Goal: Task Accomplishment & Management: Complete application form

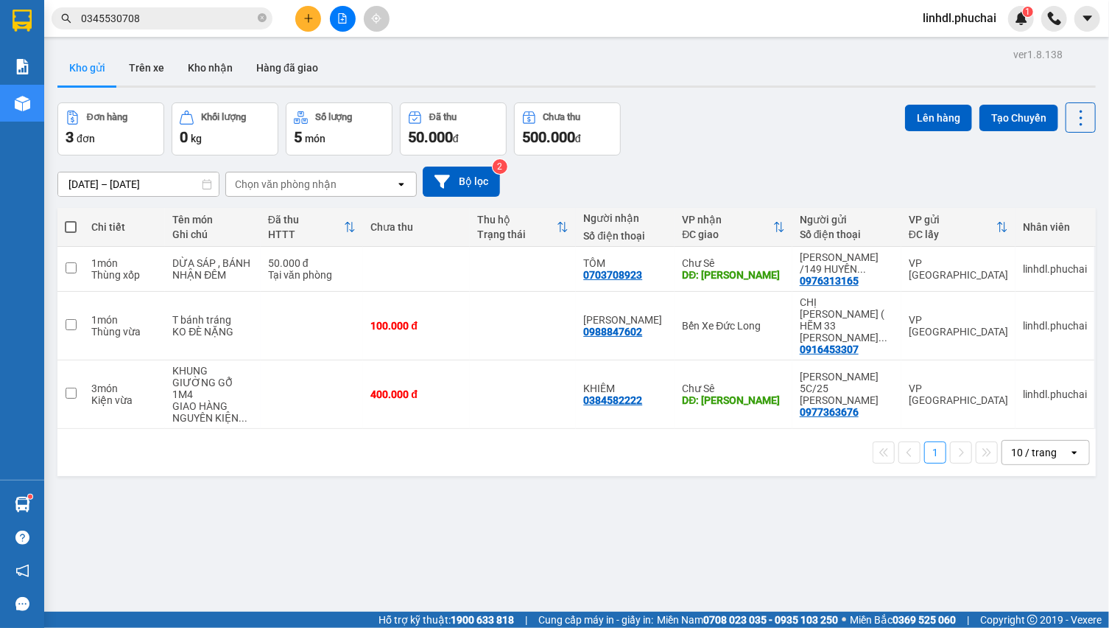
scroll to position [12, 0]
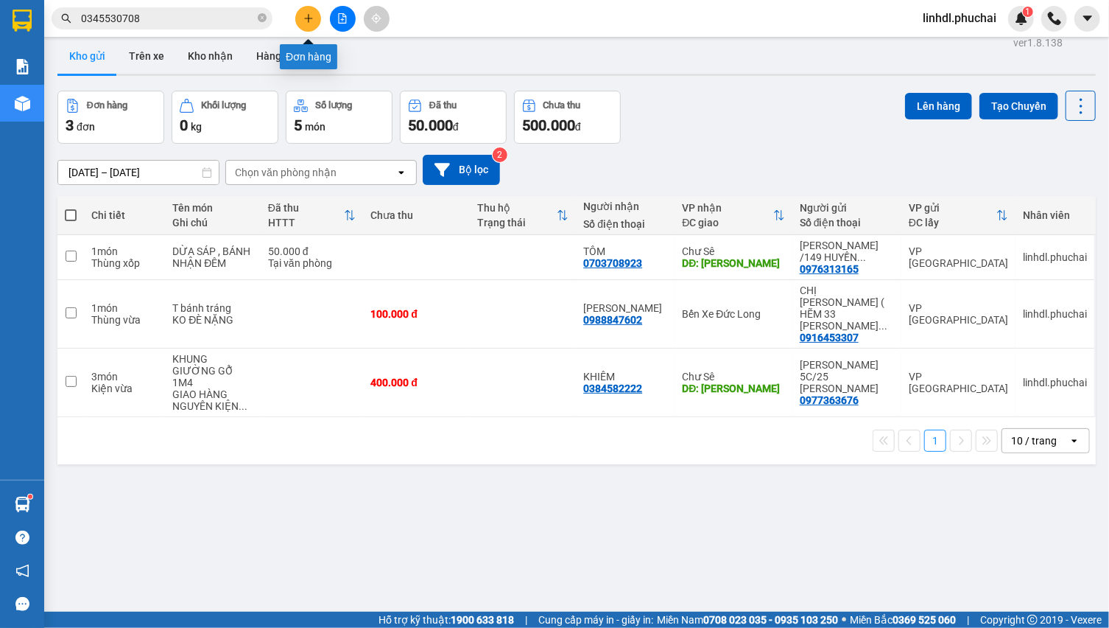
click at [308, 23] on icon "plus" at bounding box center [308, 18] width 10 height 10
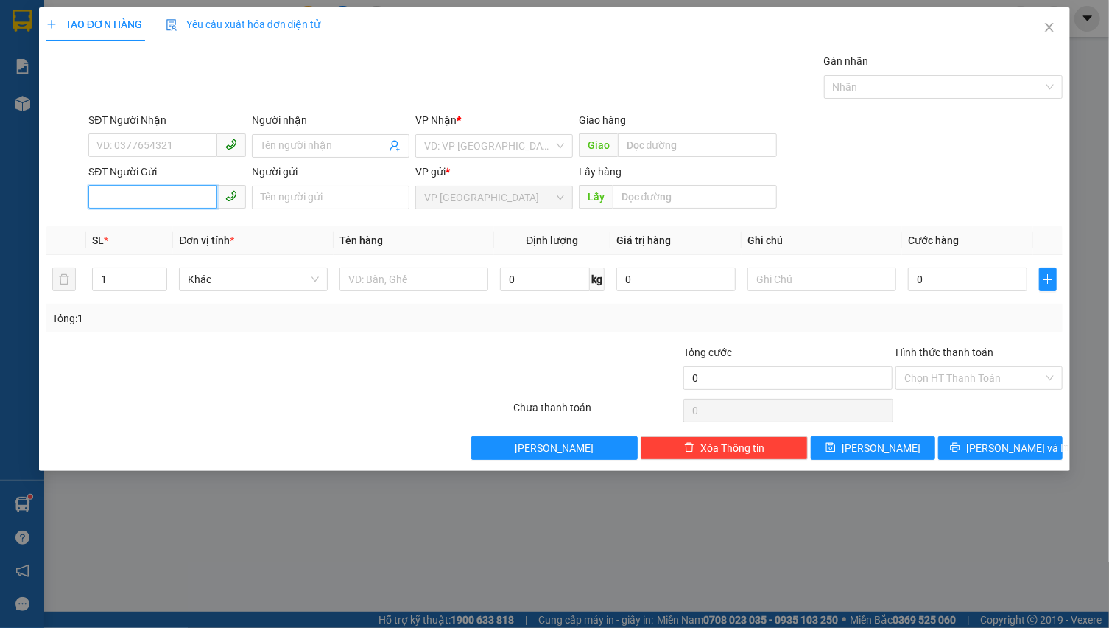
click at [141, 200] on input "SĐT Người Gửi" at bounding box center [152, 197] width 129 height 24
type input "0899580790"
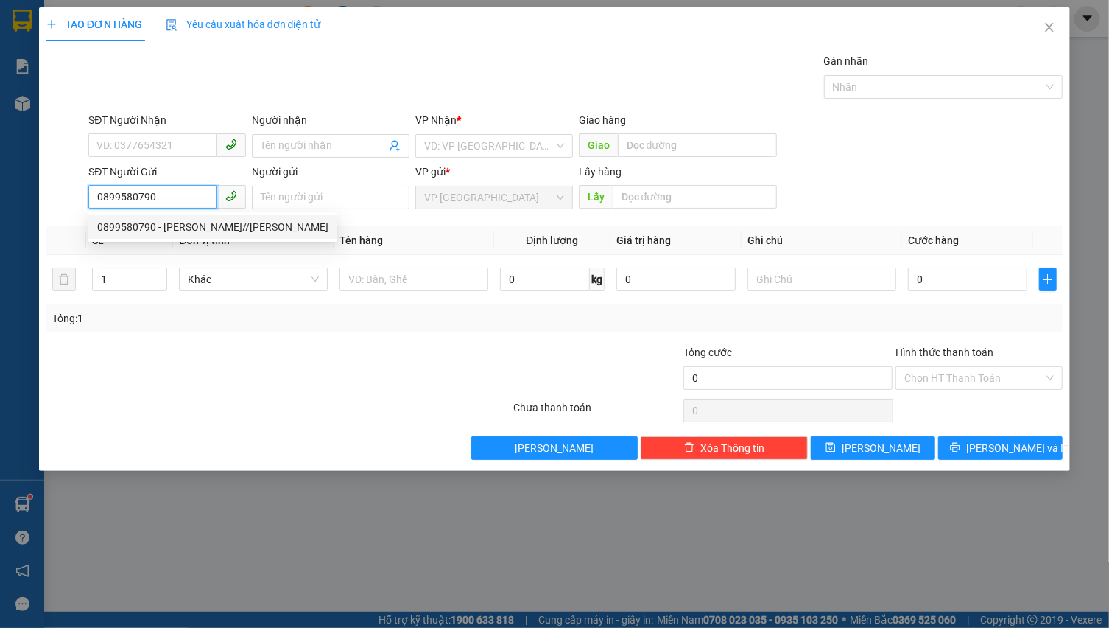
click at [210, 222] on div "0899580790 - [PERSON_NAME]//[PERSON_NAME]" at bounding box center [212, 227] width 231 height 16
type input "0367550734"
type input "NGÂN"
type input "[PERSON_NAME]//[PERSON_NAME]"
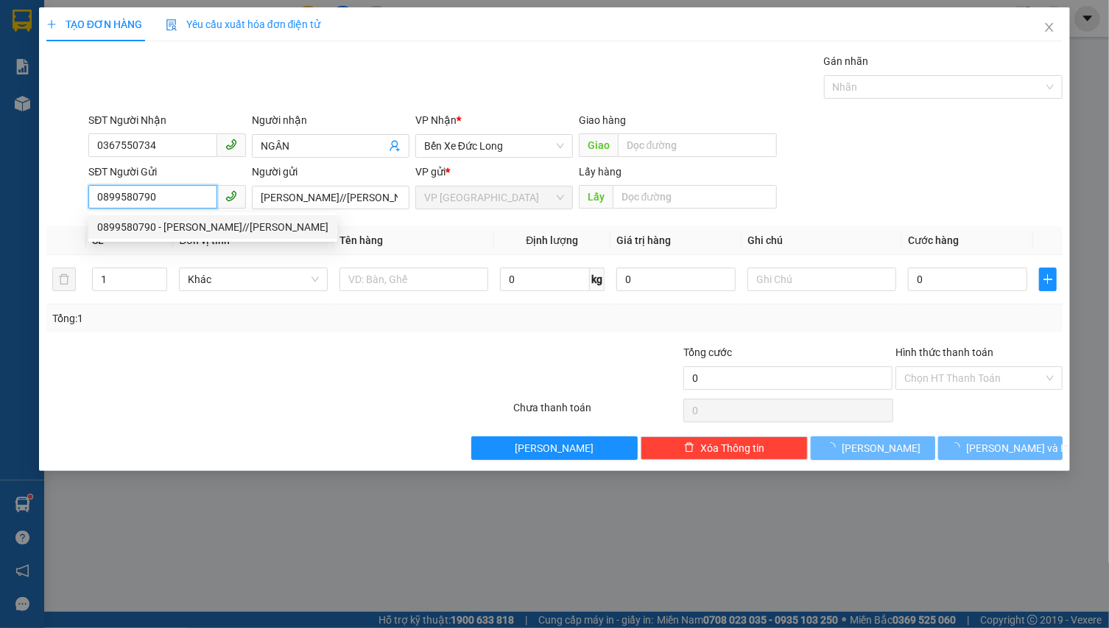
type input "70.000"
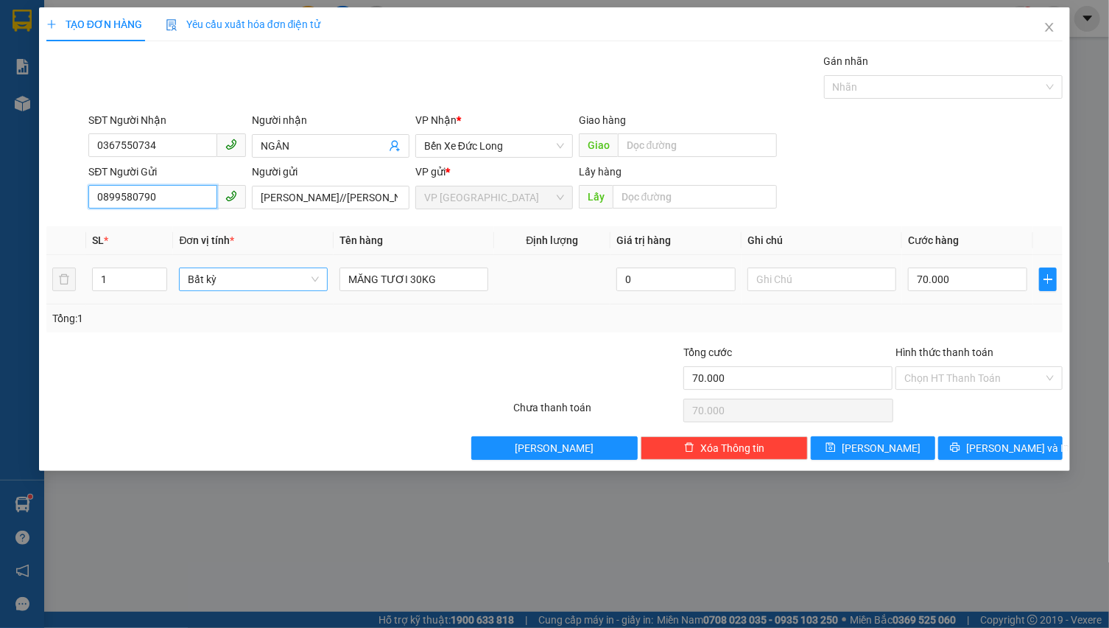
click at [286, 281] on span "Bất kỳ" at bounding box center [253, 279] width 131 height 22
type input "0899580790"
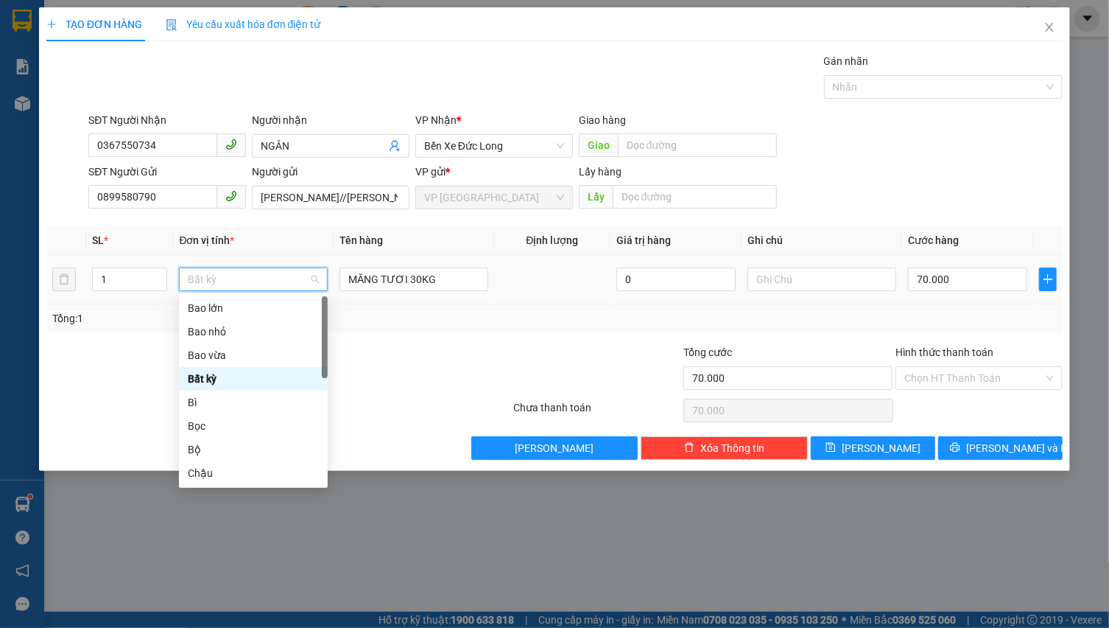
type input "T"
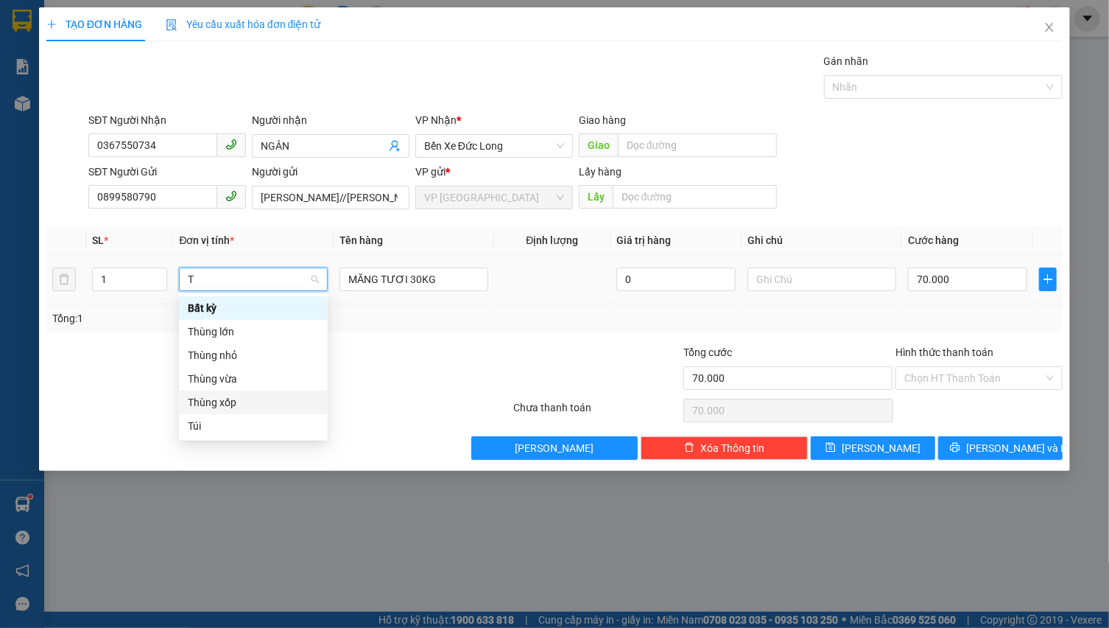
click at [270, 394] on div "Thùng xốp" at bounding box center [253, 402] width 131 height 16
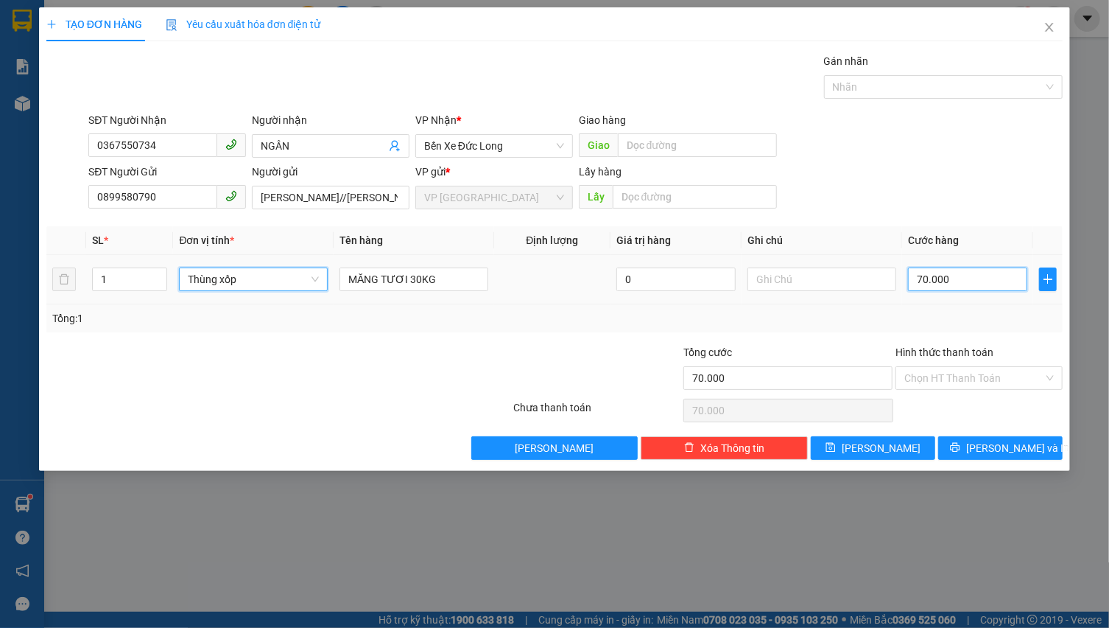
click at [983, 279] on input "70.000" at bounding box center [967, 279] width 119 height 24
type input "0"
type input "7"
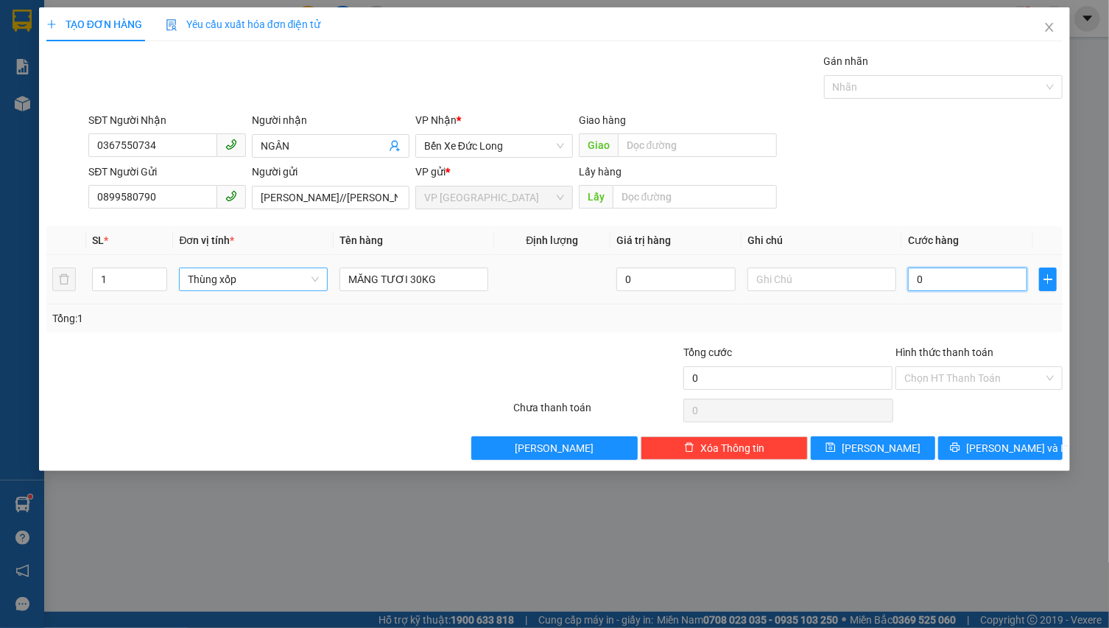
type input "7"
type input "07"
type input "70"
type input "070"
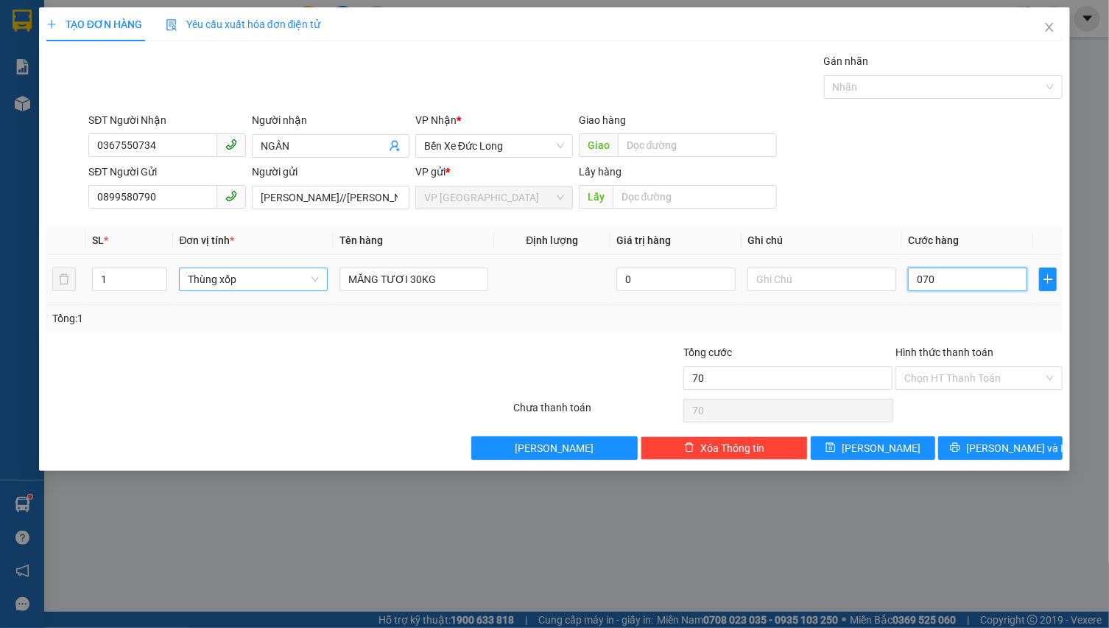
type input "700"
type input "0.700"
type input "7.000"
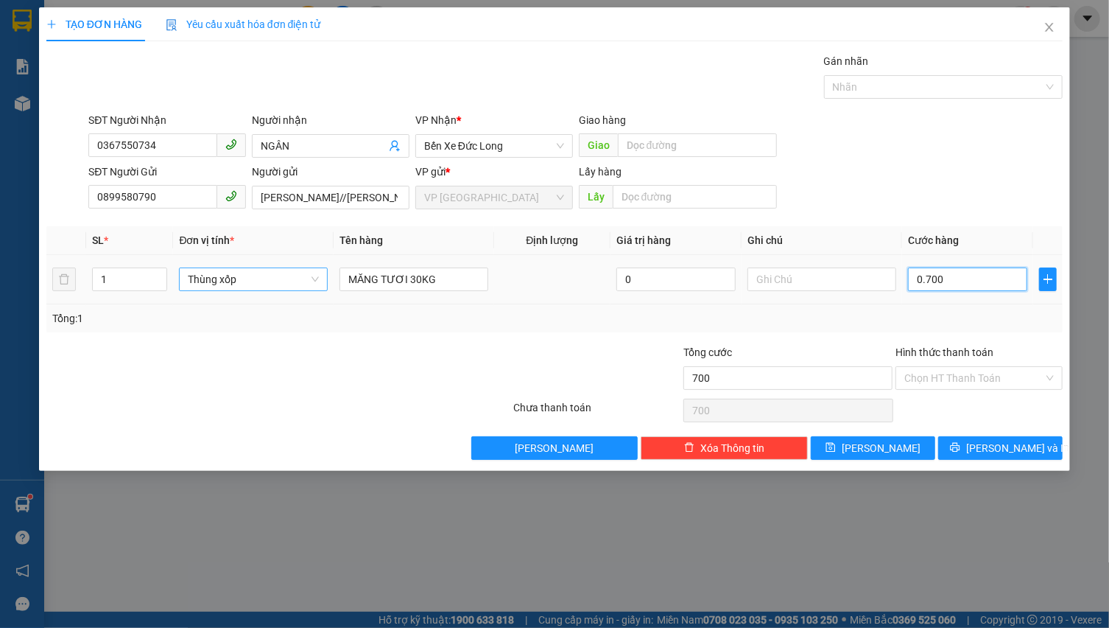
type input "07.000"
type input "70.000"
drag, startPoint x: 985, startPoint y: 446, endPoint x: 894, endPoint y: 338, distance: 140.6
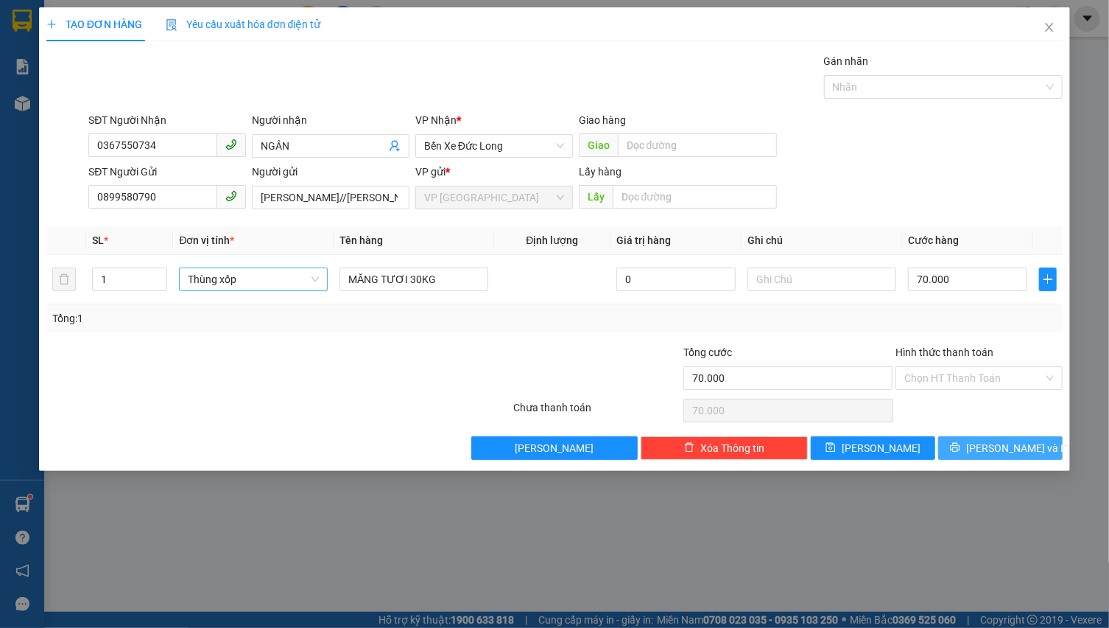
click at [984, 446] on button "[PERSON_NAME] và In" at bounding box center [1000, 448] width 124 height 24
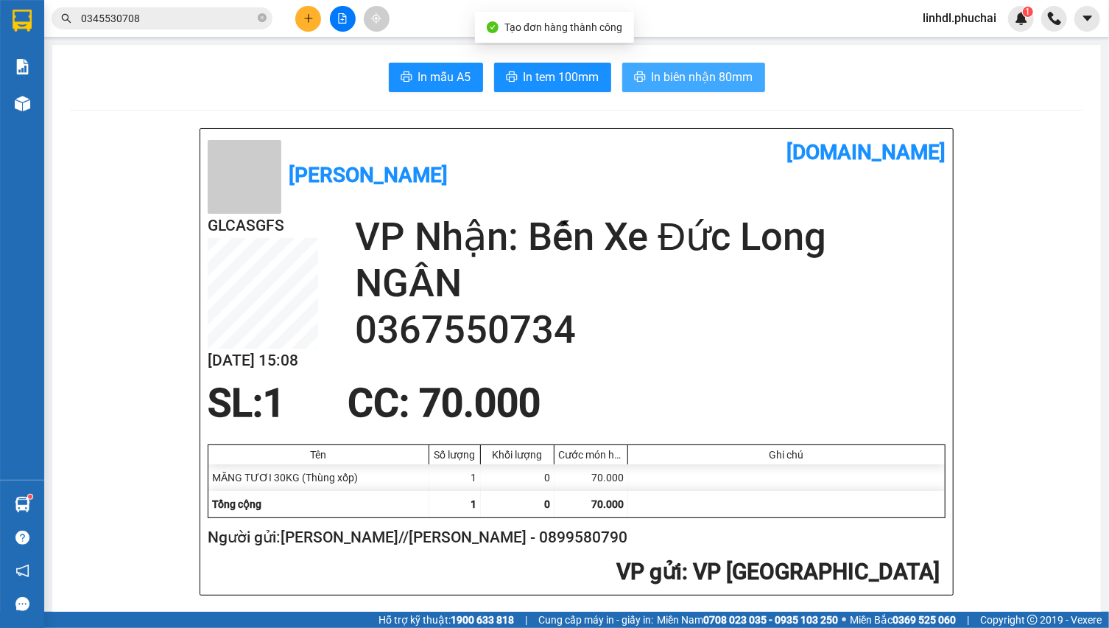
click at [689, 80] on span "In biên nhận 80mm" at bounding box center [703, 77] width 102 height 18
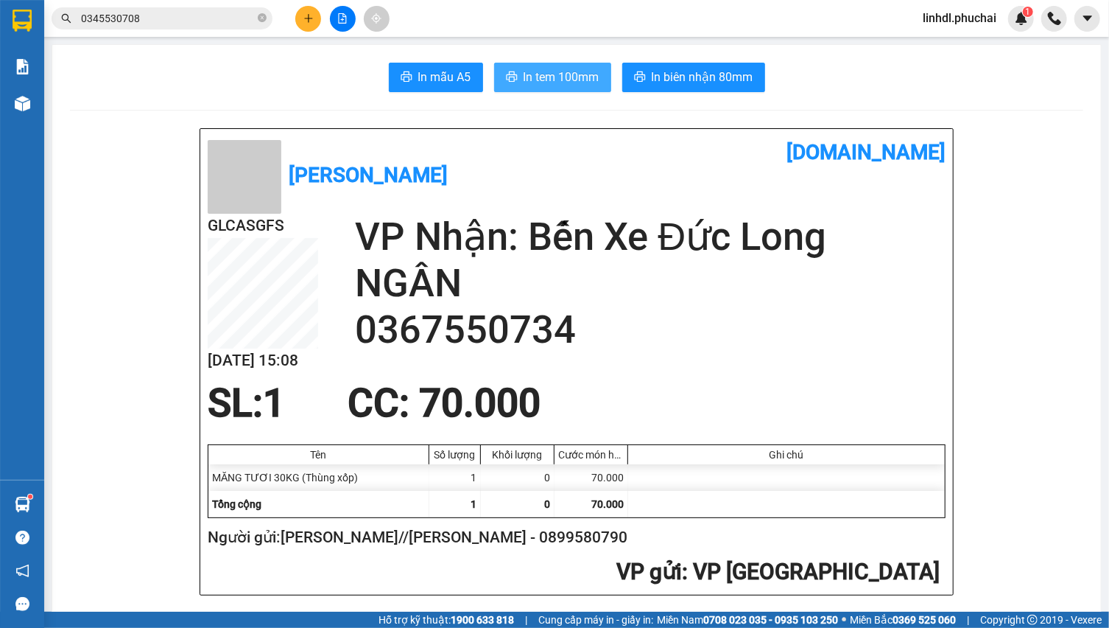
click at [541, 79] on span "In tem 100mm" at bounding box center [562, 77] width 76 height 18
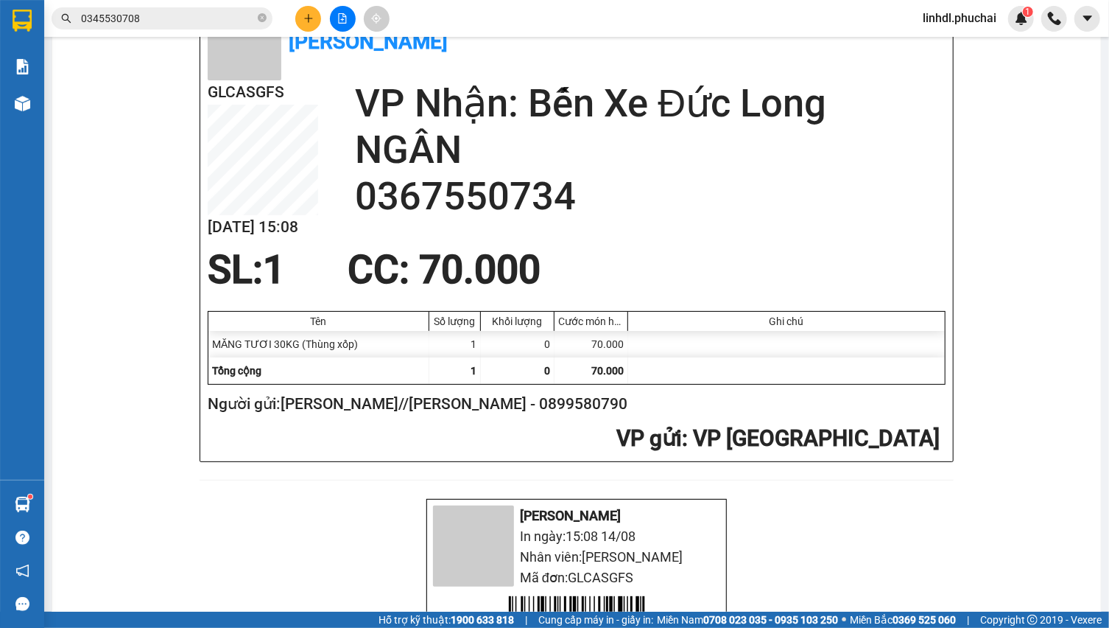
scroll to position [200, 0]
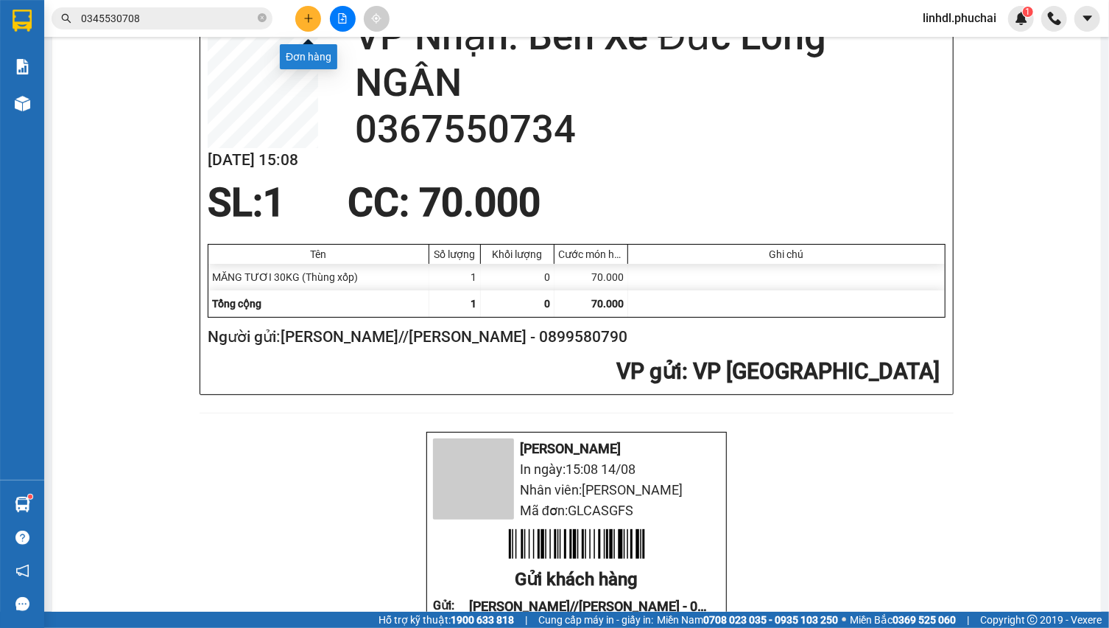
click at [304, 16] on icon "plus" at bounding box center [308, 18] width 10 height 10
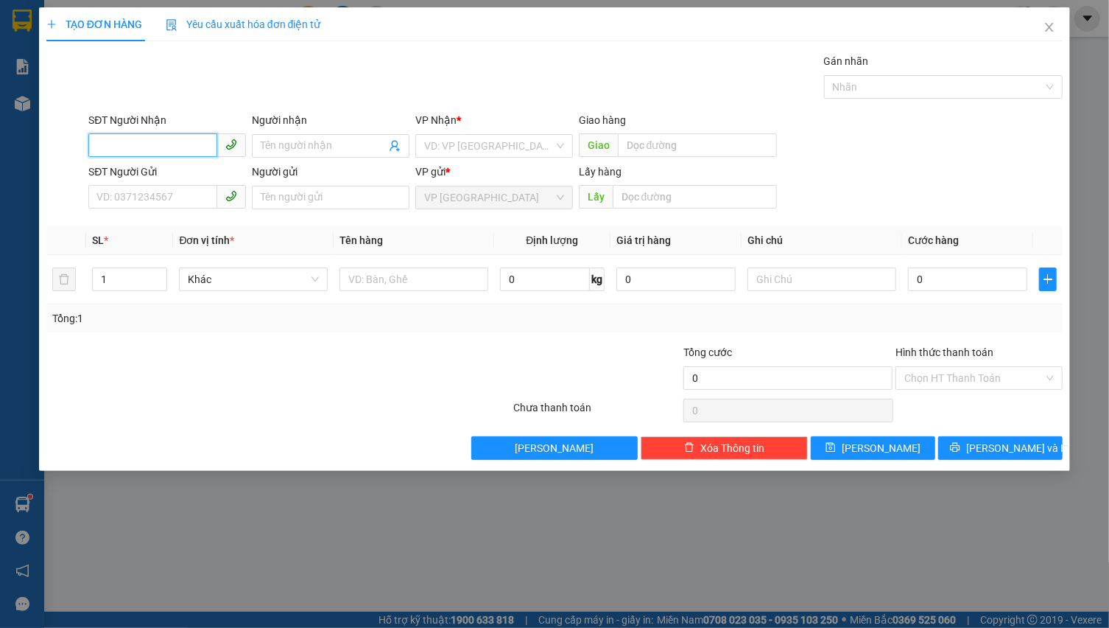
click at [167, 150] on input "SĐT Người Nhận" at bounding box center [152, 145] width 129 height 24
type input "0967779795"
click at [336, 140] on input "Người nhận" at bounding box center [323, 146] width 125 height 16
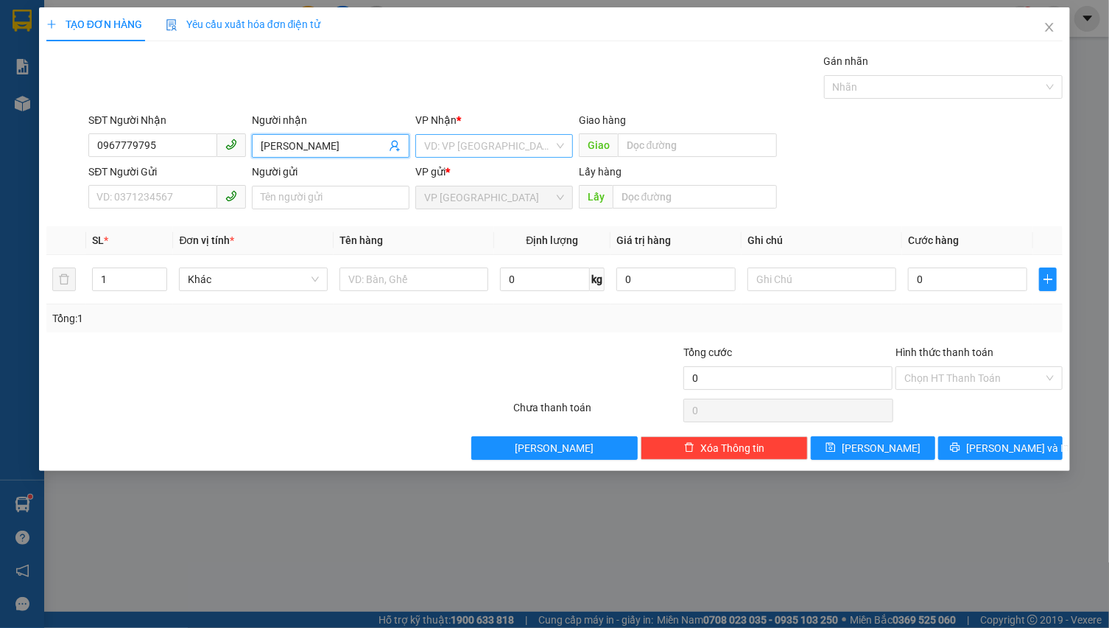
type input "[PERSON_NAME]"
click at [479, 144] on input "search" at bounding box center [489, 146] width 130 height 22
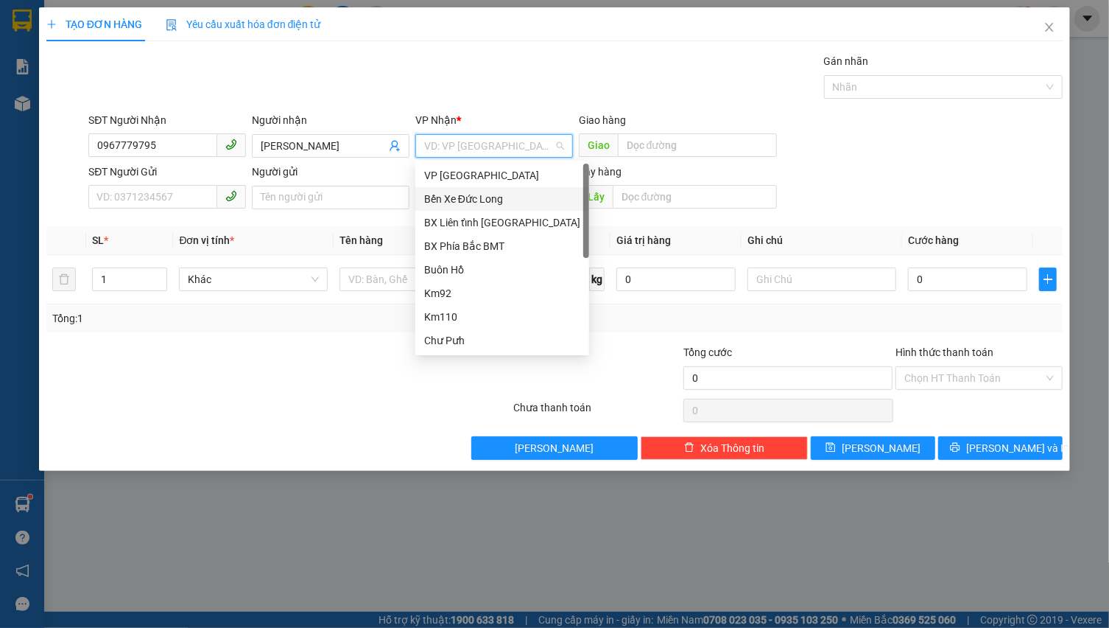
click at [528, 203] on div "Bến Xe Đức Long" at bounding box center [502, 199] width 156 height 16
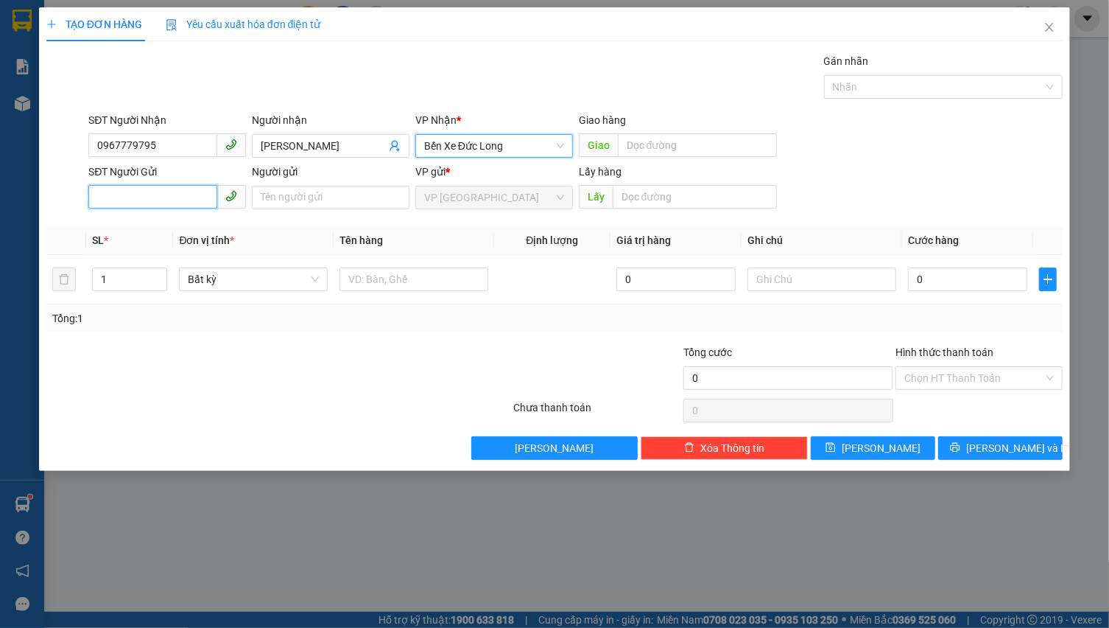
click at [138, 199] on input "SĐT Người Gửi" at bounding box center [152, 197] width 129 height 24
click at [175, 200] on input "0784" at bounding box center [152, 197] width 129 height 24
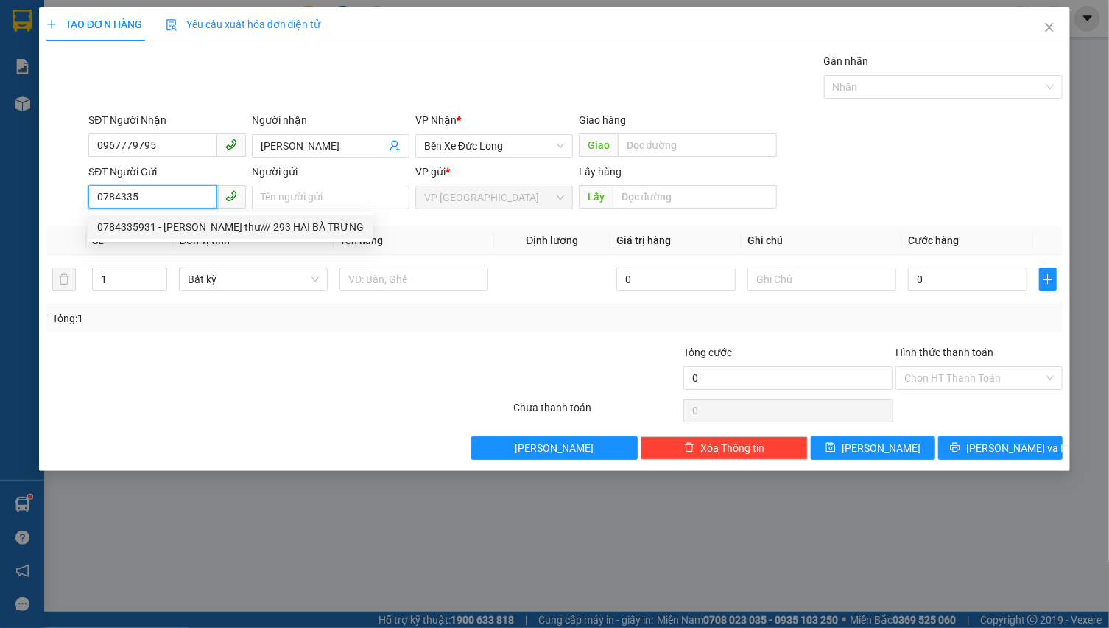
click at [169, 233] on div "0784335931 - [PERSON_NAME] thư/// 293 HAI BÀ TRƯNG" at bounding box center [230, 227] width 267 height 16
type input "0784335931"
type input "[PERSON_NAME] thư/// 293 HAI BÀ TRƯNG"
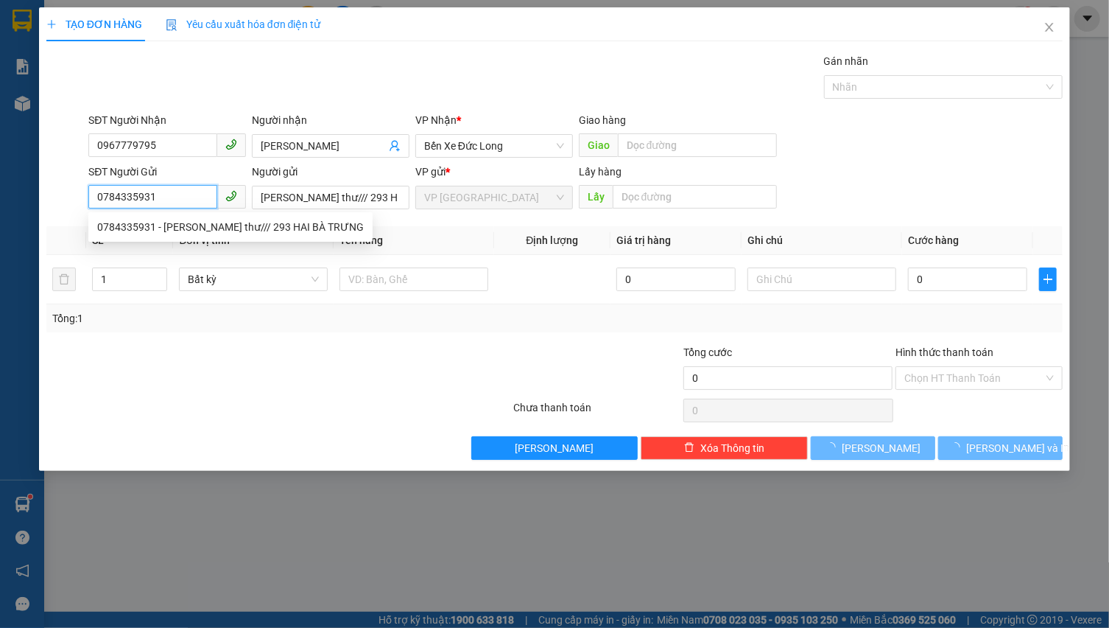
type input "40.000"
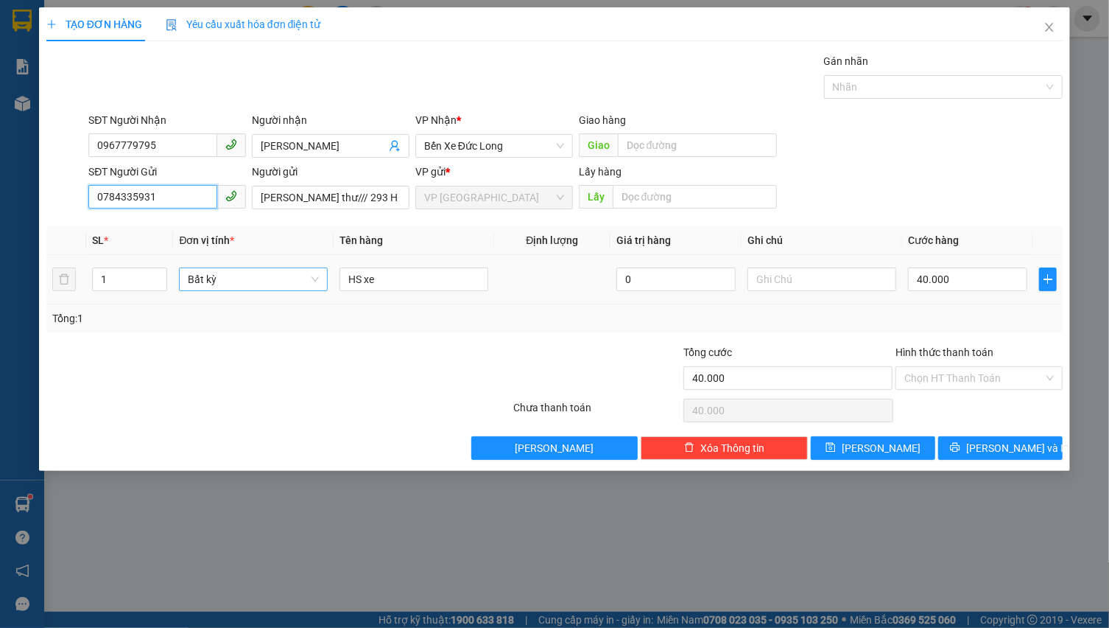
click at [220, 281] on span "Bất kỳ" at bounding box center [253, 279] width 131 height 22
type input "0784335931"
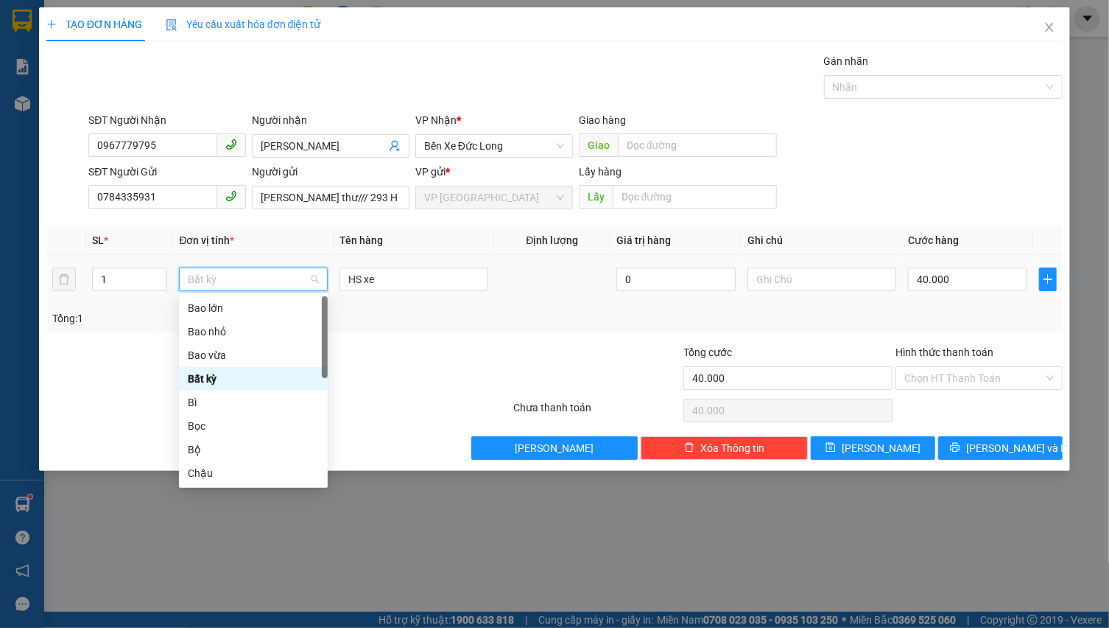
type input "B"
click at [237, 391] on div "Bì" at bounding box center [253, 402] width 149 height 24
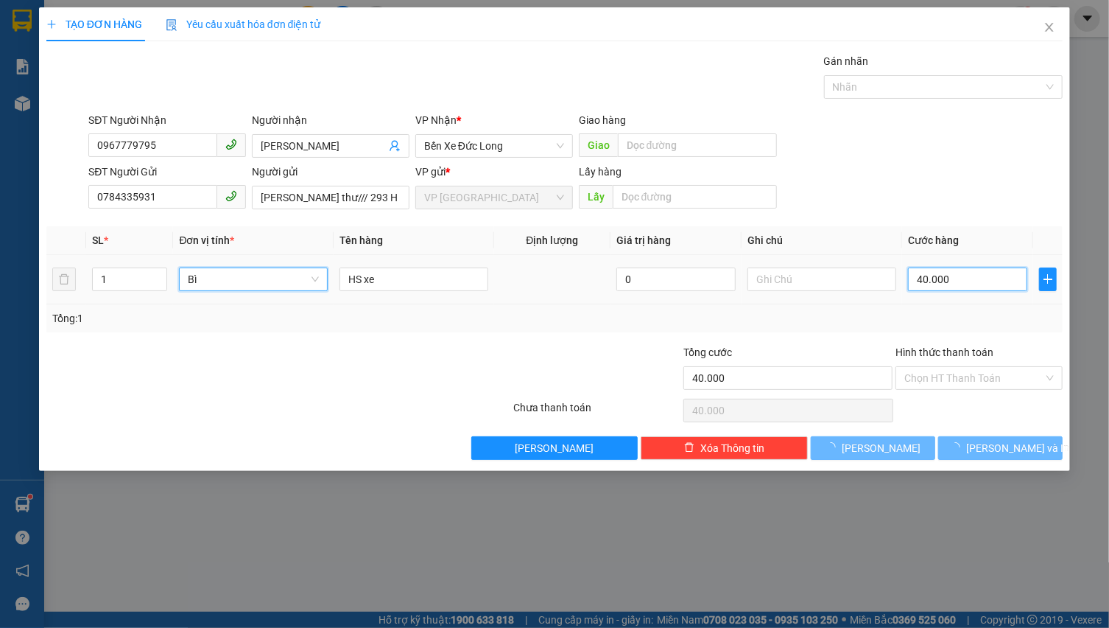
click at [941, 282] on input "40.000" at bounding box center [967, 279] width 119 height 24
type input "0"
type input "5"
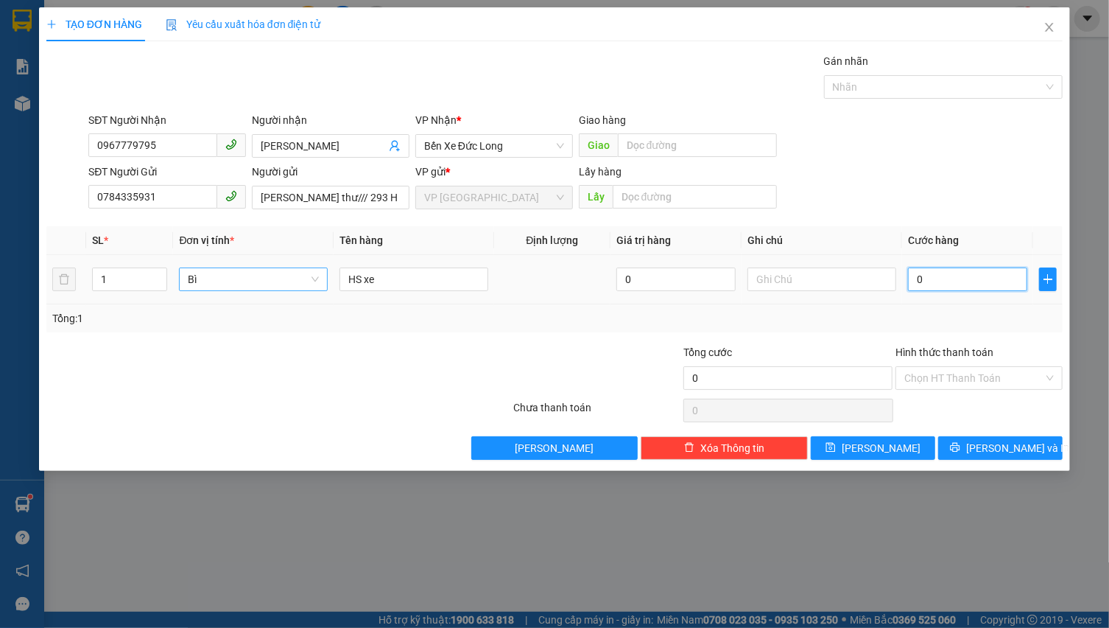
type input "5"
type input "05"
type input "50"
type input "050"
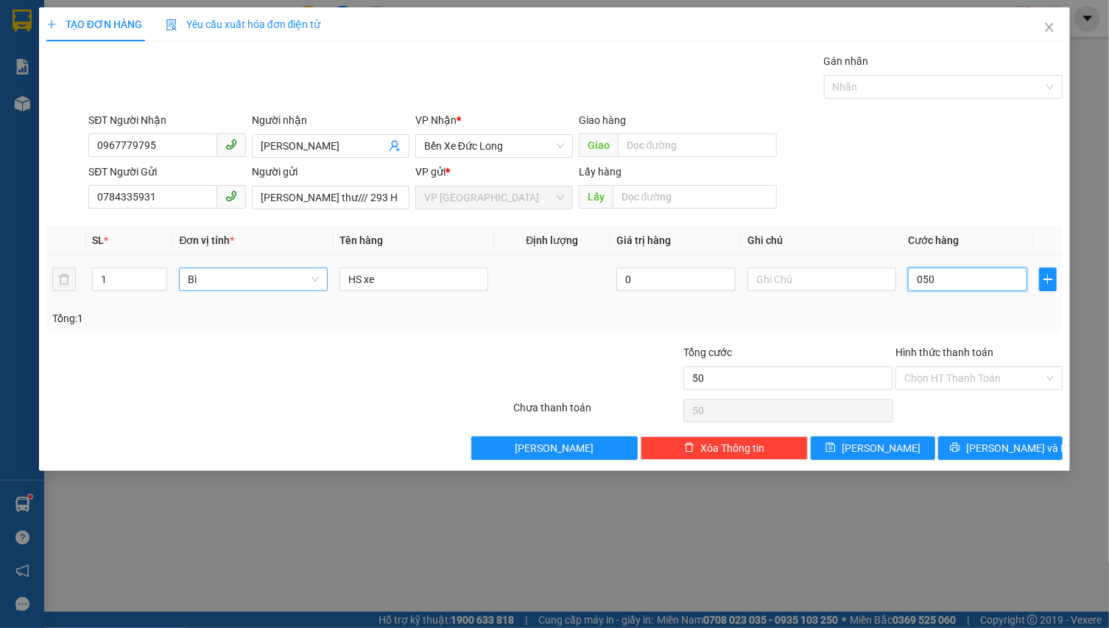
type input "500"
type input "0.500"
type input "5.000"
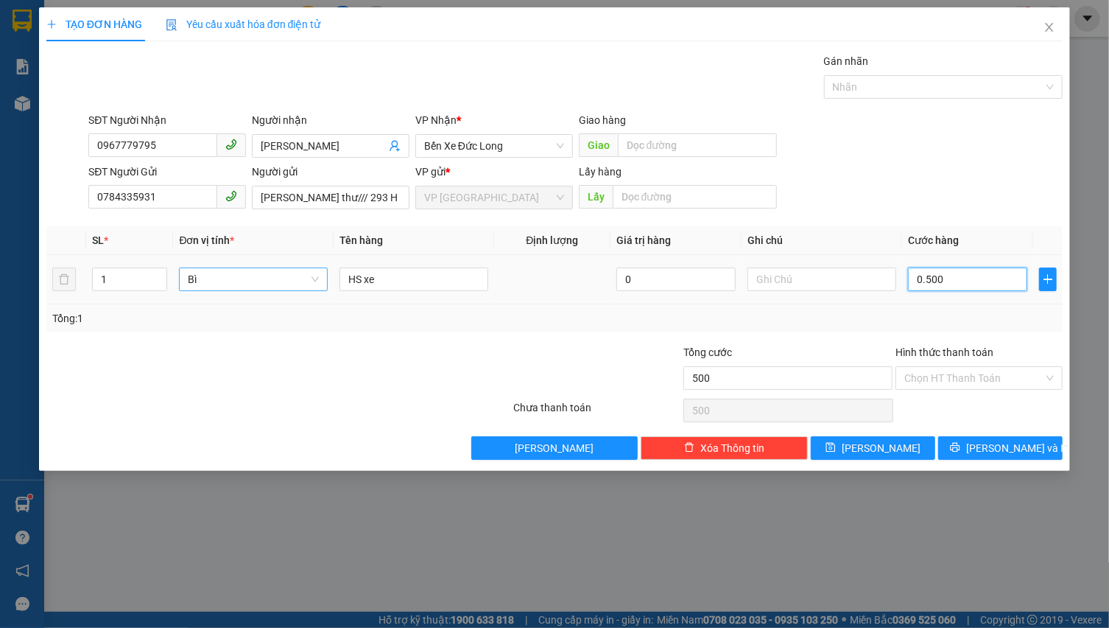
type input "05.000"
type input "50.000"
drag, startPoint x: 976, startPoint y: 369, endPoint x: 979, endPoint y: 396, distance: 26.7
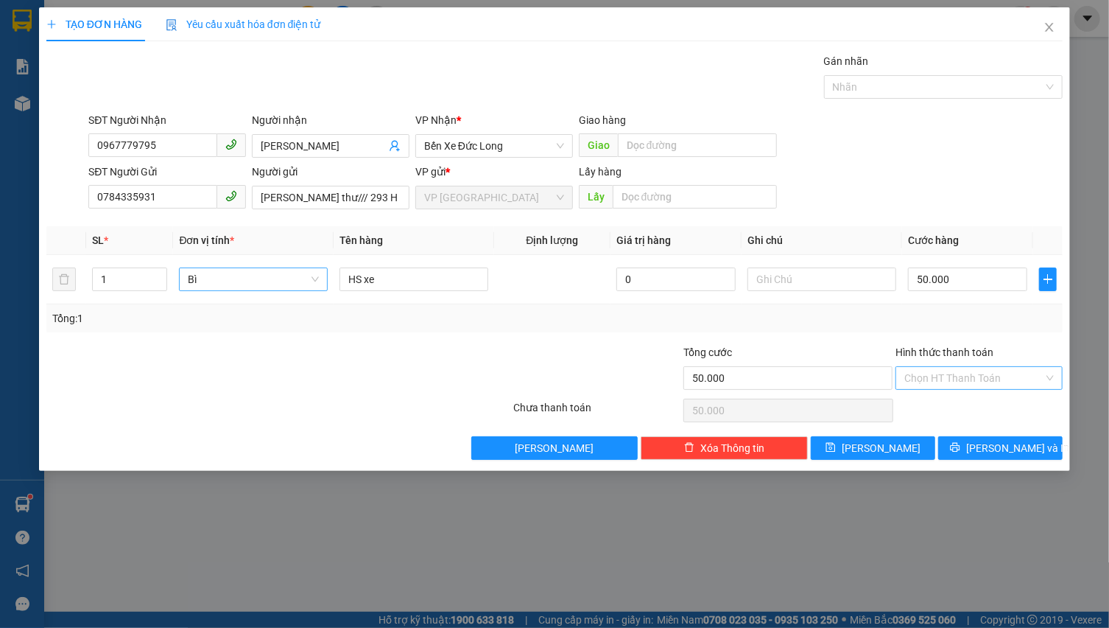
click at [976, 370] on input "Hình thức thanh toán" at bounding box center [974, 378] width 139 height 22
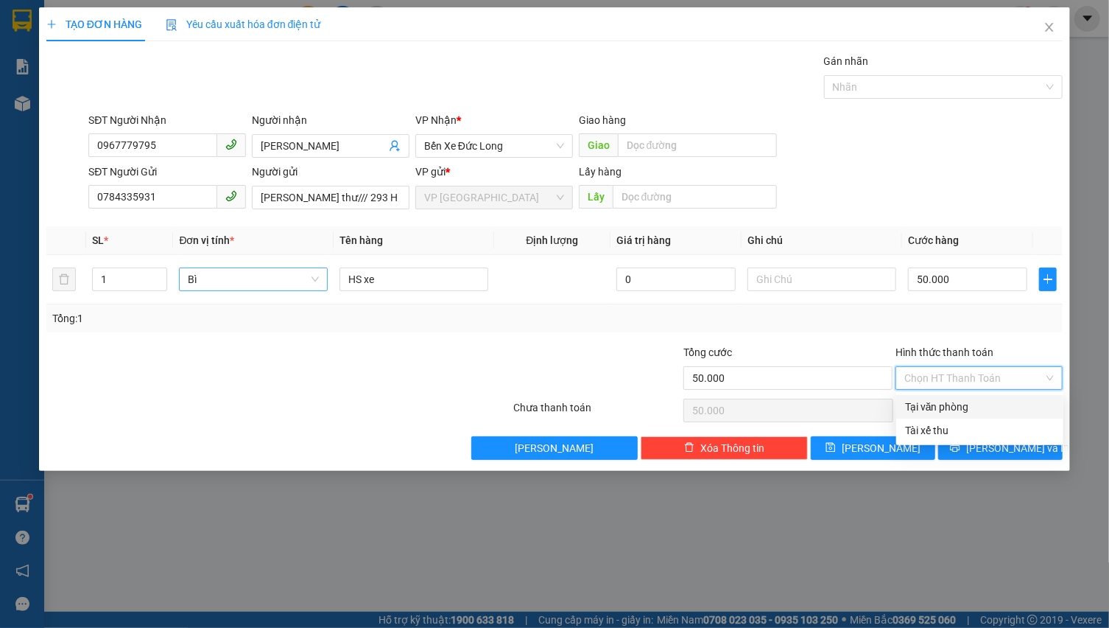
click at [979, 405] on div "Tại văn phòng" at bounding box center [980, 407] width 150 height 16
type input "0"
click at [994, 463] on div "TẠO ĐƠN HÀNG Yêu cầu xuất hóa đơn điện tử Transit Pickup Surcharge Ids Transit …" at bounding box center [555, 238] width 1032 height 463
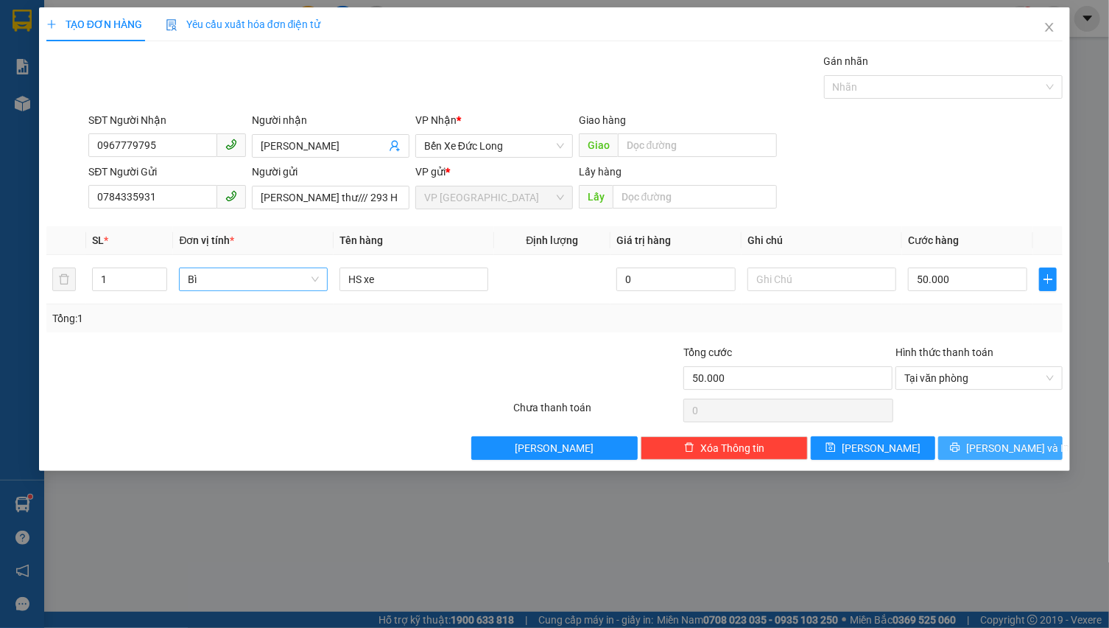
click at [1012, 443] on span "[PERSON_NAME] và In" at bounding box center [1017, 448] width 103 height 16
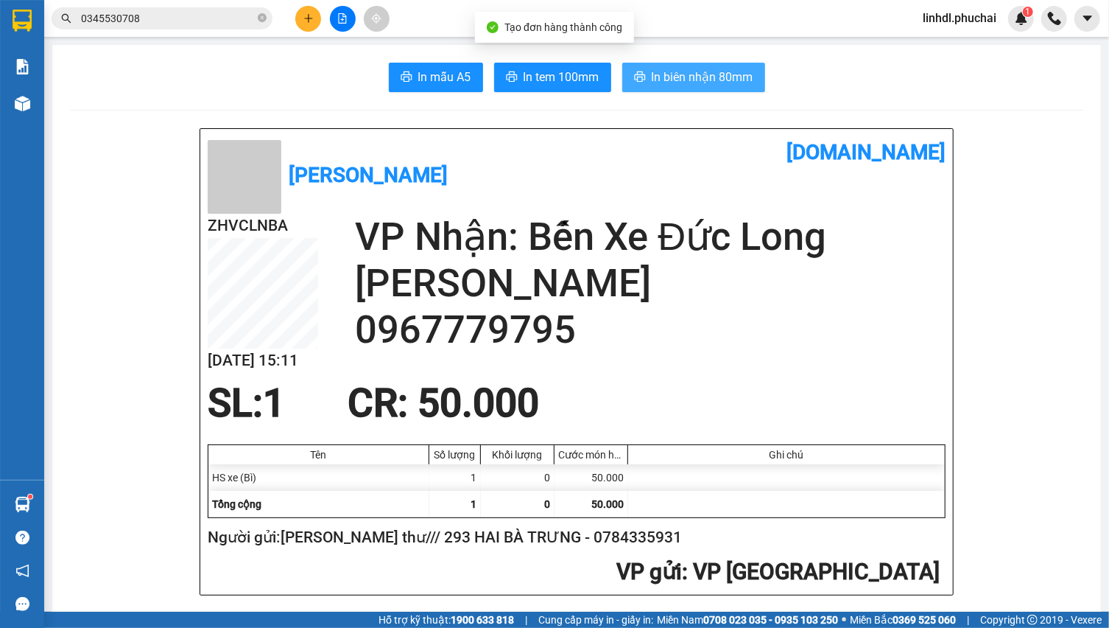
click at [728, 65] on button "In biên nhận 80mm" at bounding box center [693, 77] width 143 height 29
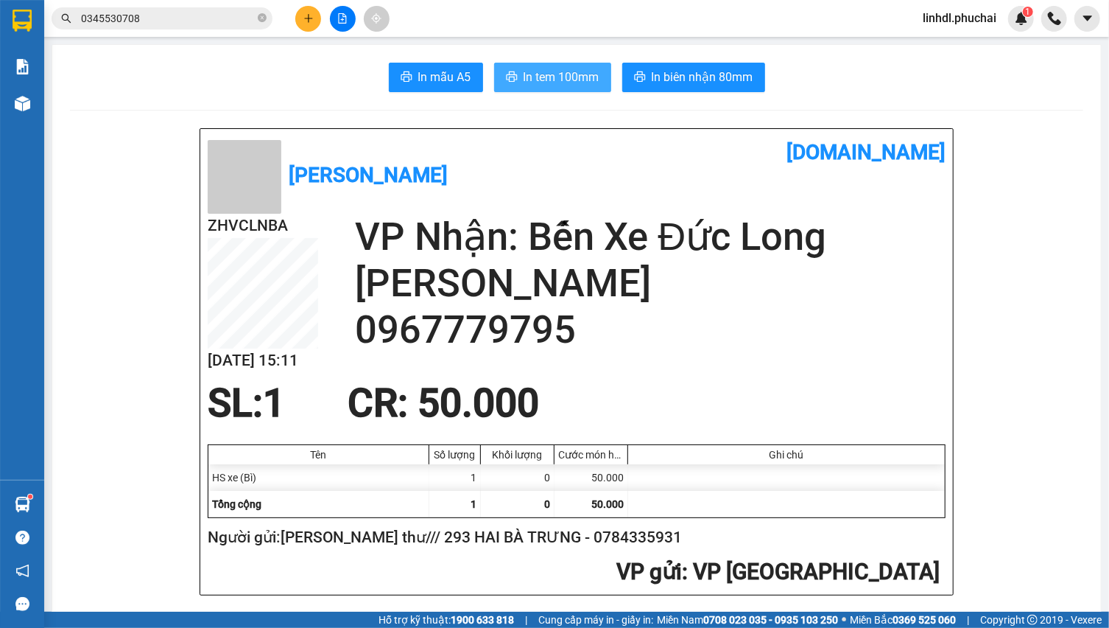
click at [566, 85] on span "In tem 100mm" at bounding box center [562, 77] width 76 height 18
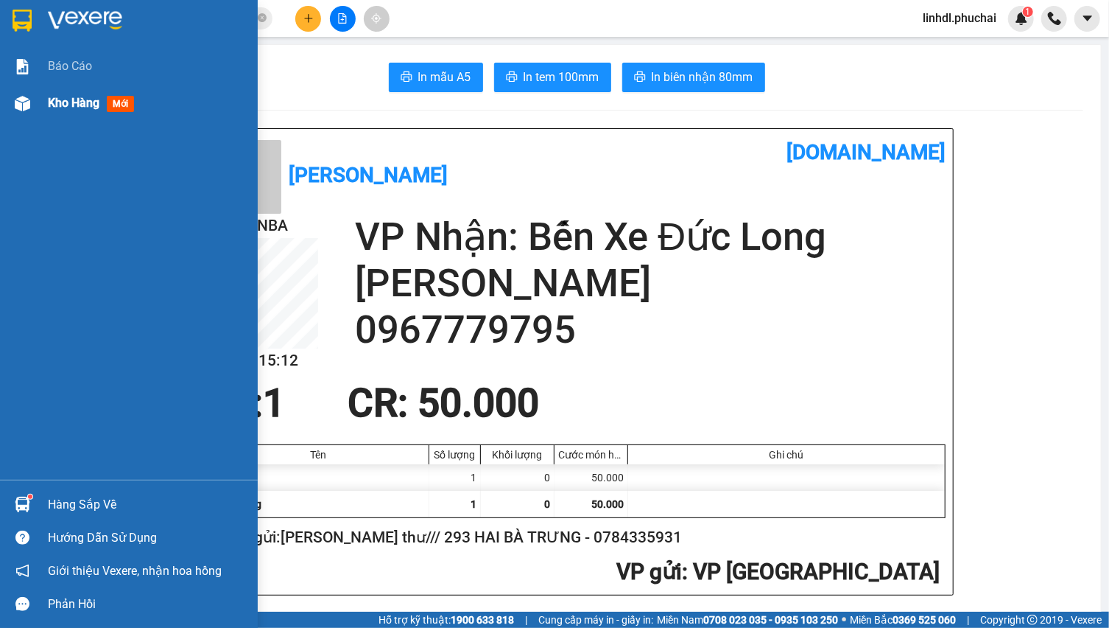
click at [31, 105] on div at bounding box center [23, 104] width 26 height 26
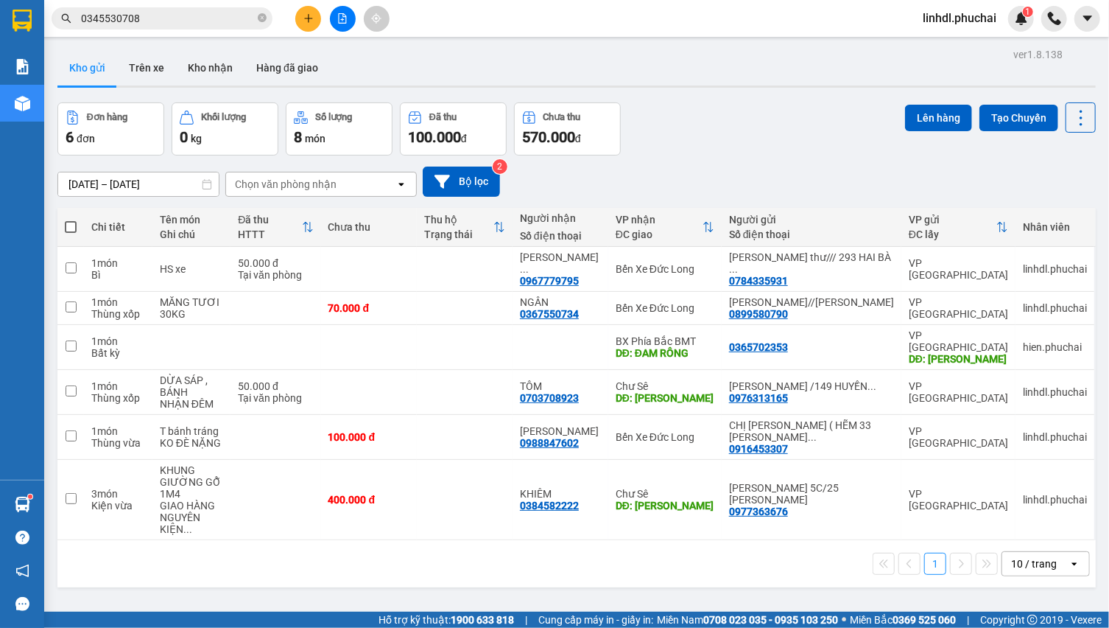
click at [309, 15] on button at bounding box center [308, 19] width 26 height 26
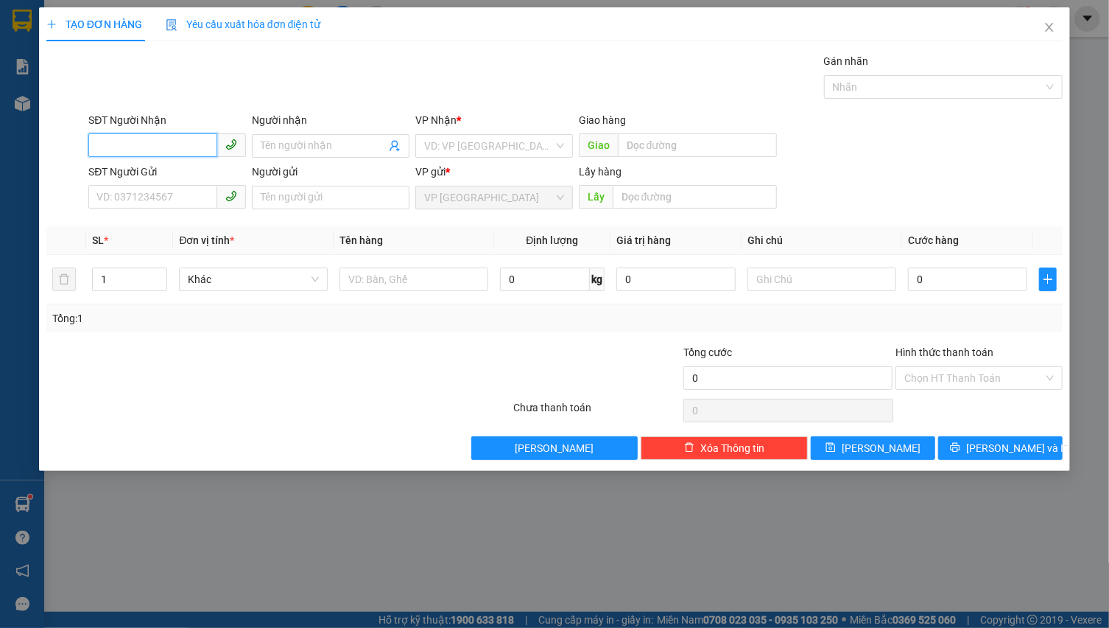
click at [164, 142] on input "SĐT Người Nhận" at bounding box center [152, 145] width 129 height 24
click at [170, 147] on input "0988100667" at bounding box center [152, 145] width 129 height 24
type input "0988100667"
click at [298, 152] on input "Người nhận" at bounding box center [323, 146] width 125 height 16
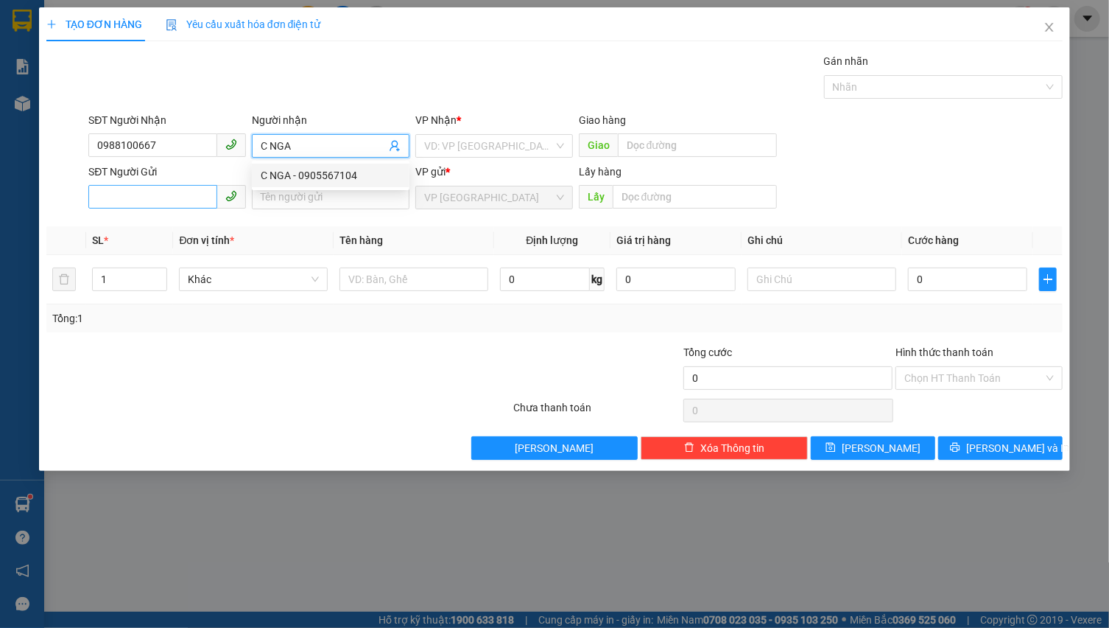
type input "C NGA"
click at [168, 192] on input "SĐT Người Gửi" at bounding box center [152, 197] width 129 height 24
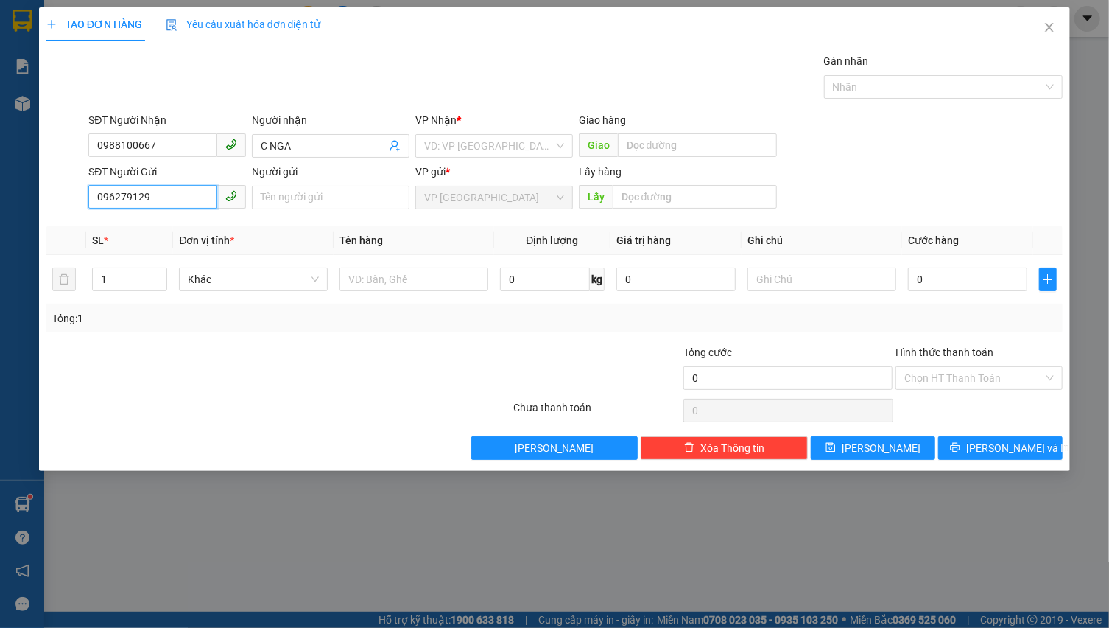
type input "0962791297"
click at [167, 226] on div "0962791297 - [PERSON_NAME]" at bounding box center [169, 227] width 145 height 16
type input "HUYỀN"
type input "40.000"
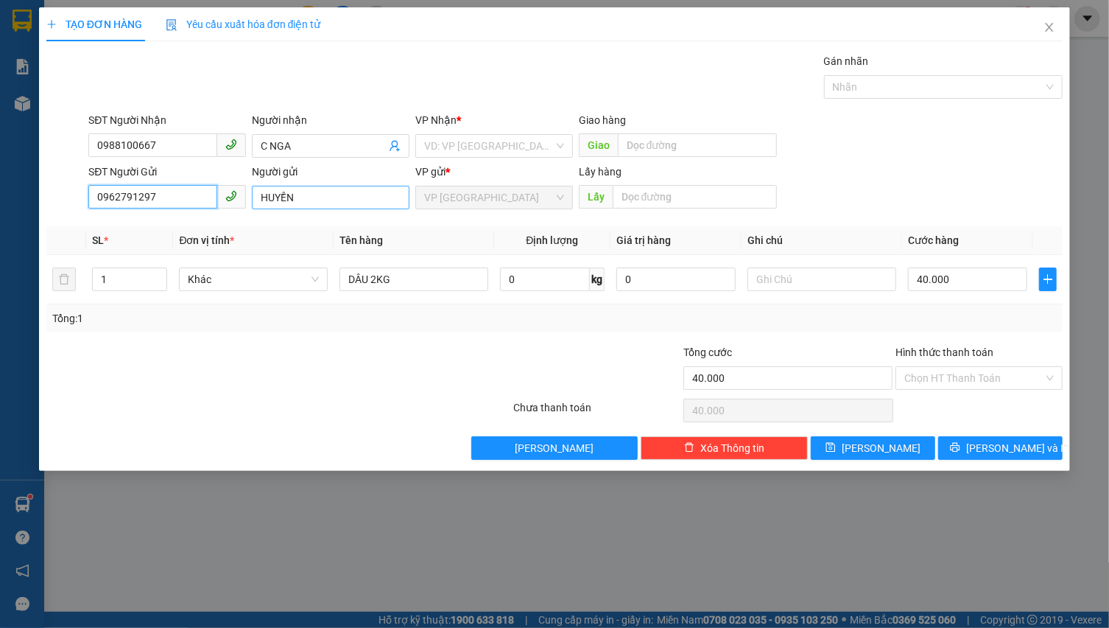
type input "0962791297"
click at [261, 200] on input "HUYỀN" at bounding box center [331, 198] width 158 height 24
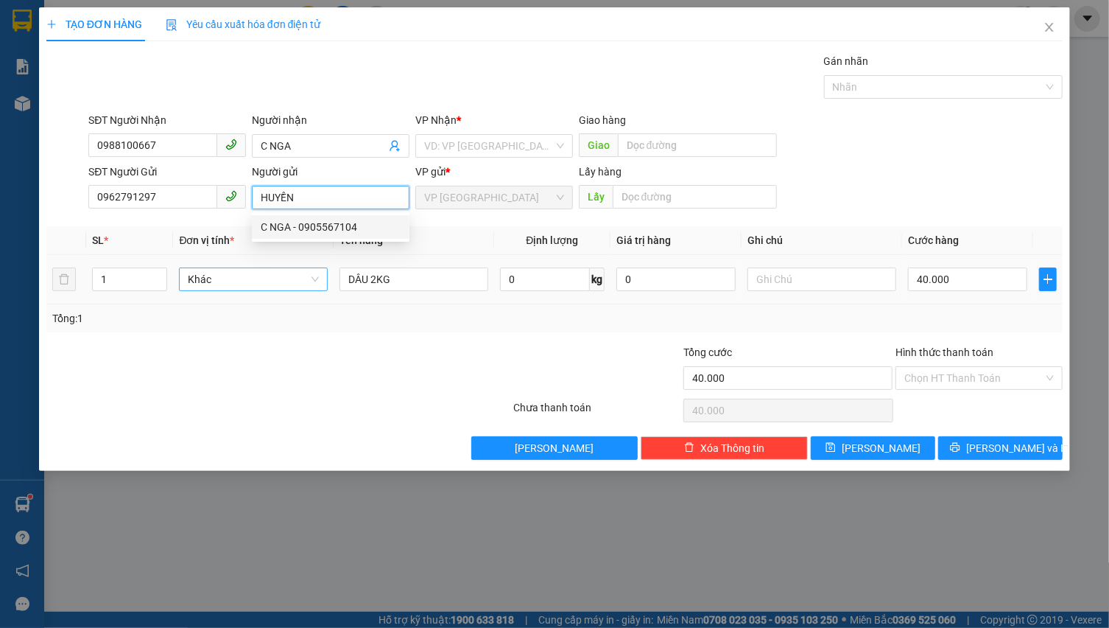
click at [253, 284] on span "Khác" at bounding box center [253, 279] width 131 height 22
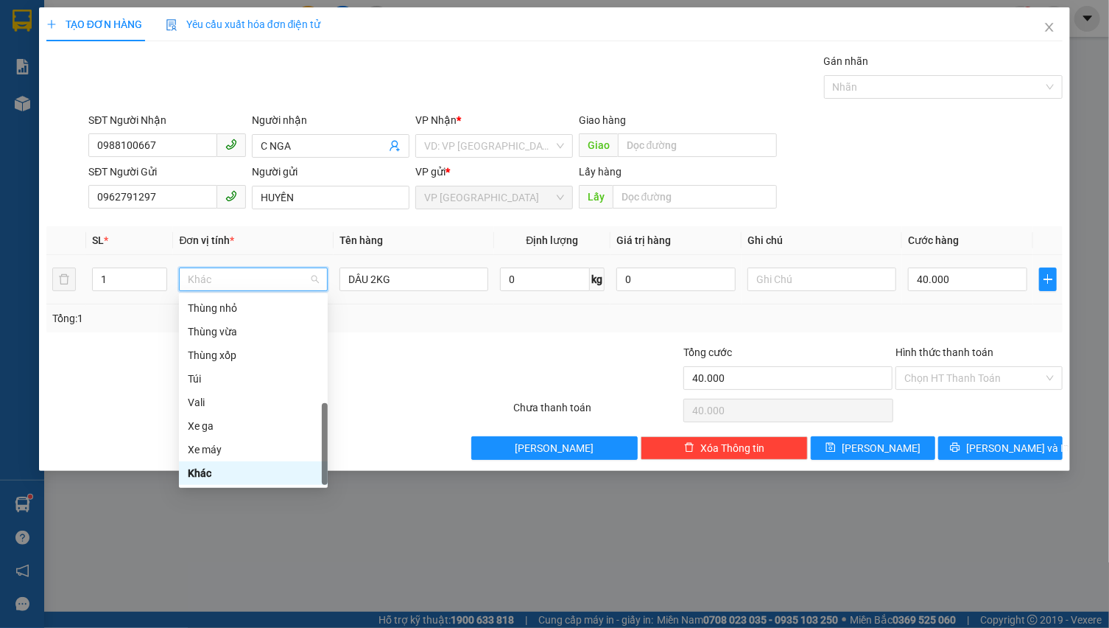
type input "K"
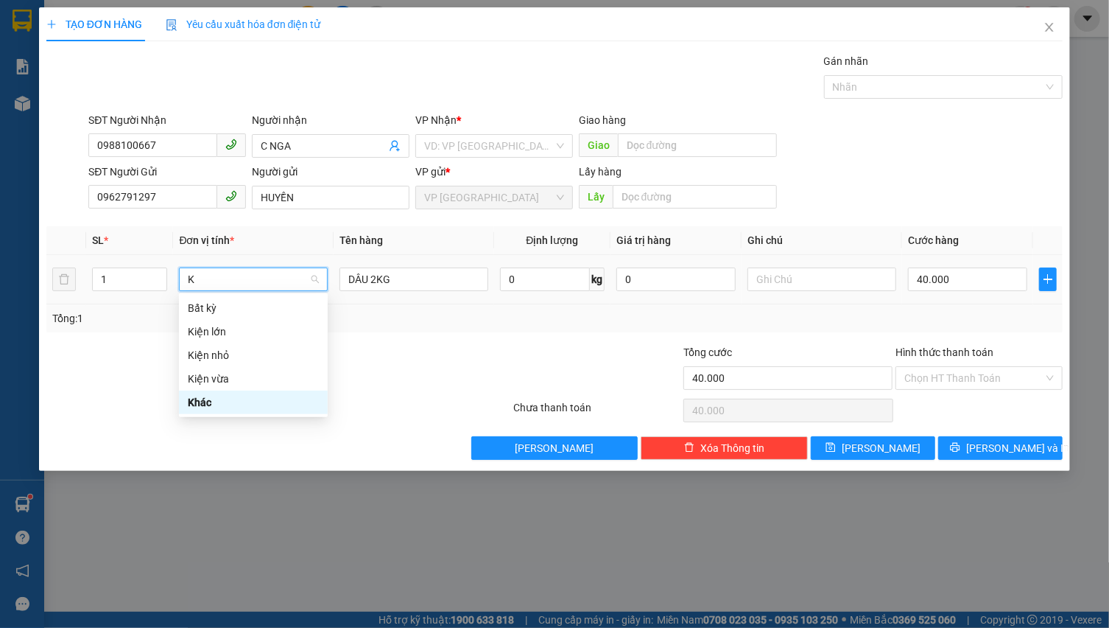
scroll to position [0, 0]
click at [246, 355] on div "Kiện nhỏ" at bounding box center [253, 355] width 131 height 16
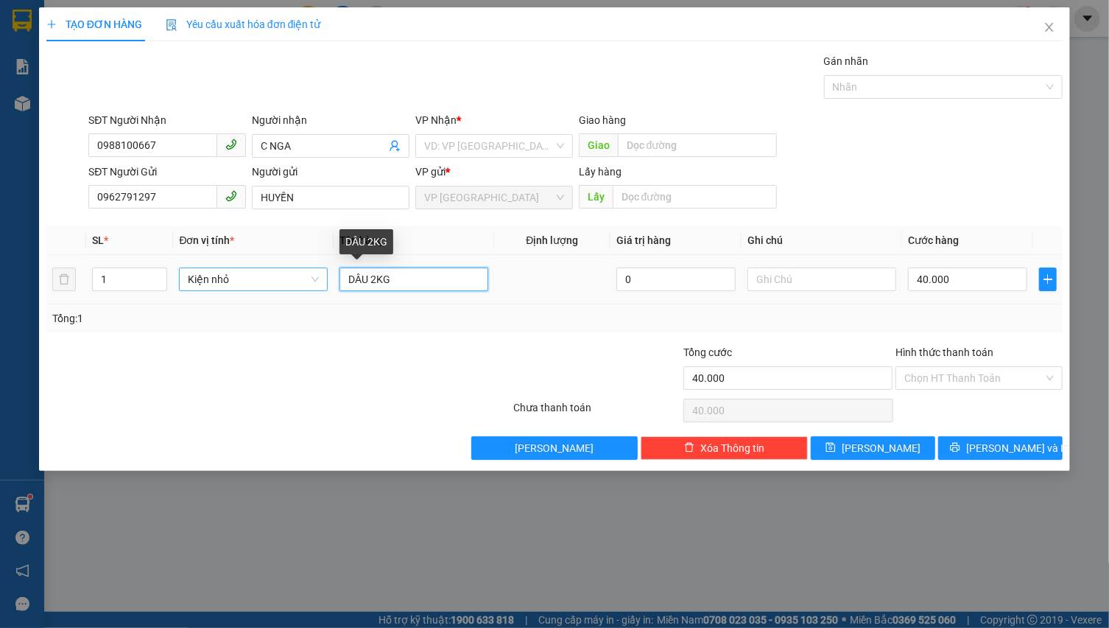
drag, startPoint x: 377, startPoint y: 278, endPoint x: 454, endPoint y: 270, distance: 77.1
click at [379, 278] on input "DÂU 2KG" at bounding box center [414, 279] width 149 height 24
type input "DÂU 3.7KG"
click at [994, 280] on input "40.000" at bounding box center [967, 279] width 119 height 24
click at [258, 195] on input "HUYỀN" at bounding box center [331, 198] width 158 height 24
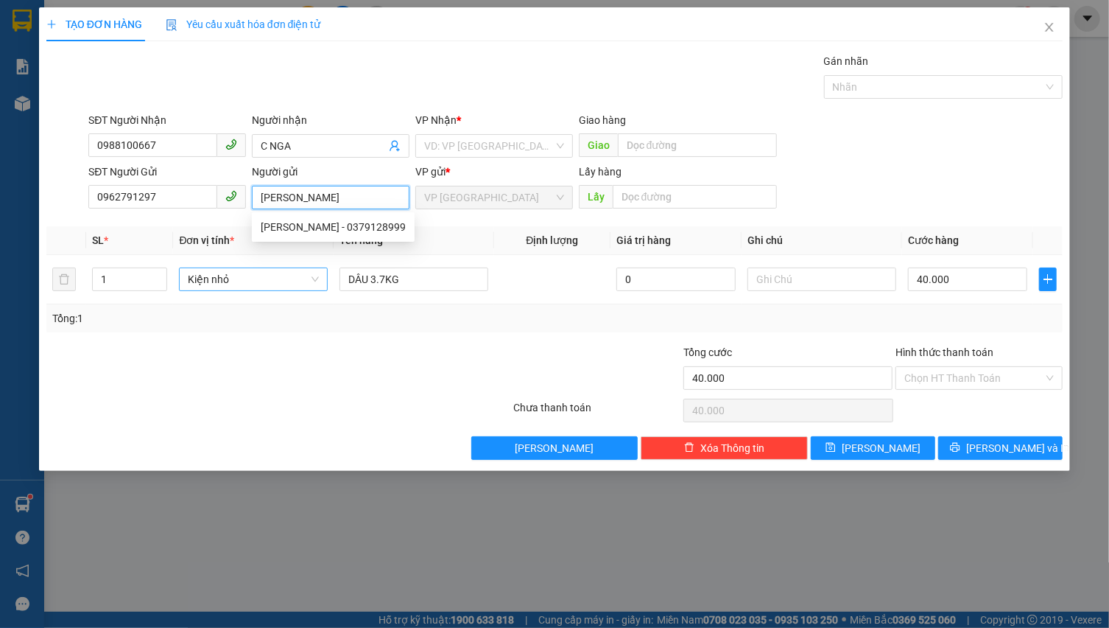
click at [367, 193] on input "[PERSON_NAME]" at bounding box center [331, 198] width 158 height 24
type input "[PERSON_NAME] 76 [PERSON_NAME]"
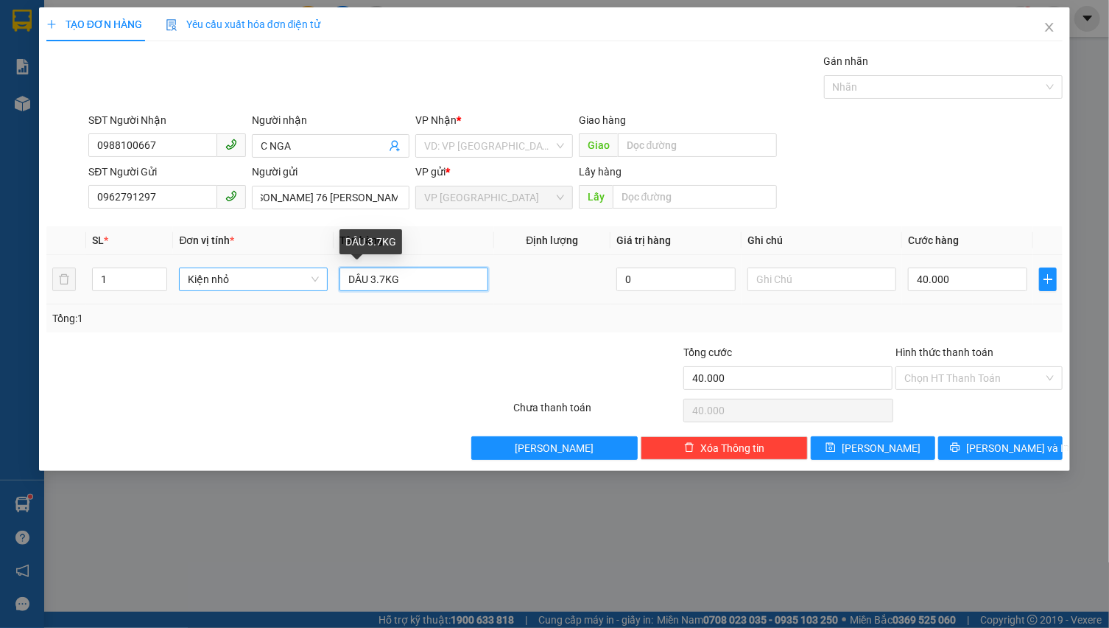
click at [372, 277] on input "DÂU 3.7KG" at bounding box center [414, 279] width 149 height 24
type input "DÂU NHẬT 3.7KG"
click at [950, 284] on input "40.000" at bounding box center [967, 279] width 119 height 24
type input "5"
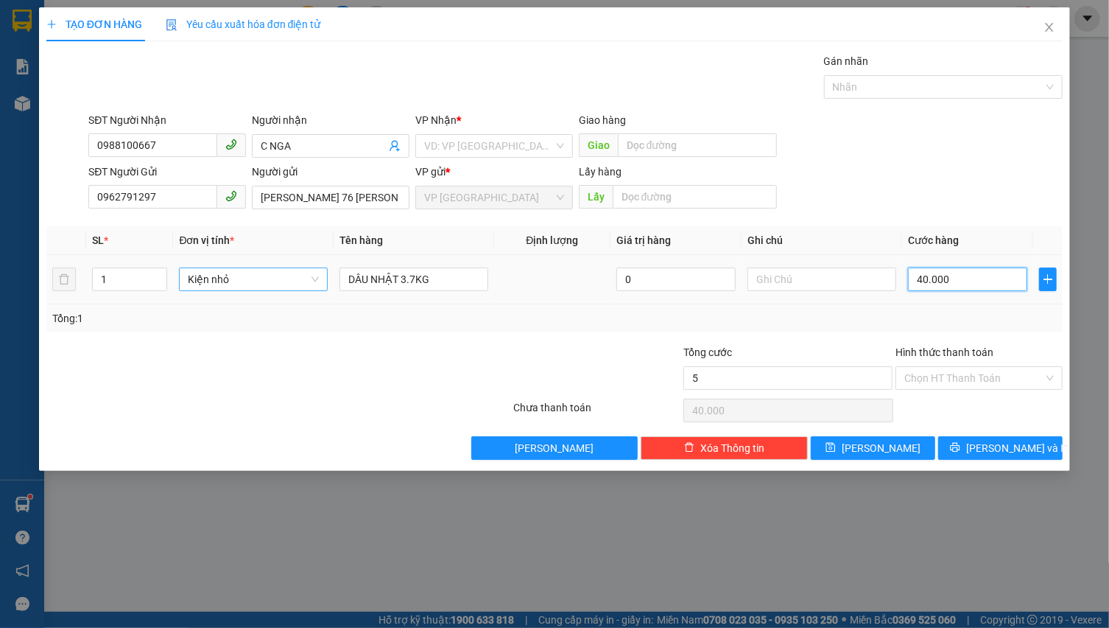
type input "5"
type input "50"
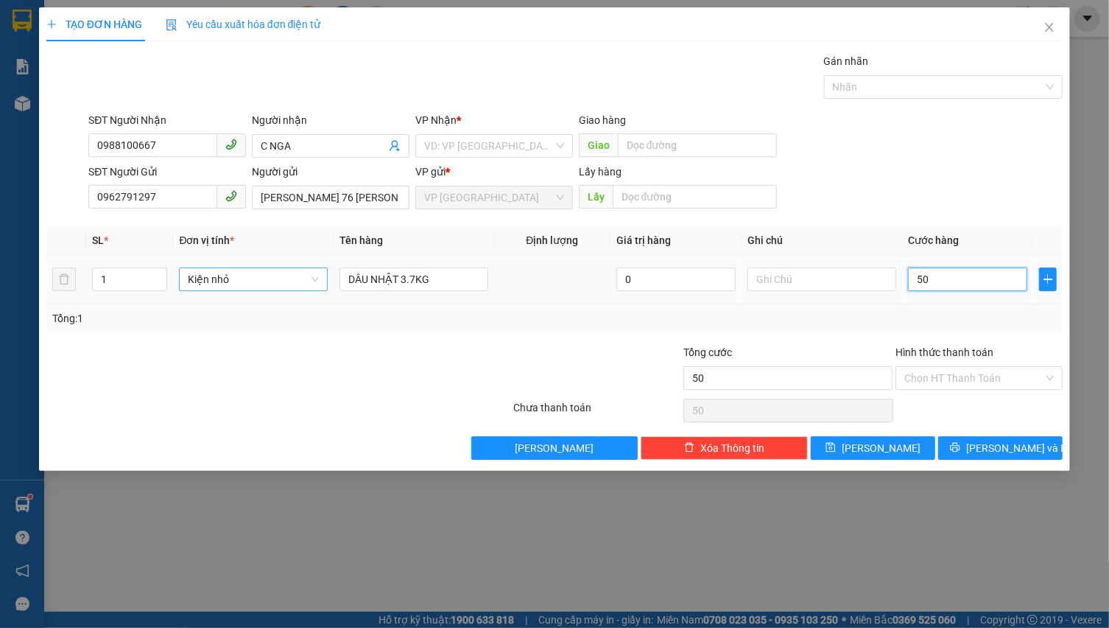
type input "500"
type input "5.000"
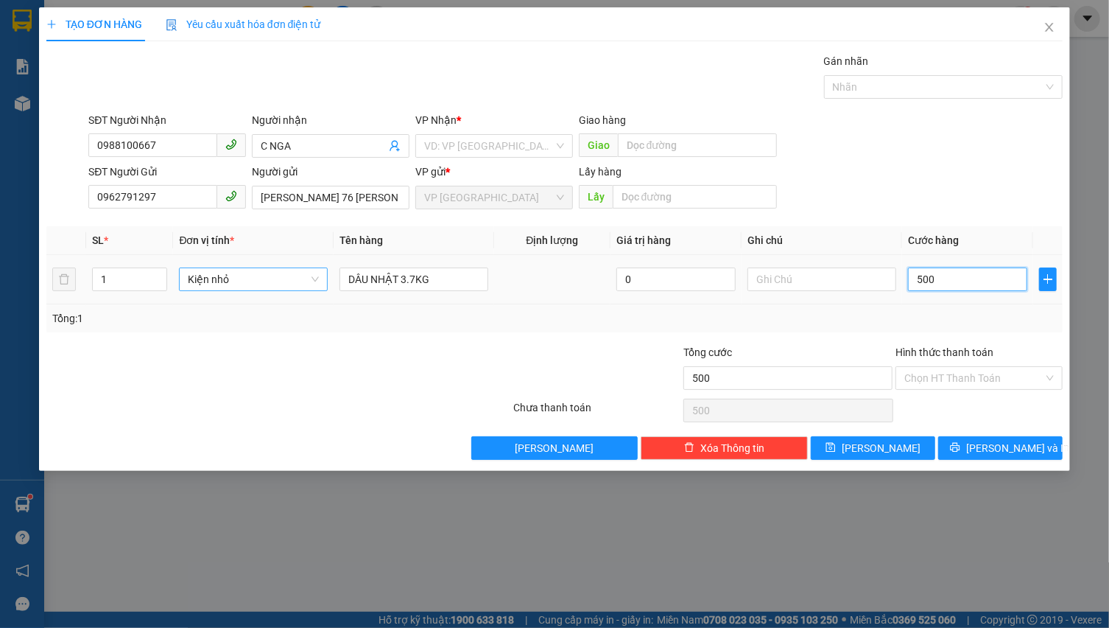
type input "5.000"
type input "50.000"
drag, startPoint x: 982, startPoint y: 373, endPoint x: 982, endPoint y: 399, distance: 25.8
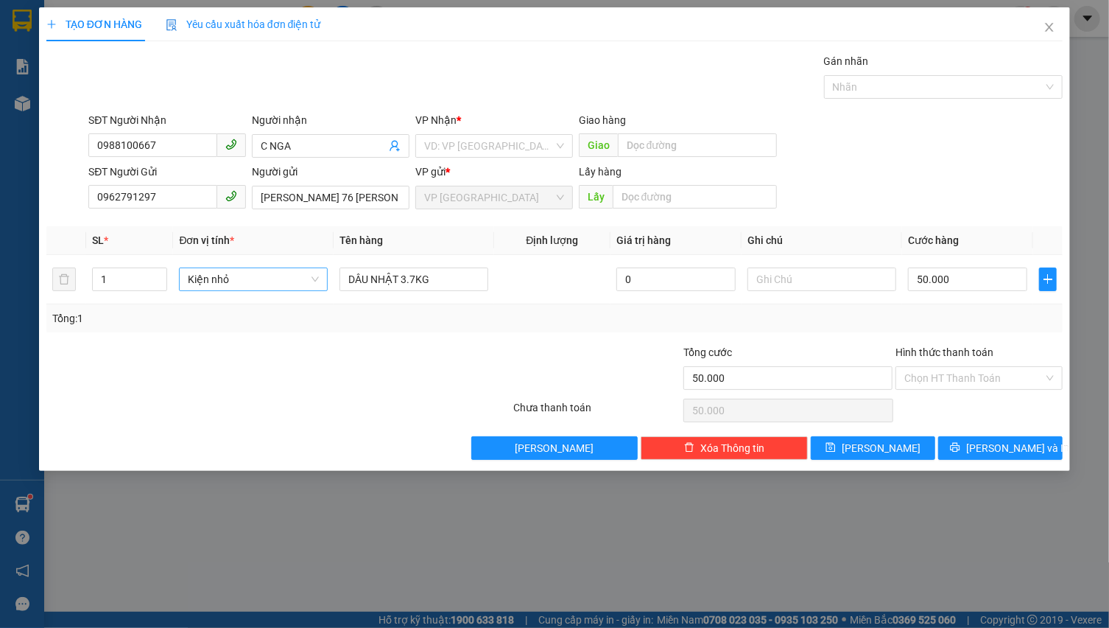
click at [982, 375] on input "Hình thức thanh toán" at bounding box center [974, 378] width 139 height 22
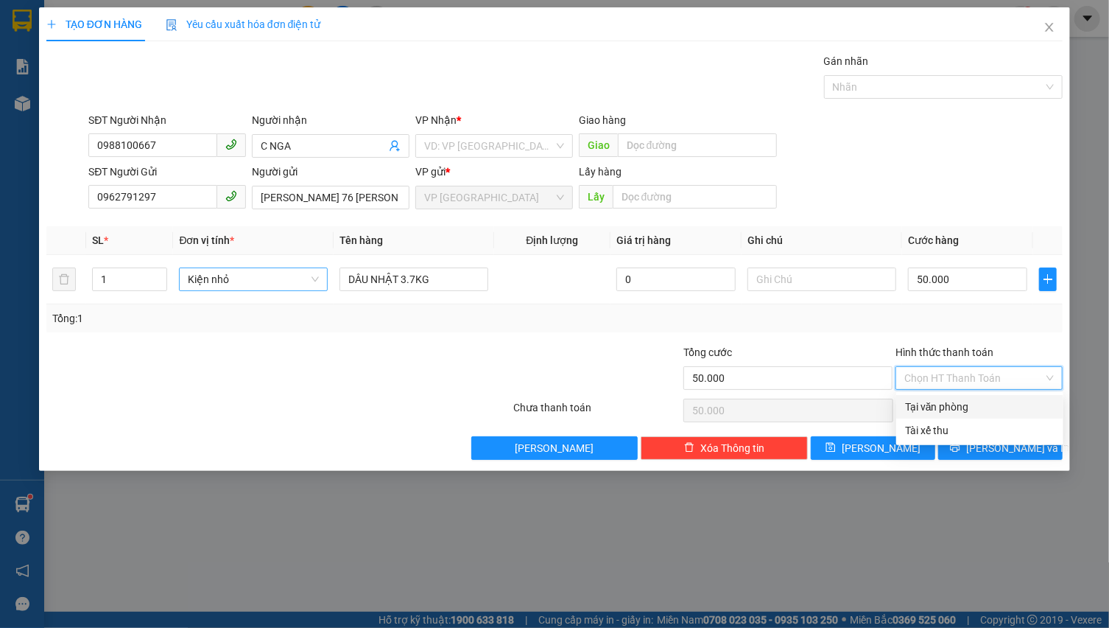
click at [982, 405] on div "Tại văn phòng" at bounding box center [980, 407] width 150 height 16
type input "0"
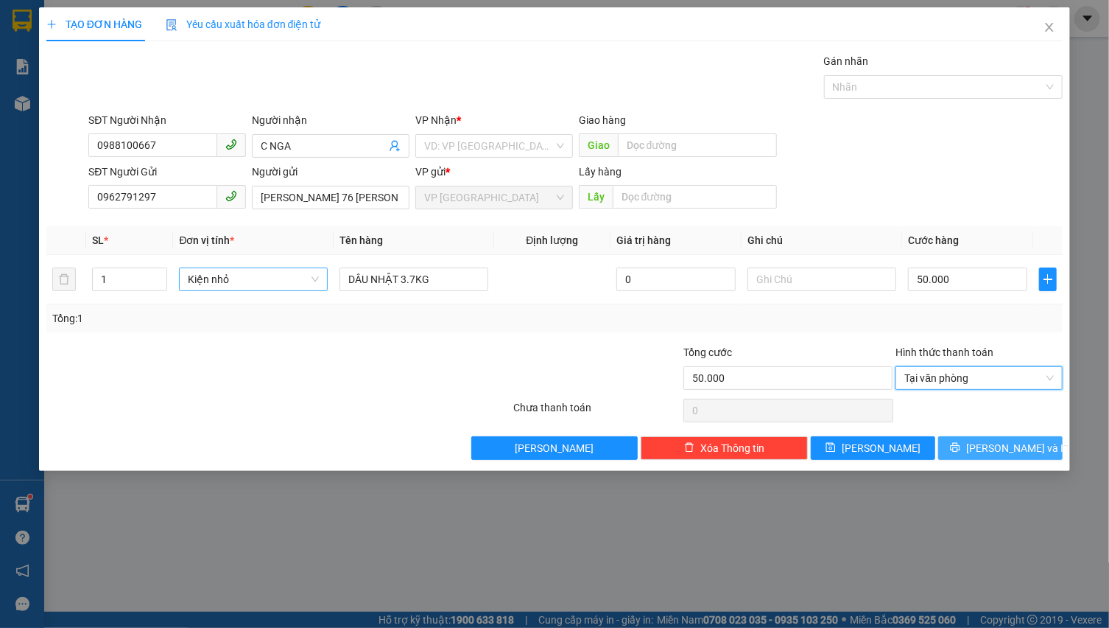
click at [985, 442] on button "[PERSON_NAME] và In" at bounding box center [1000, 448] width 124 height 24
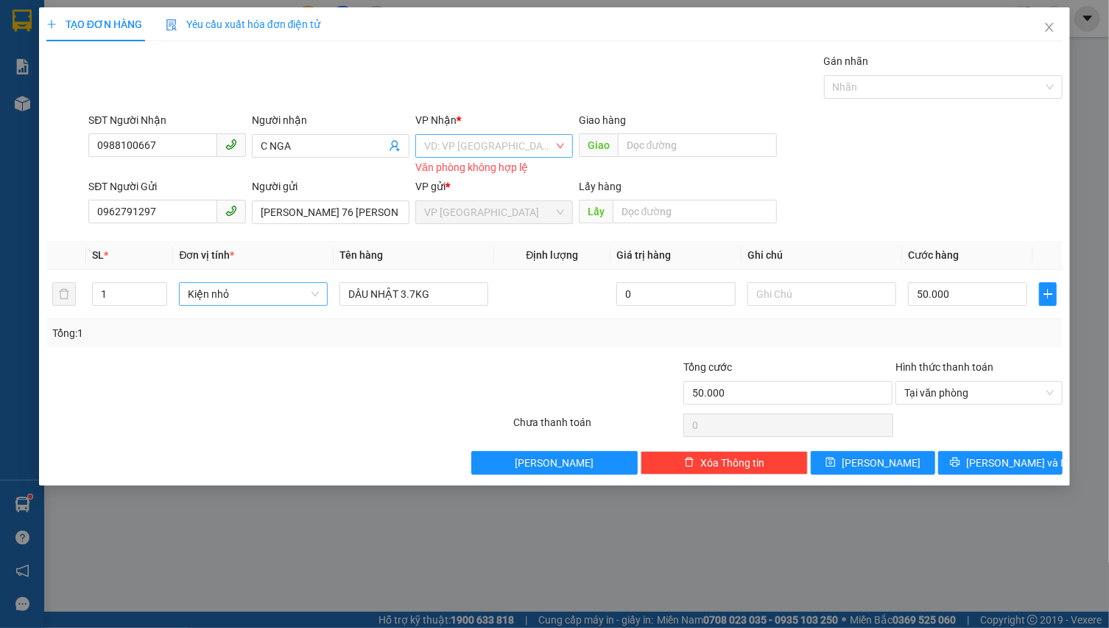
click at [548, 146] on input "search" at bounding box center [489, 146] width 130 height 22
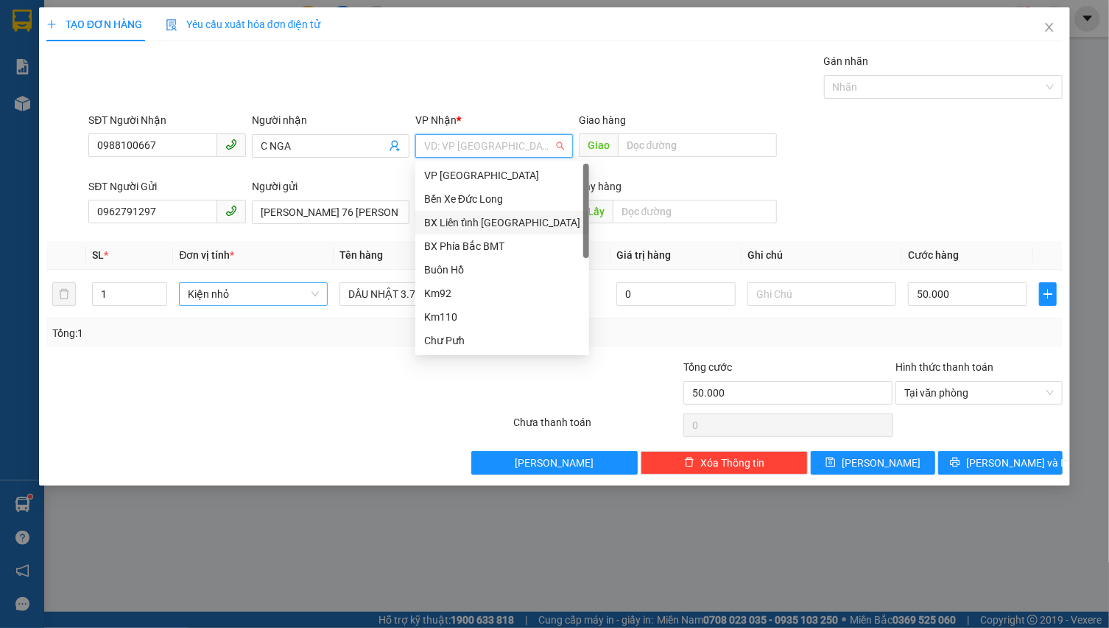
click at [516, 199] on div "Bến Xe Đức Long" at bounding box center [502, 199] width 156 height 16
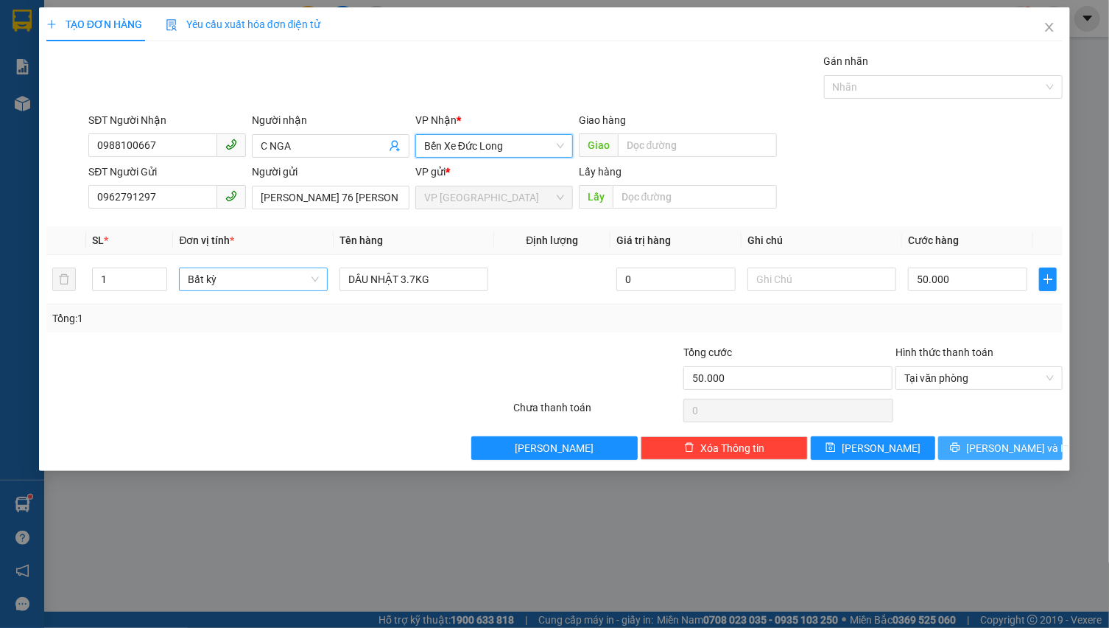
click at [988, 453] on span "[PERSON_NAME] và In" at bounding box center [1017, 448] width 103 height 16
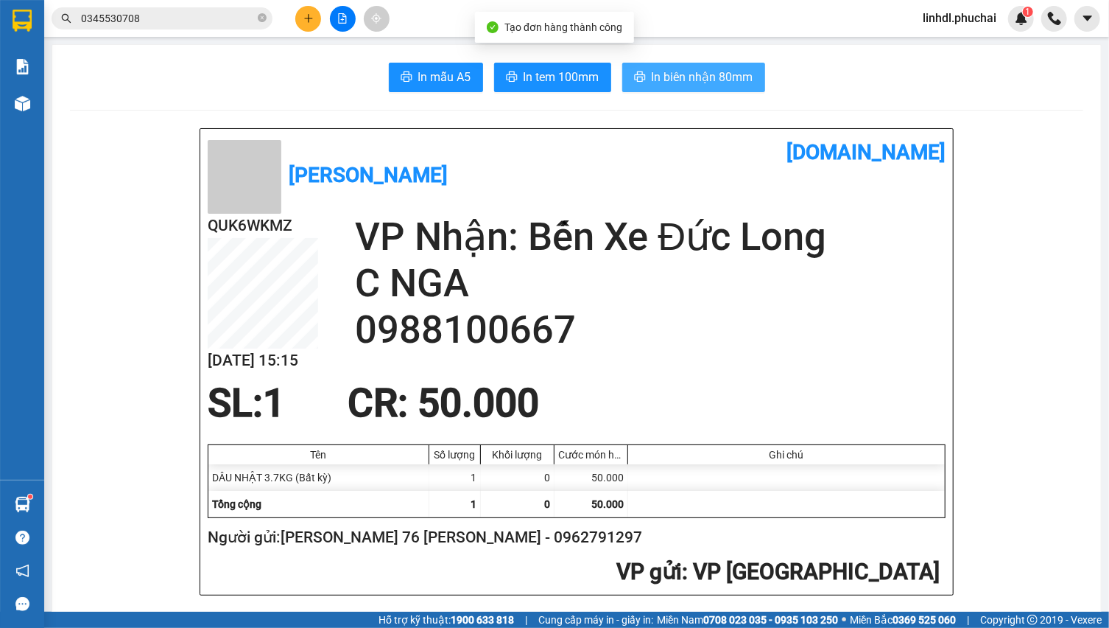
click at [723, 77] on span "In biên nhận 80mm" at bounding box center [703, 77] width 102 height 18
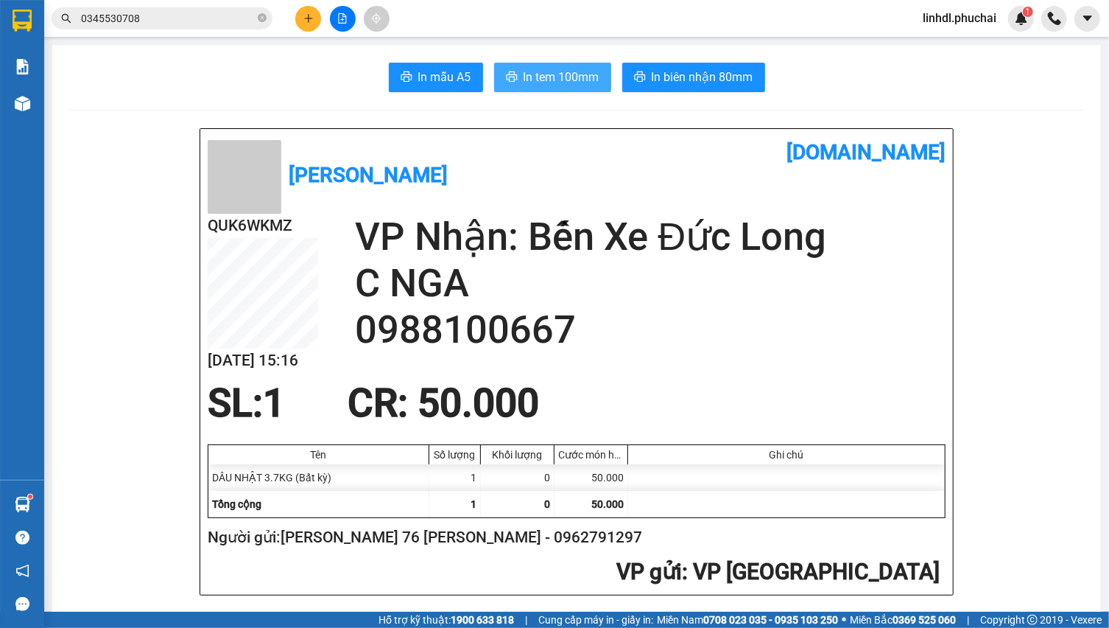
click at [568, 69] on span "In tem 100mm" at bounding box center [562, 77] width 76 height 18
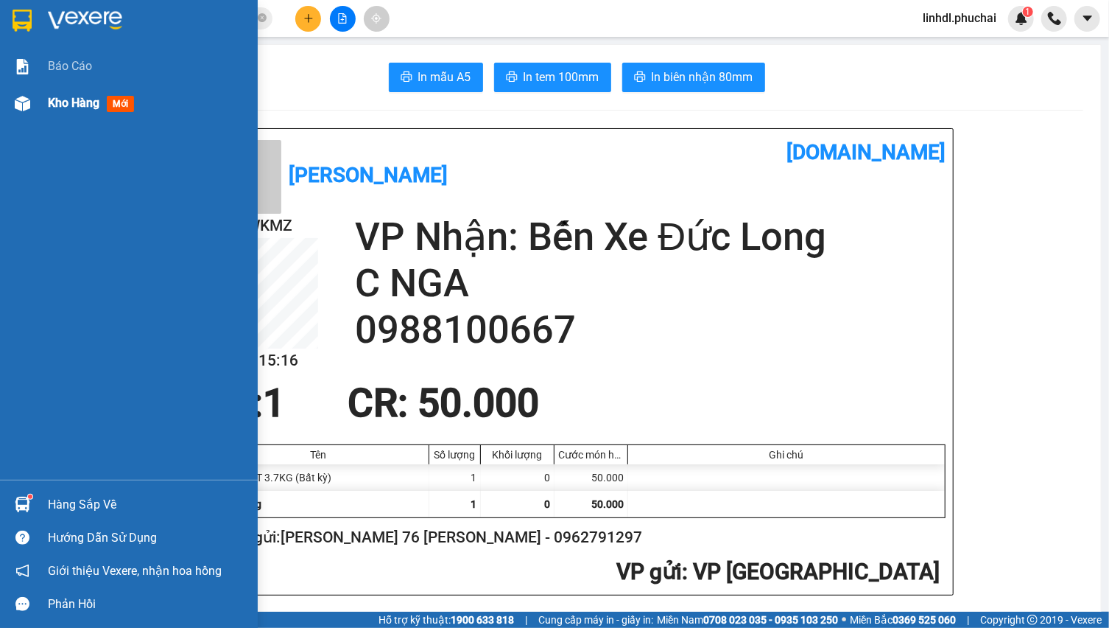
click at [41, 101] on div "Kho hàng mới" at bounding box center [129, 103] width 258 height 37
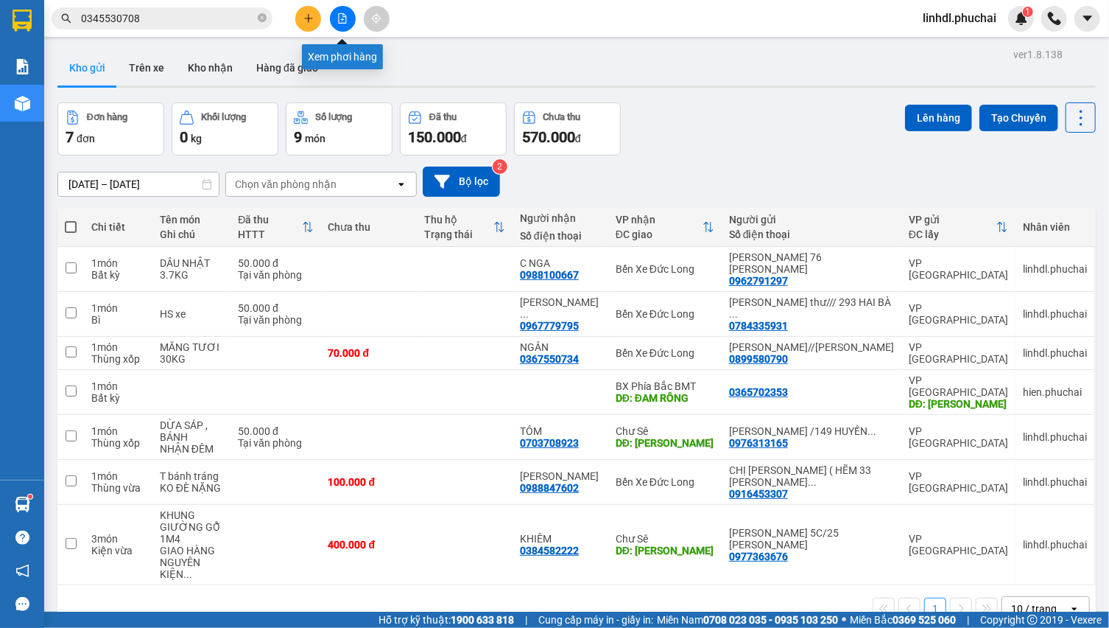
click at [344, 20] on icon "file-add" at bounding box center [342, 18] width 10 height 10
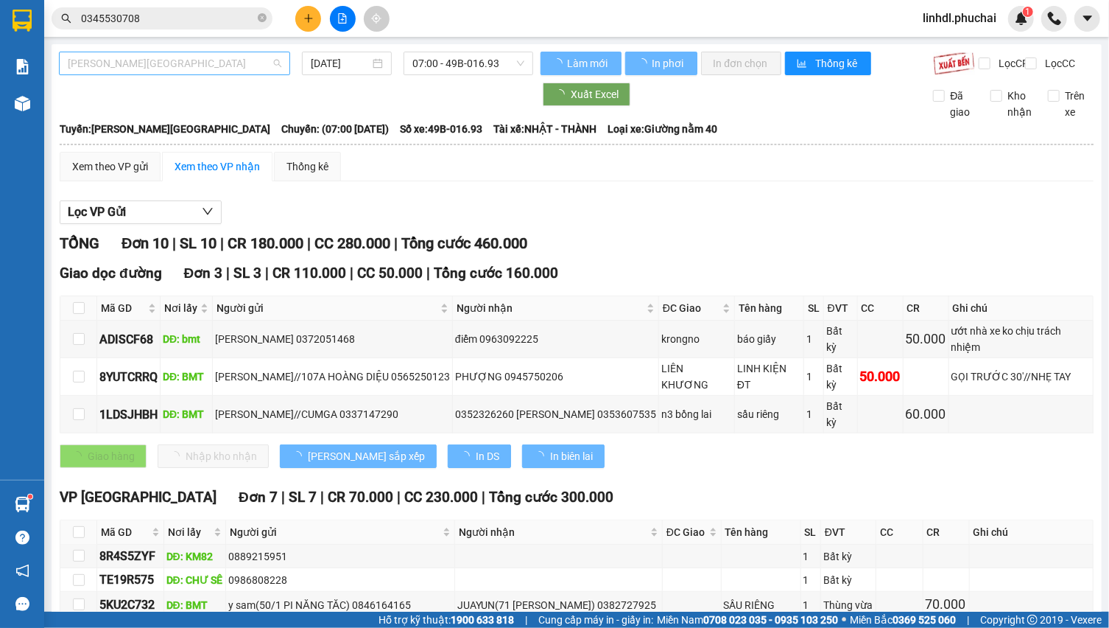
click at [226, 63] on span "[PERSON_NAME][GEOGRAPHIC_DATA]" at bounding box center [175, 63] width 214 height 22
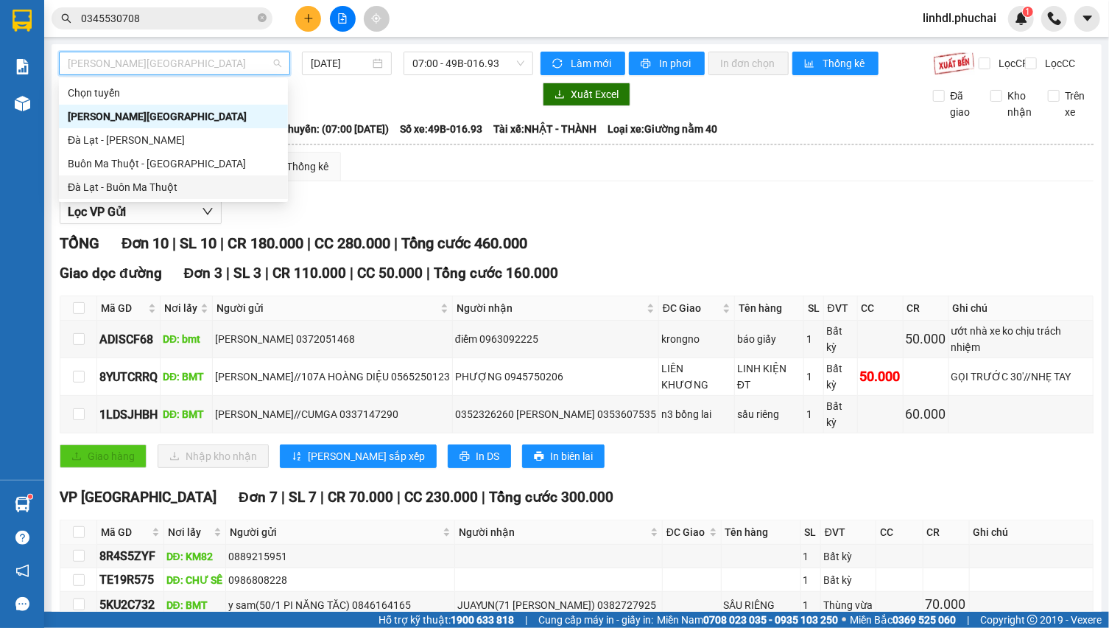
click at [141, 183] on div "Đà Lạt - Buôn Ma Thuột" at bounding box center [173, 187] width 211 height 16
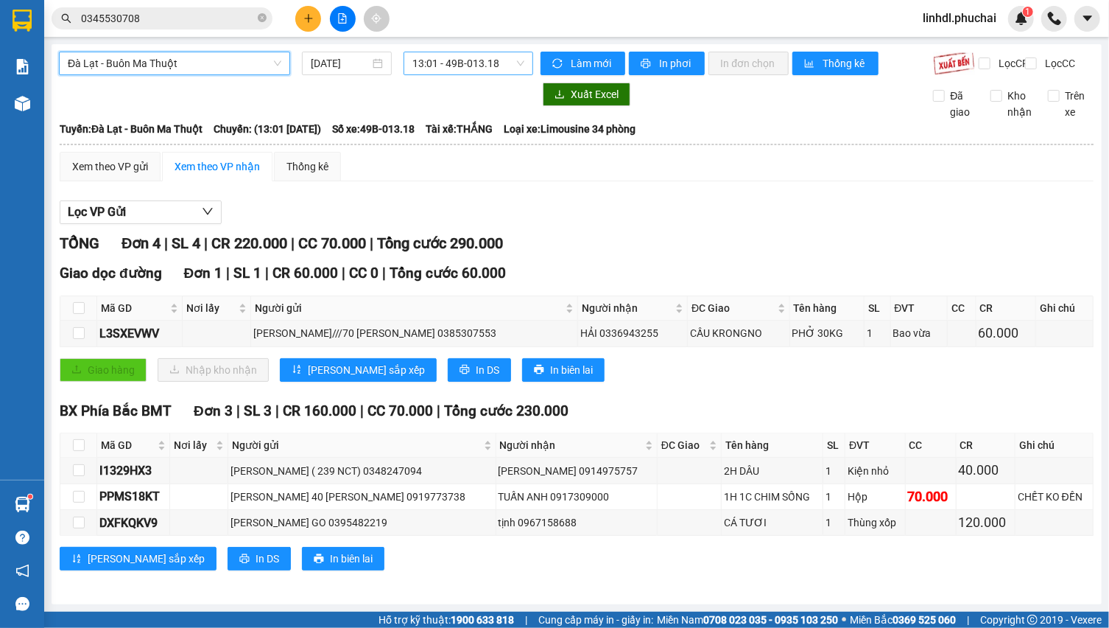
click at [449, 64] on span "13:01 - 49B-013.18" at bounding box center [469, 63] width 113 height 22
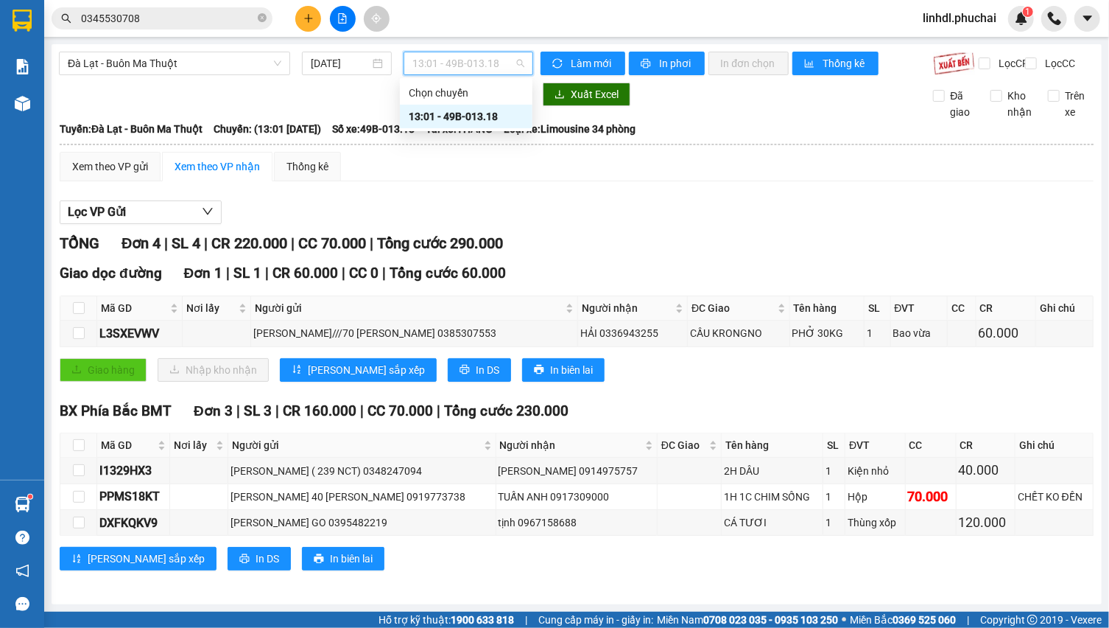
click at [465, 118] on div "13:01 - 49B-013.18" at bounding box center [466, 116] width 115 height 16
drag, startPoint x: 413, startPoint y: 51, endPoint x: 405, endPoint y: 51, distance: 8.1
click at [413, 52] on span "13:01 - 49B-013.18" at bounding box center [469, 63] width 113 height 22
click at [323, 55] on input "[DATE]" at bounding box center [340, 63] width 59 height 16
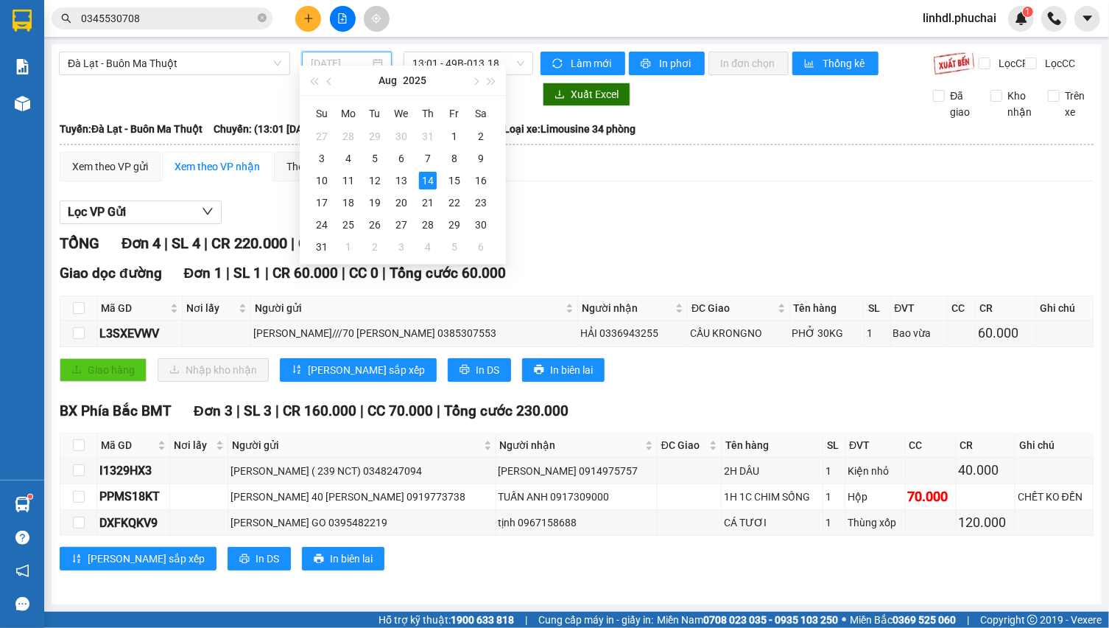
type input "[DATE]"
click at [433, 183] on div "14" at bounding box center [428, 181] width 18 height 18
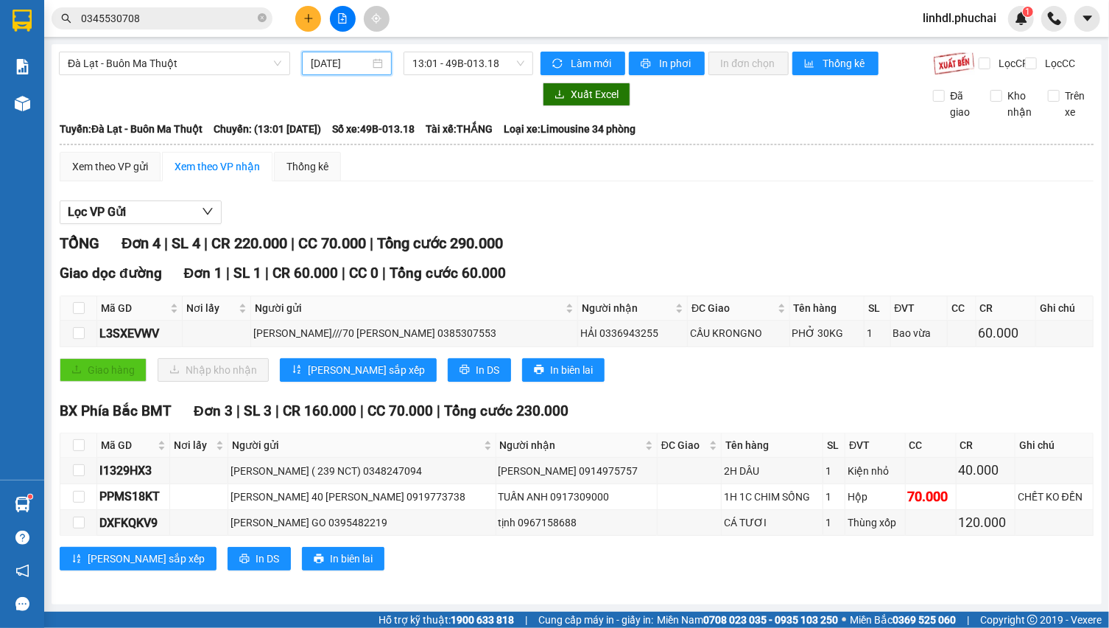
click at [306, 17] on icon "plus" at bounding box center [308, 18] width 10 height 10
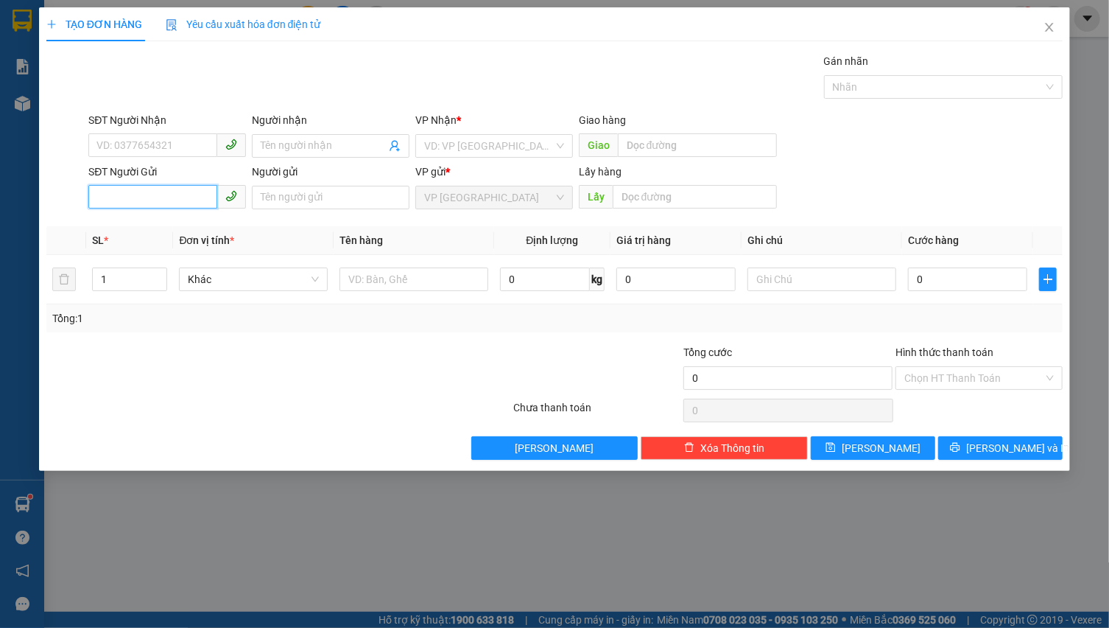
click at [164, 199] on input "SĐT Người Gửi" at bounding box center [152, 197] width 129 height 24
paste input "0979118263"
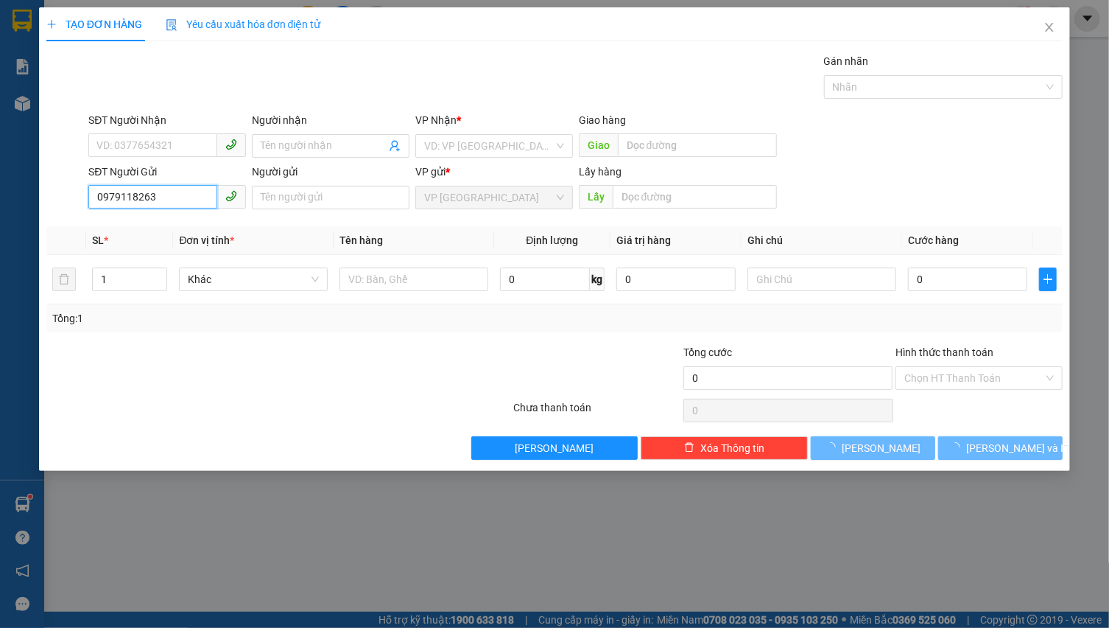
click at [92, 200] on input "0979118263" at bounding box center [152, 197] width 129 height 24
type input "0979118263"
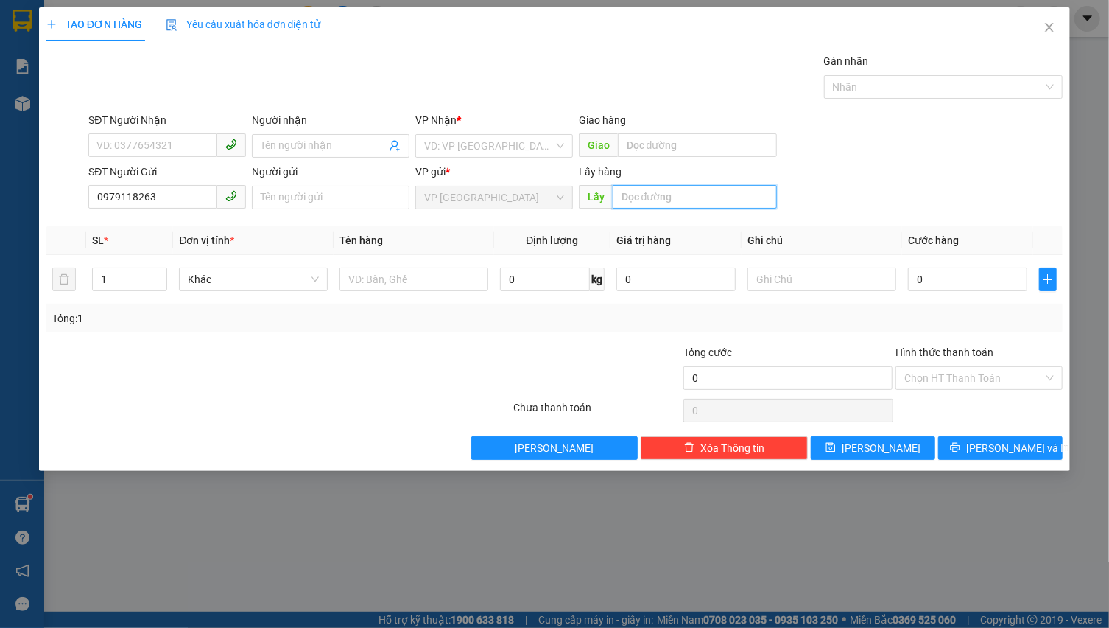
click at [647, 199] on input "text" at bounding box center [695, 197] width 164 height 24
click at [445, 144] on input "search" at bounding box center [489, 146] width 130 height 22
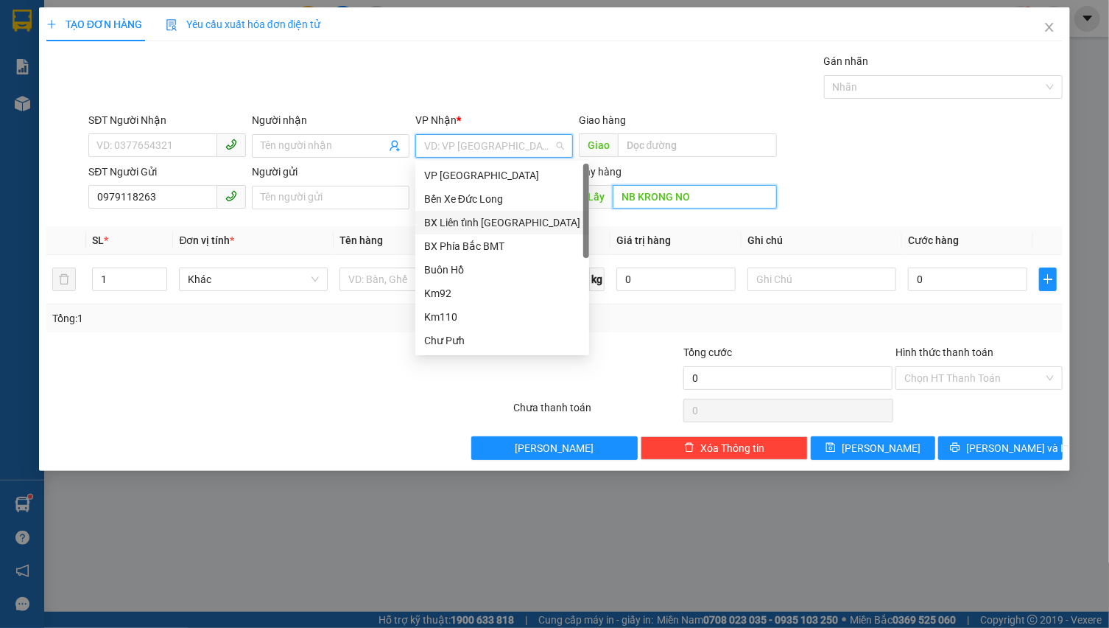
click at [636, 197] on input "NB KRONG NO" at bounding box center [695, 197] width 164 height 24
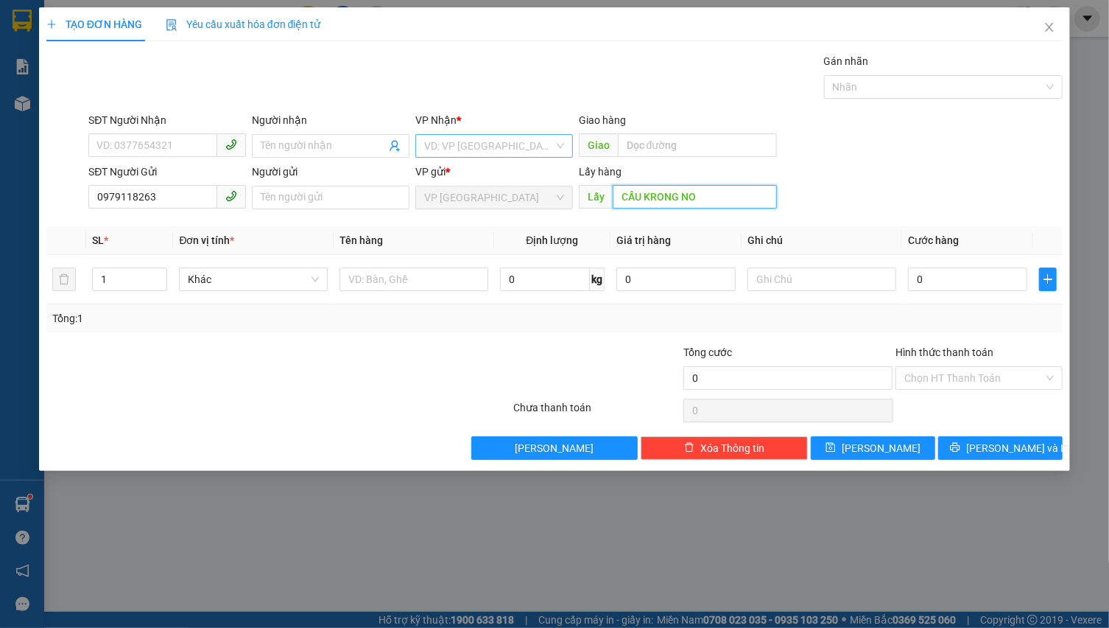
type input "CẦU KRONG NO"
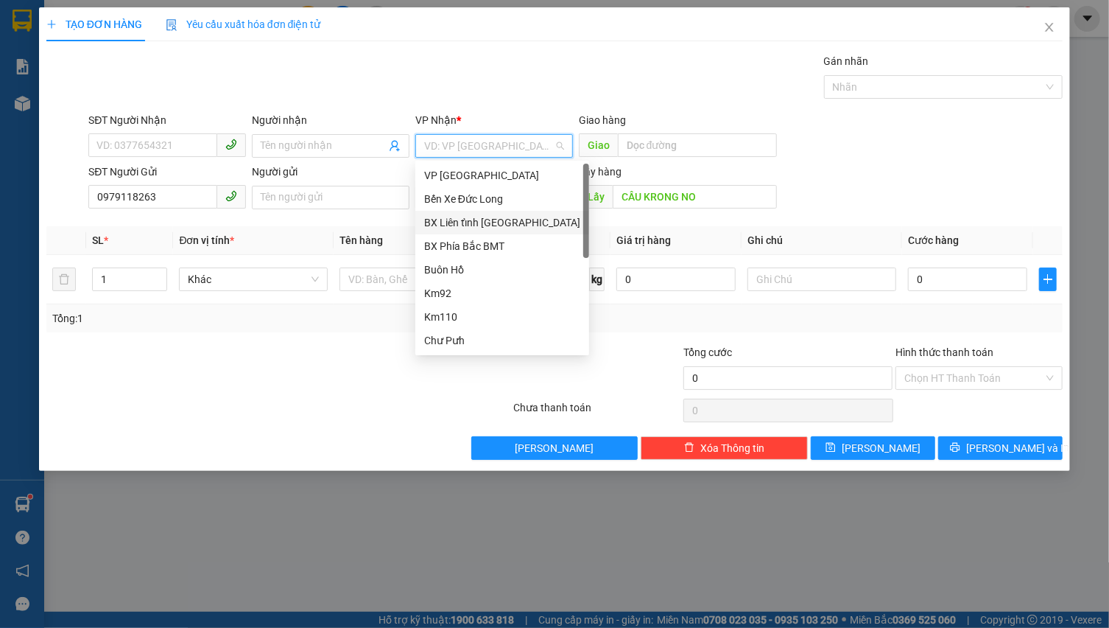
click at [451, 147] on input "search" at bounding box center [489, 146] width 130 height 22
click at [502, 247] on div "BX Phía Bắc BMT" at bounding box center [502, 246] width 156 height 16
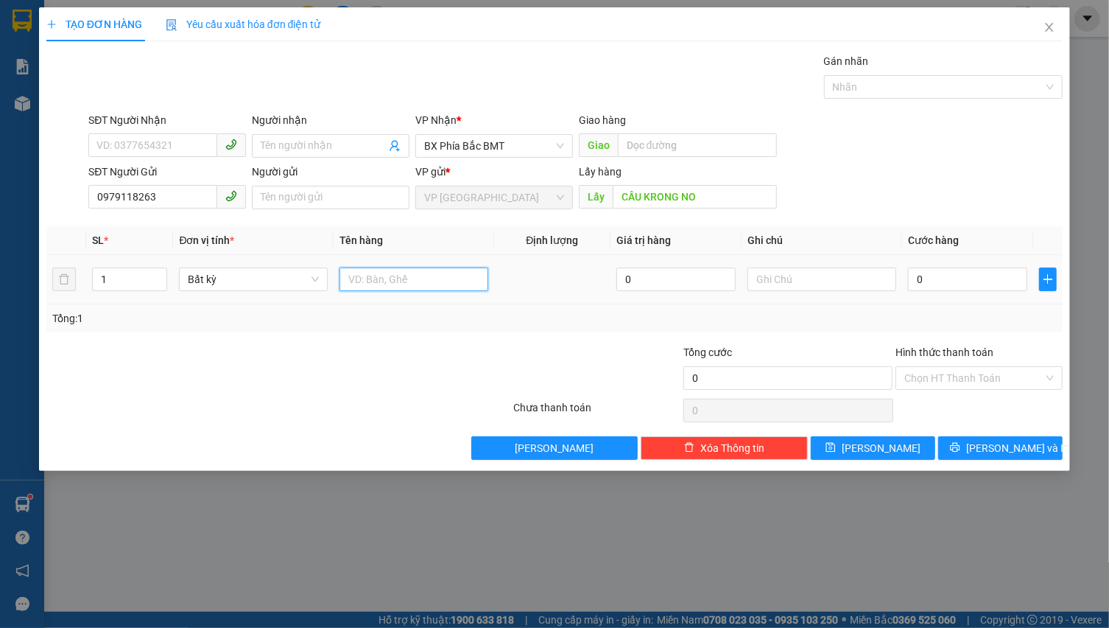
click at [395, 275] on input "text" at bounding box center [414, 279] width 149 height 24
type input "SẦU RIÊNG"
click at [991, 453] on span "[PERSON_NAME] và In" at bounding box center [1017, 448] width 103 height 16
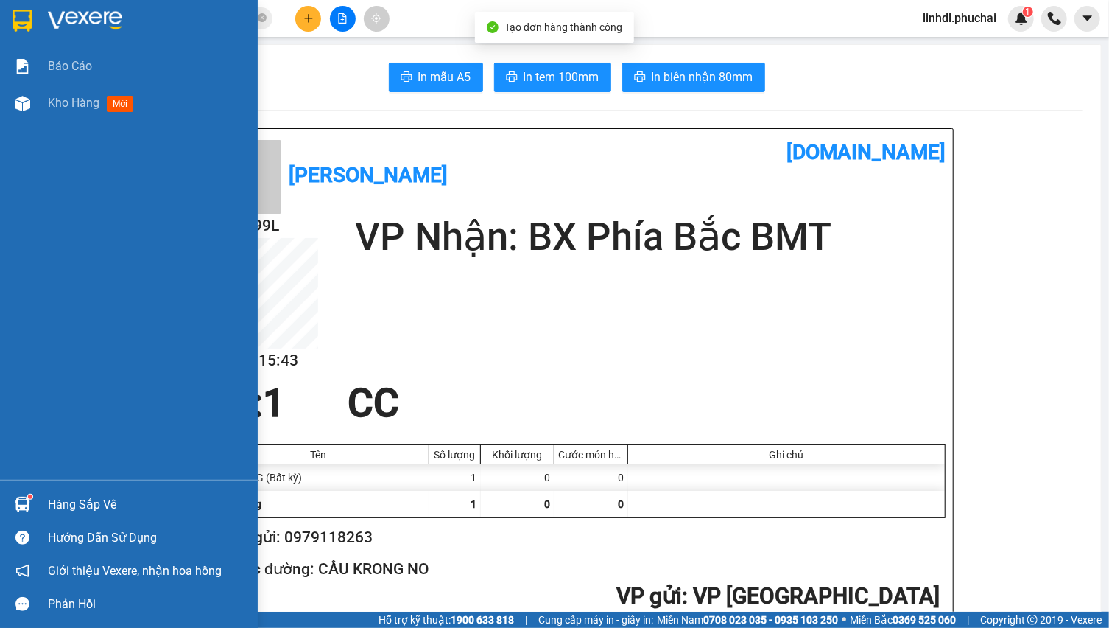
click at [52, 106] on span "Kho hàng" at bounding box center [74, 103] width 52 height 14
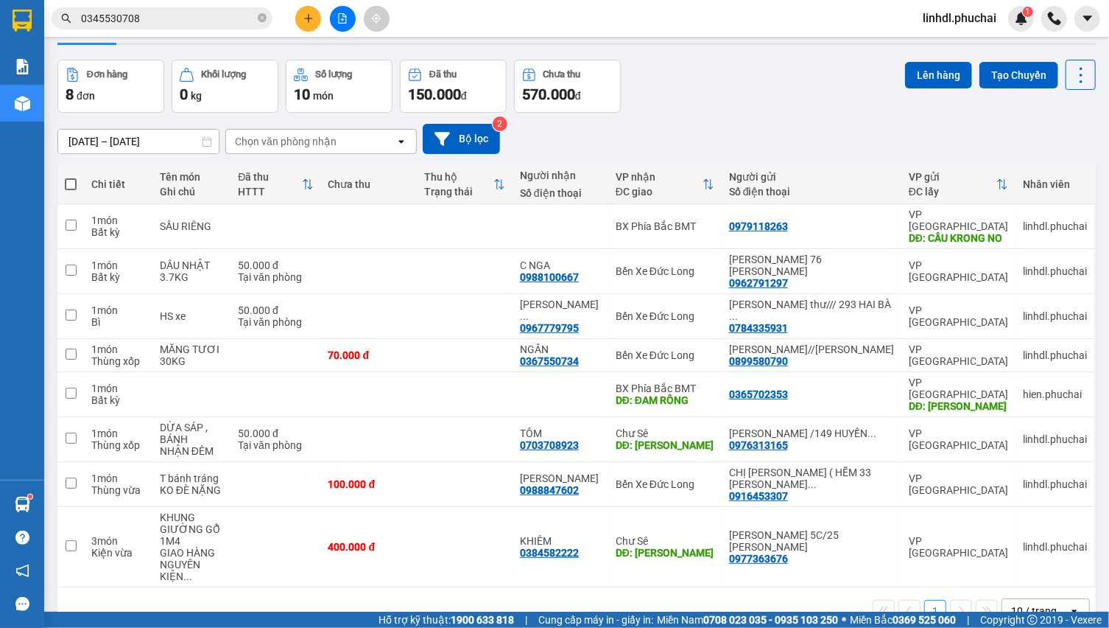
scroll to position [67, 0]
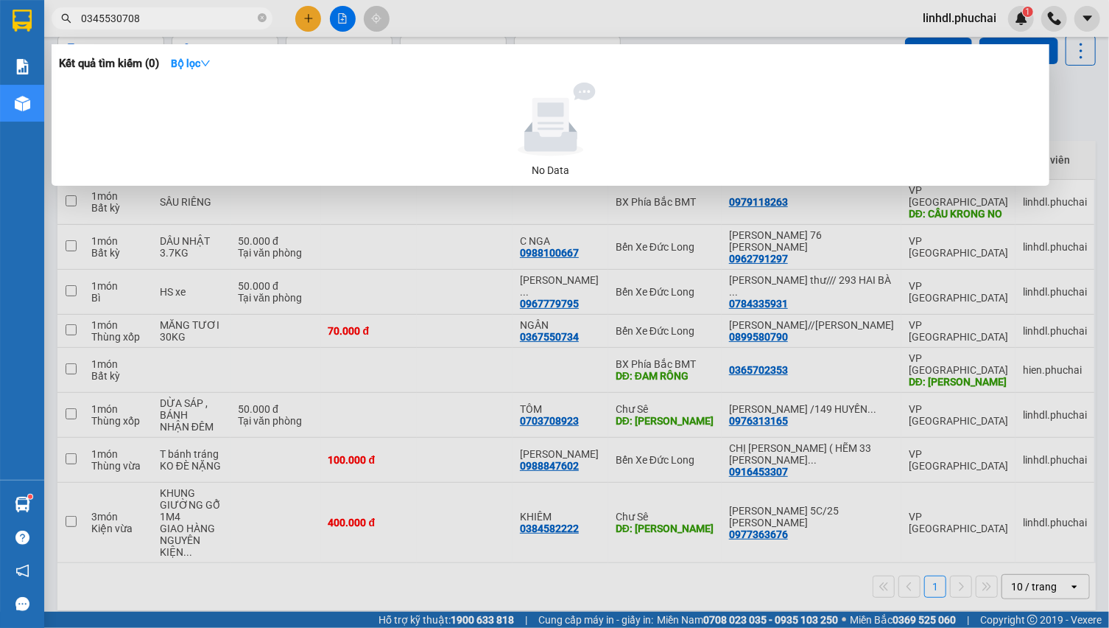
click at [155, 14] on input "0345530708" at bounding box center [168, 18] width 174 height 16
drag, startPoint x: 391, startPoint y: 225, endPoint x: 401, endPoint y: 166, distance: 59.0
click at [393, 222] on div at bounding box center [554, 314] width 1109 height 628
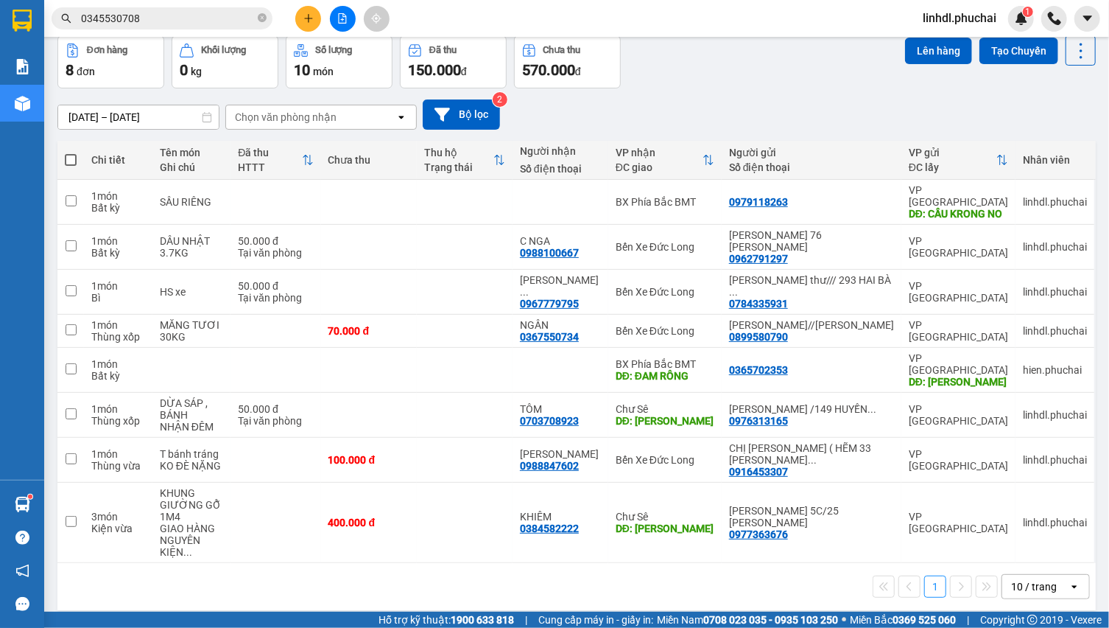
click at [303, 18] on icon "plus" at bounding box center [308, 18] width 10 height 10
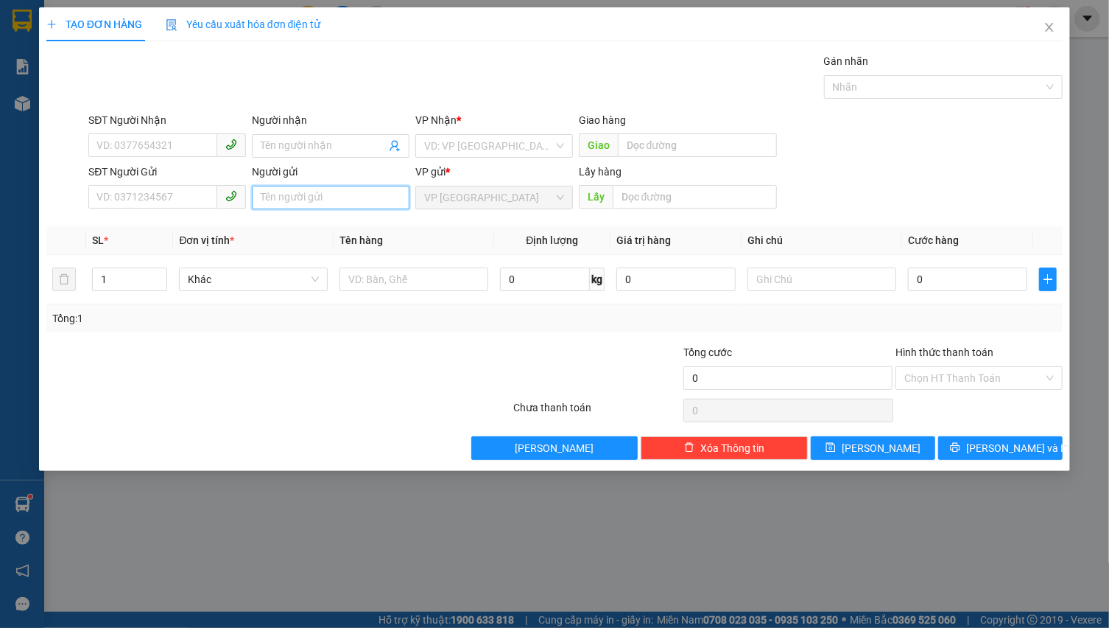
click at [291, 197] on input "Người gửi" at bounding box center [331, 198] width 158 height 24
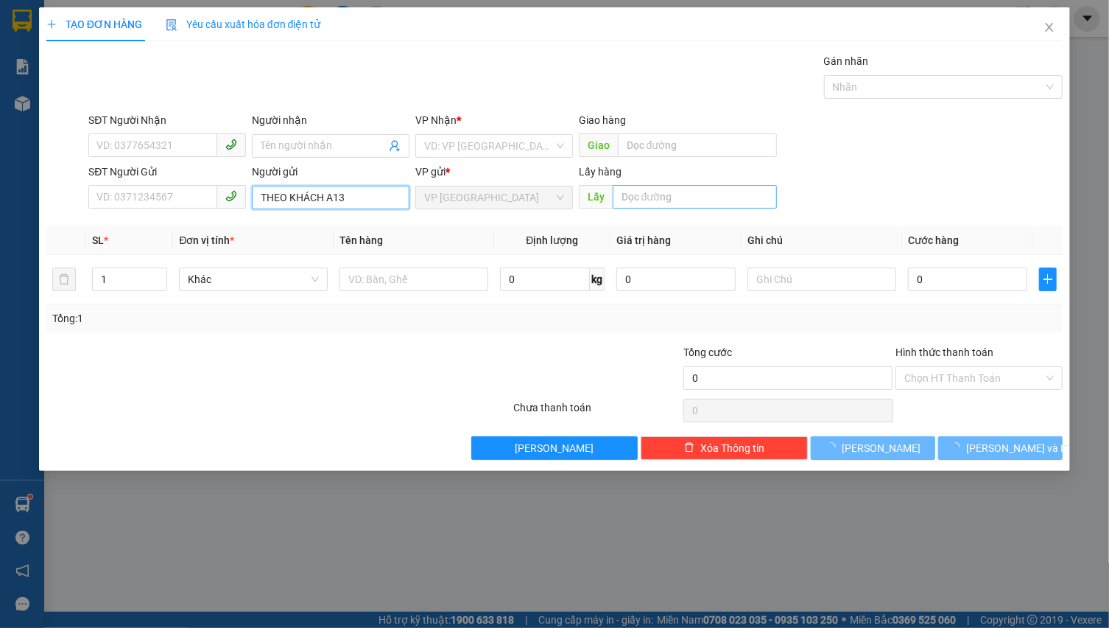
type input "THEO KHÁCH A13"
click at [642, 200] on input "text" at bounding box center [695, 197] width 164 height 24
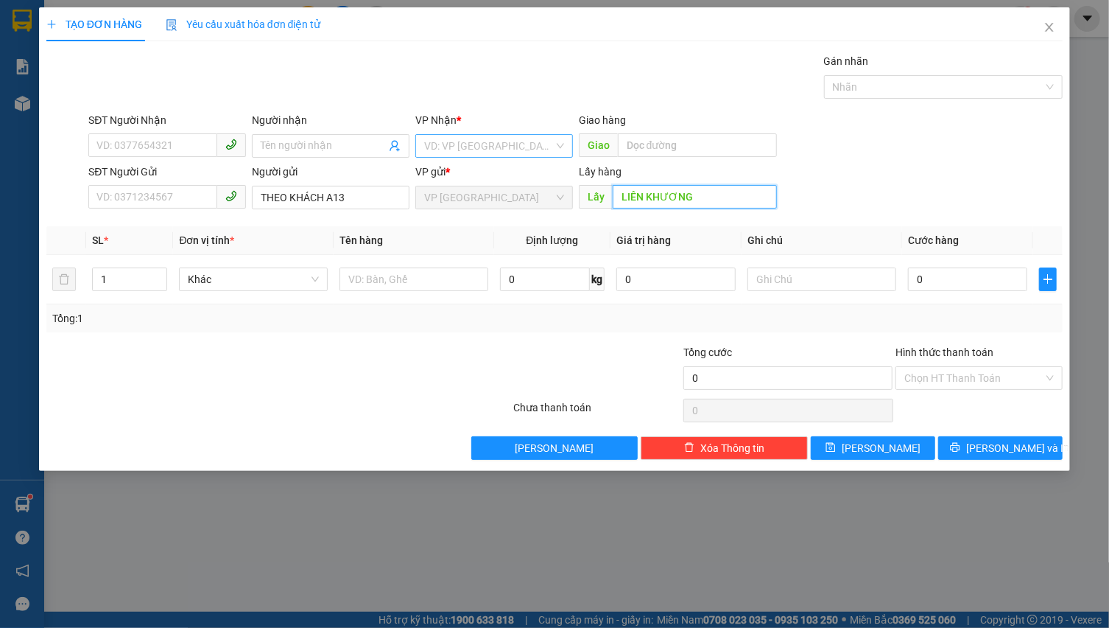
type input "LIÊN KHƯƠNG"
drag, startPoint x: 463, startPoint y: 152, endPoint x: 480, endPoint y: 155, distance: 17.1
click at [468, 152] on input "search" at bounding box center [489, 146] width 130 height 22
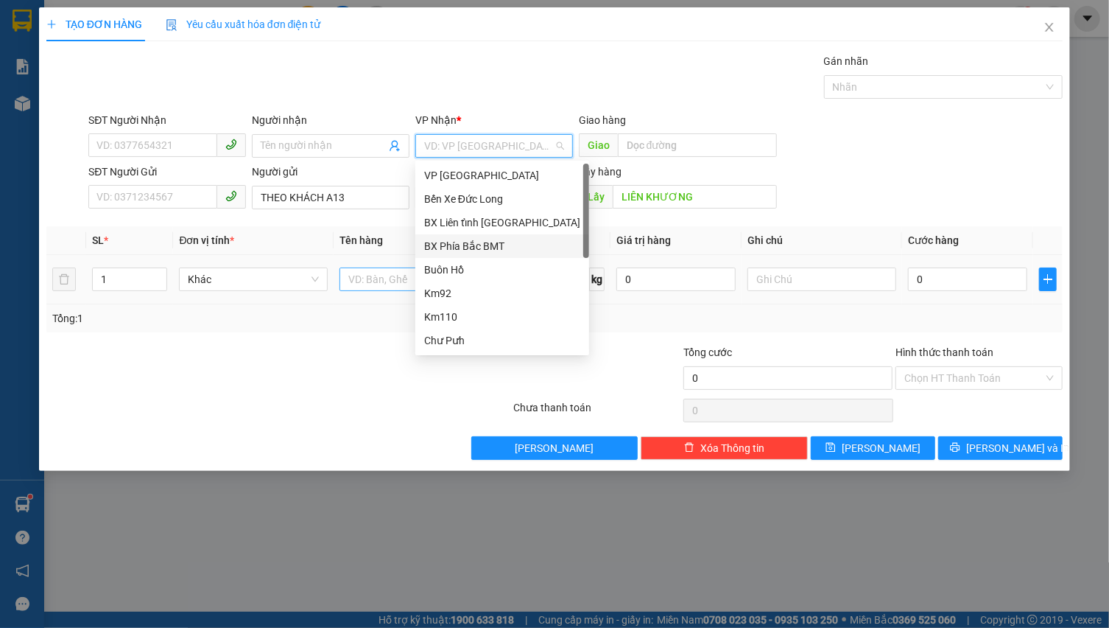
drag, startPoint x: 514, startPoint y: 238, endPoint x: 444, endPoint y: 267, distance: 75.6
click at [513, 239] on div "BX Phía Bắc BMT" at bounding box center [502, 246] width 156 height 16
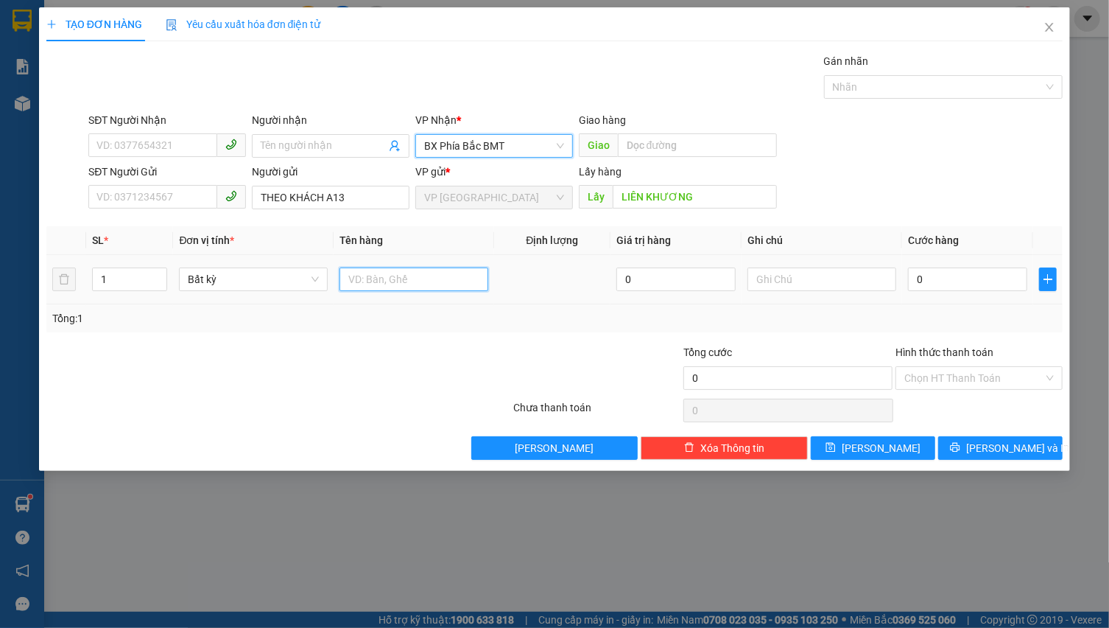
click at [413, 273] on input "text" at bounding box center [414, 279] width 149 height 24
type input "XE SÔ"
click at [947, 283] on input "0" at bounding box center [967, 279] width 119 height 24
type input "3"
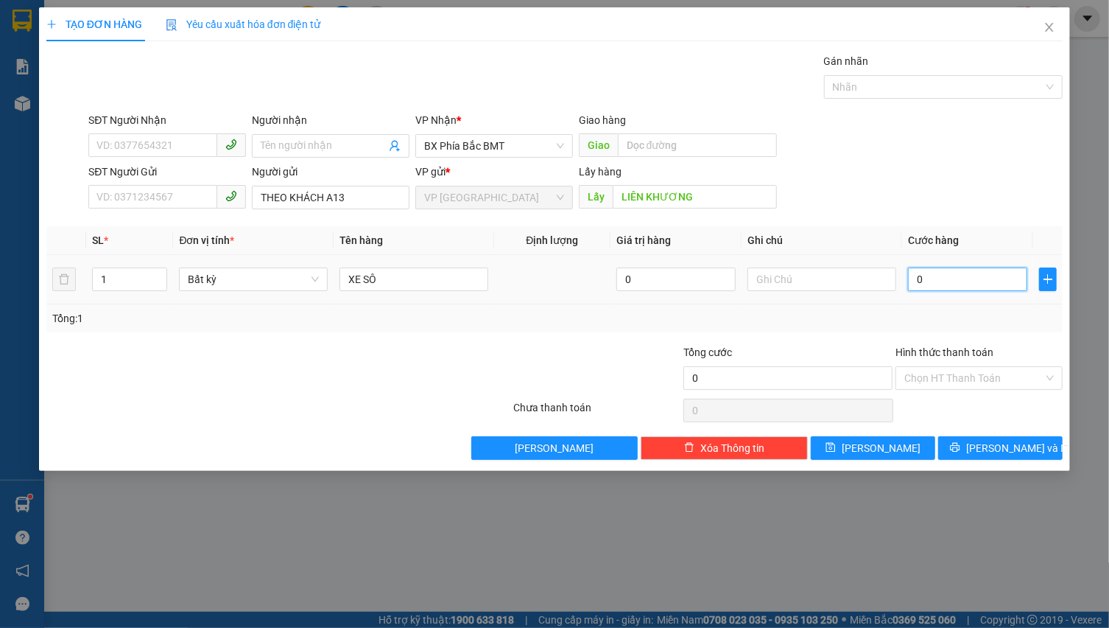
type input "3"
type input "35"
type input "350"
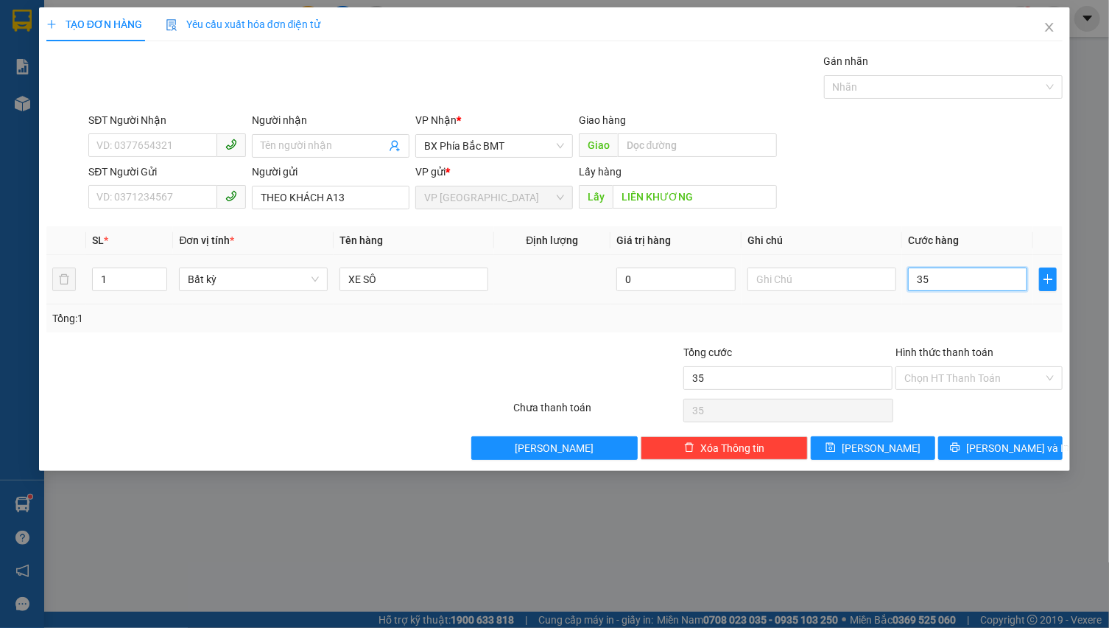
type input "350"
type input "3.500"
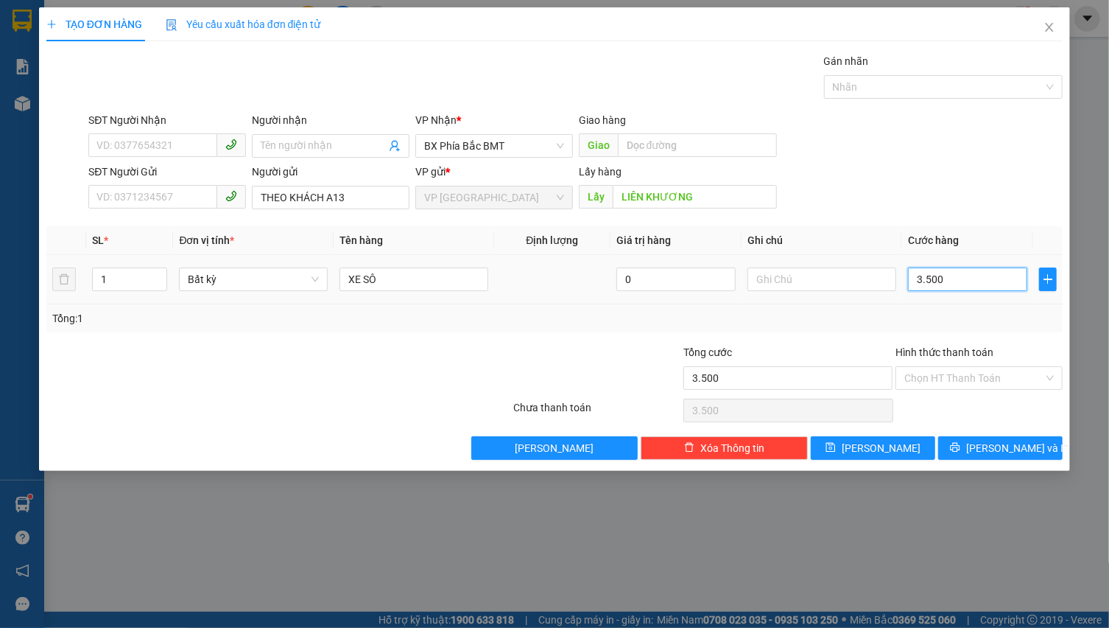
type input "35.000"
type input "350.000"
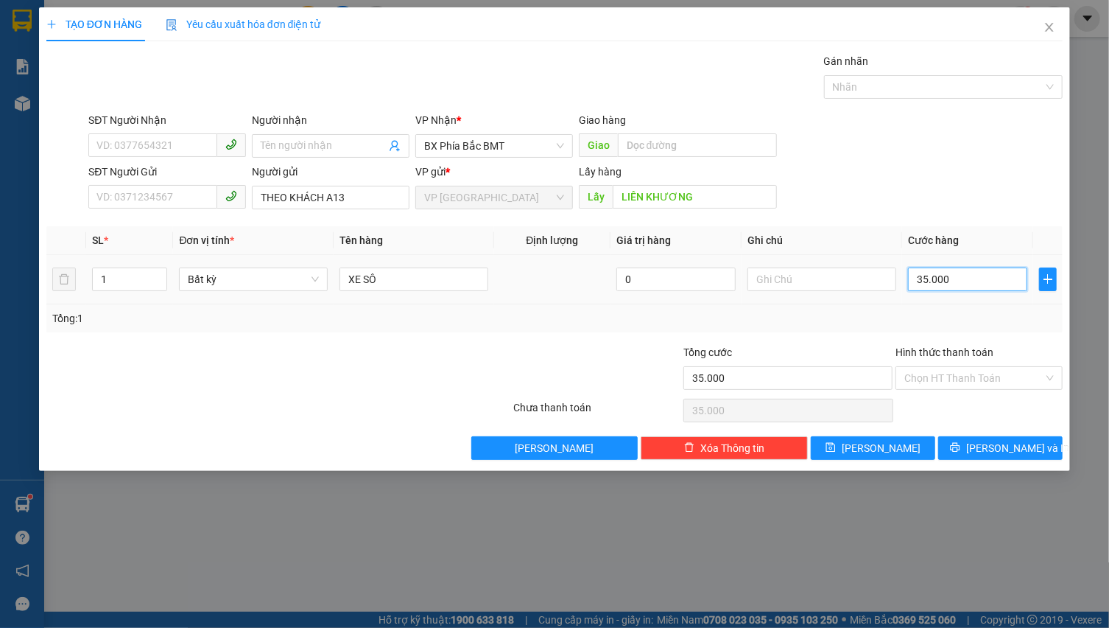
type input "350.000"
click at [1014, 451] on span "[PERSON_NAME] và In" at bounding box center [1017, 448] width 103 height 16
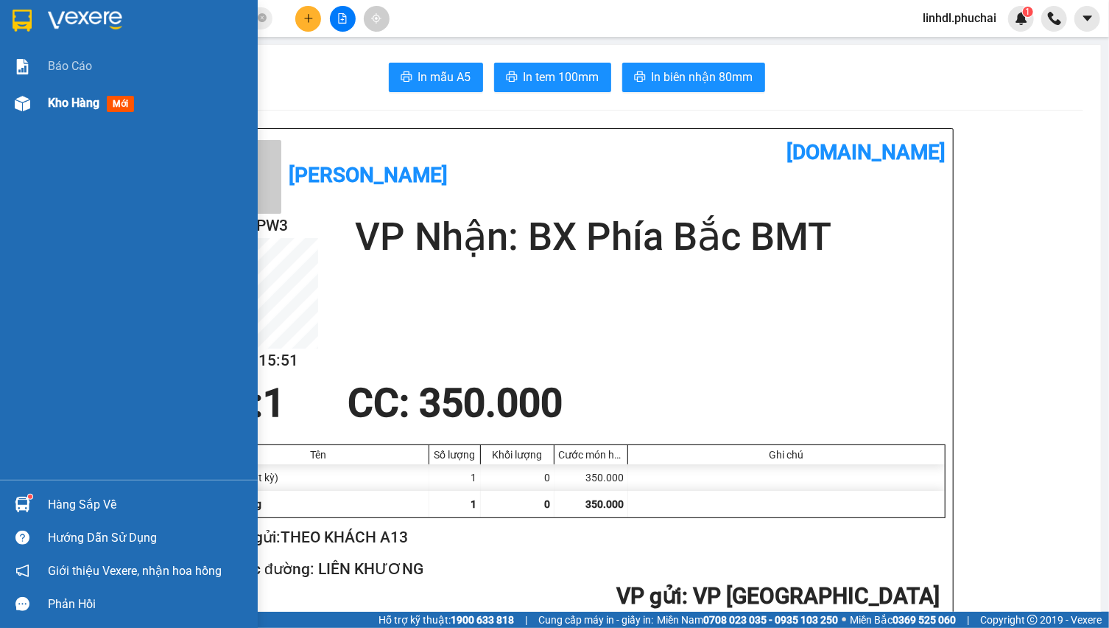
click at [36, 102] on div "Kho hàng mới" at bounding box center [129, 103] width 258 height 37
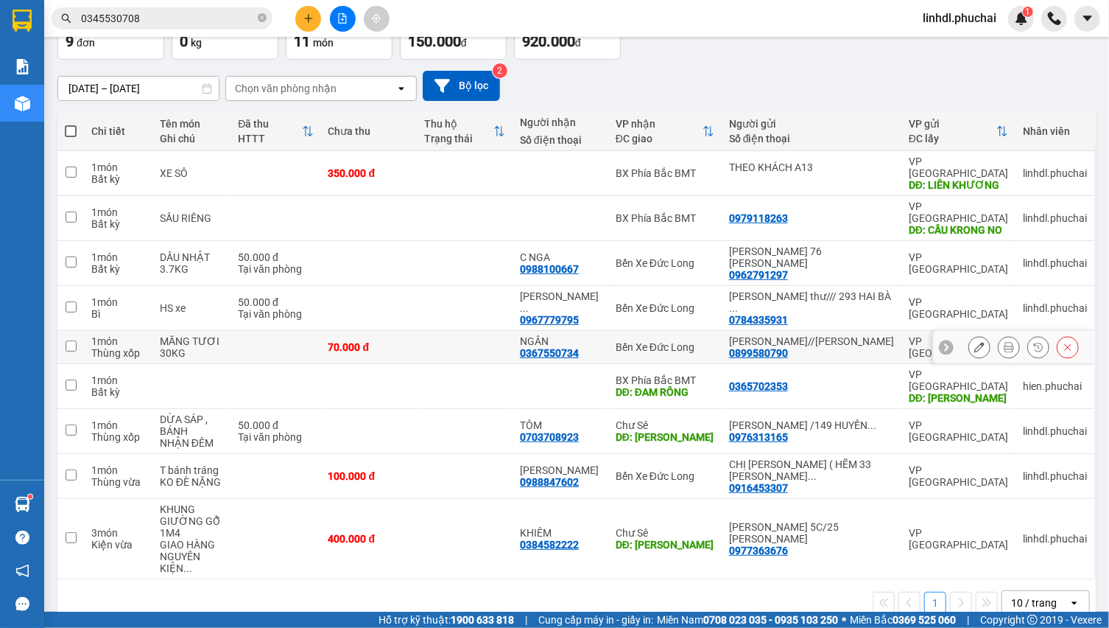
scroll to position [99, 0]
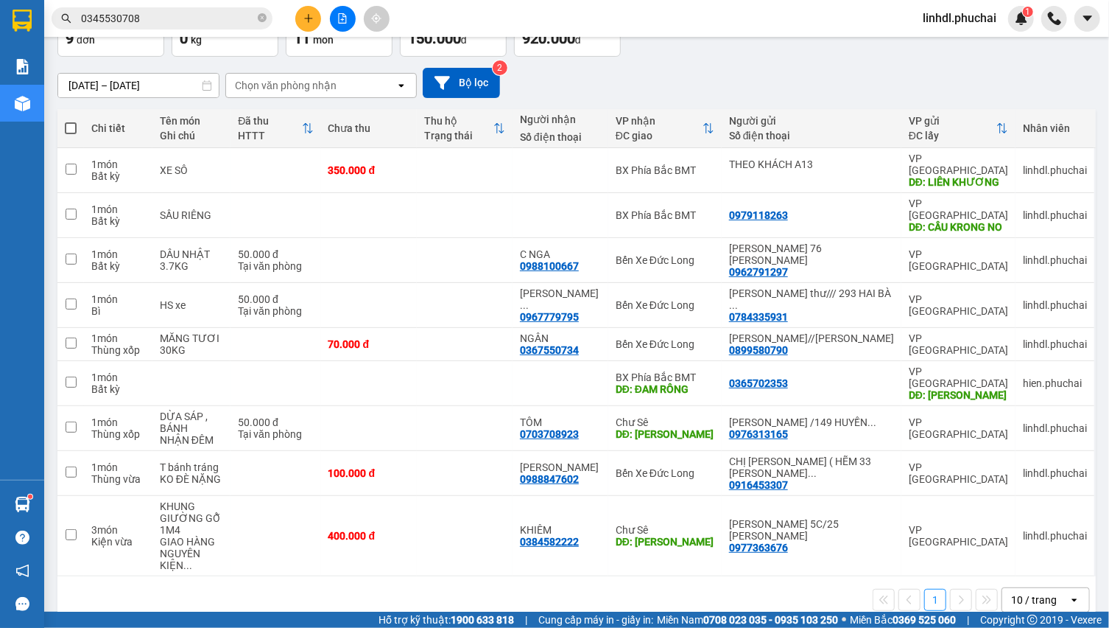
click at [149, 18] on input "0345530708" at bounding box center [168, 18] width 174 height 16
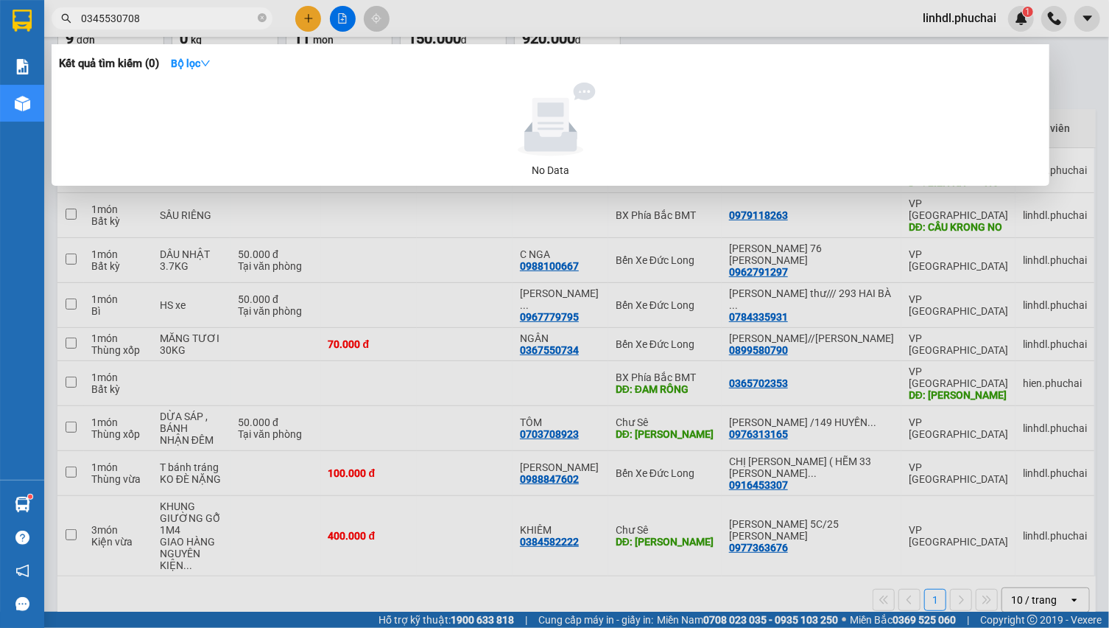
click at [149, 18] on input "0345530708" at bounding box center [168, 18] width 174 height 16
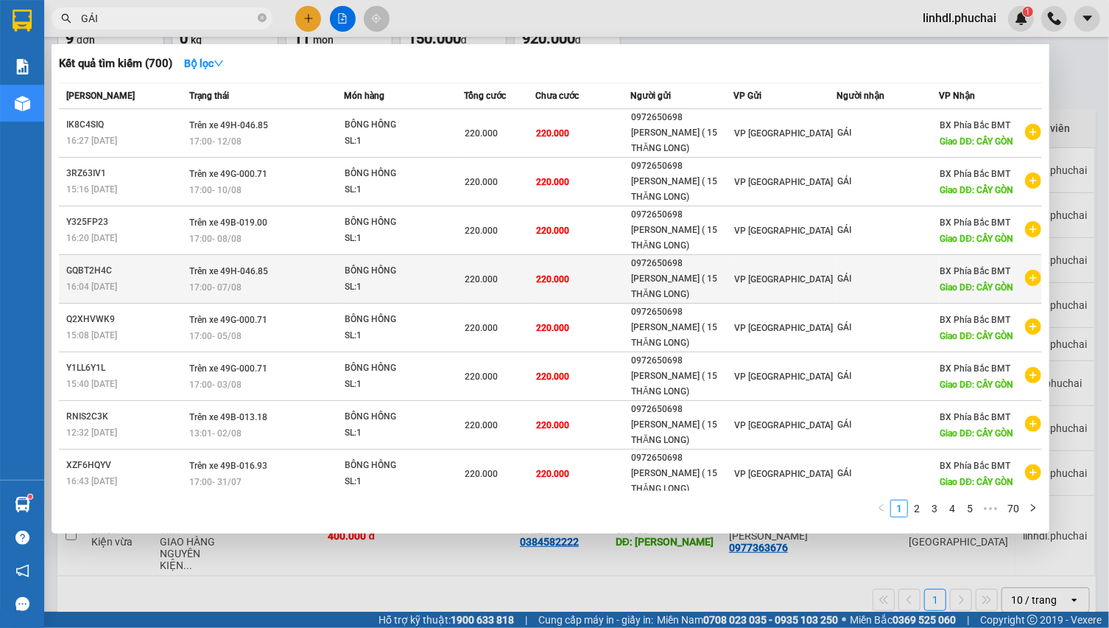
type input "GÁI"
click at [569, 298] on td "220.000" at bounding box center [583, 279] width 95 height 49
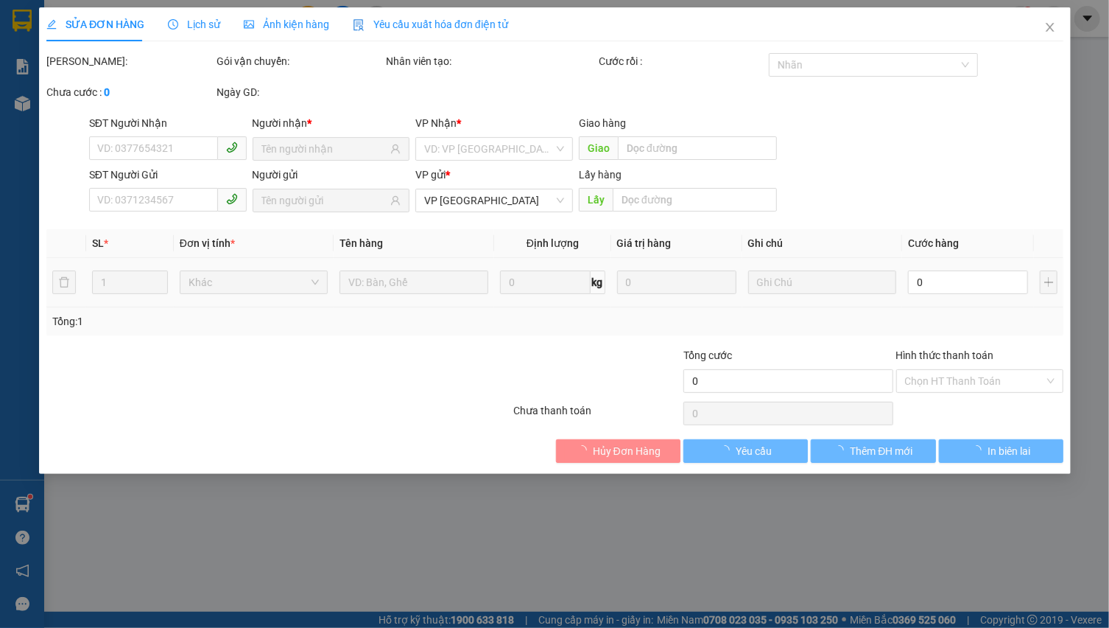
type input "CÂY GÒN"
type input "0972650698"
type input "220.000"
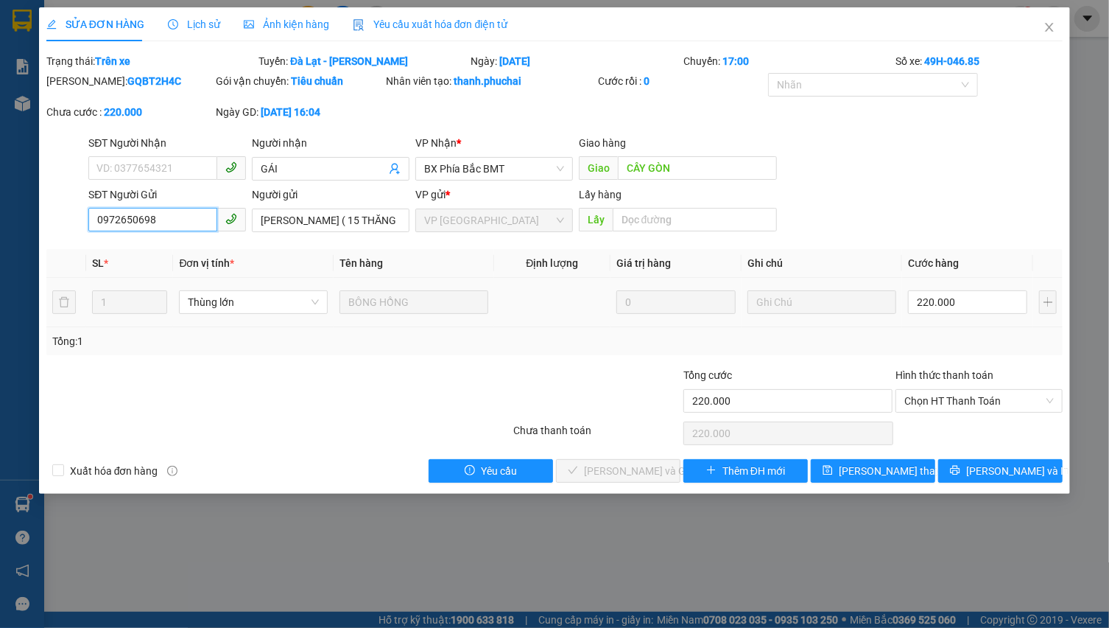
click at [176, 214] on input "0972650698" at bounding box center [152, 220] width 129 height 24
click at [175, 214] on input "0972650698" at bounding box center [152, 220] width 129 height 24
click at [1050, 30] on icon "close" at bounding box center [1050, 27] width 12 height 12
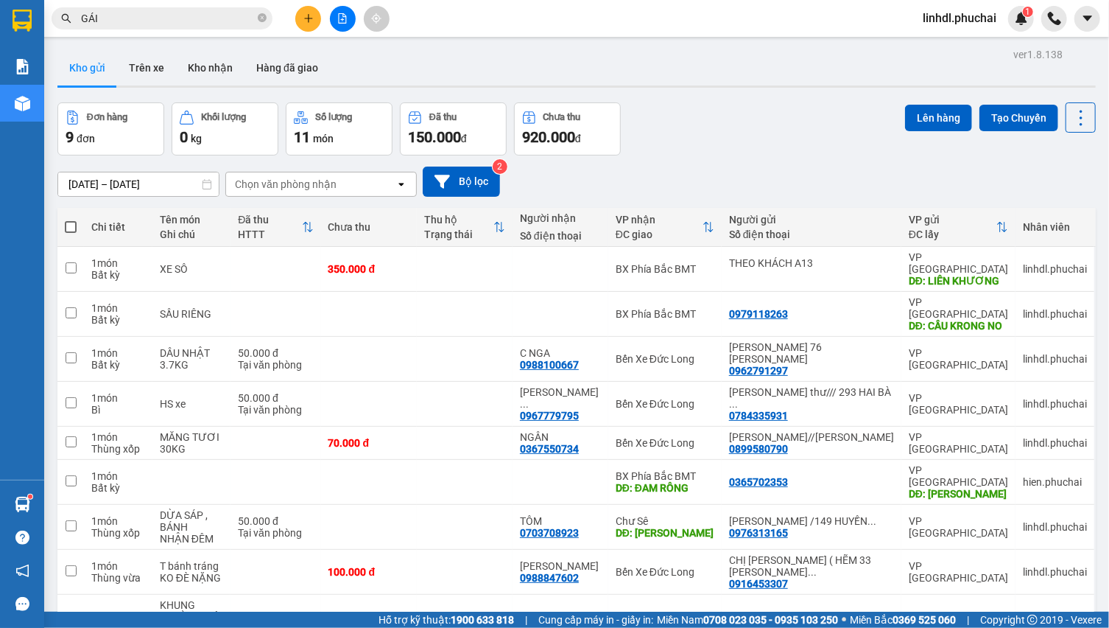
click at [303, 19] on icon "plus" at bounding box center [308, 18] width 10 height 10
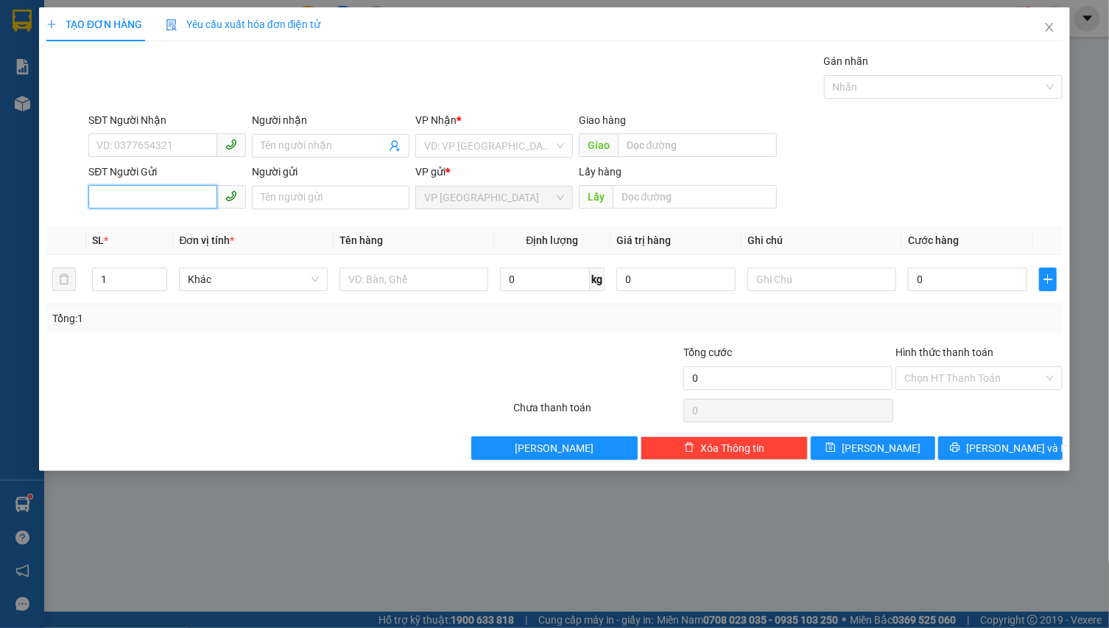
click at [133, 190] on input "SĐT Người Gửi" at bounding box center [152, 197] width 129 height 24
paste input "0972650698"
type input "0972650698"
click at [179, 199] on input "0972650698" at bounding box center [152, 197] width 129 height 24
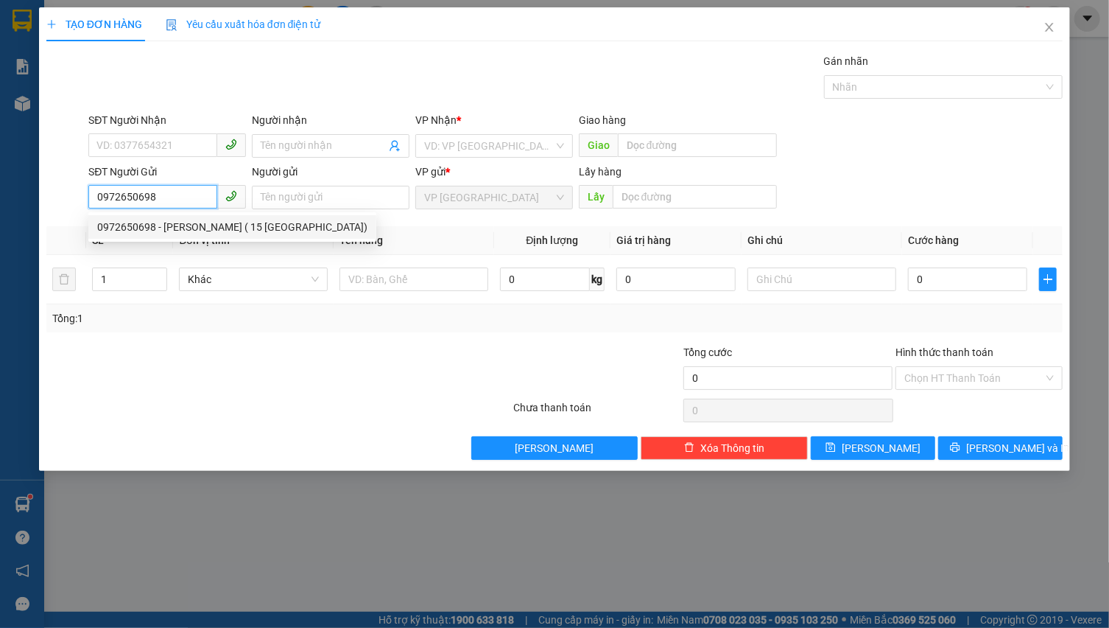
click at [183, 229] on div "0972650698 - [PERSON_NAME] ( 15 [GEOGRAPHIC_DATA])" at bounding box center [232, 227] width 270 height 16
type input "GÁI"
type input "CÂY GÒN"
type input "[PERSON_NAME] ( 15 THĂNG LONG)"
type input "220.000"
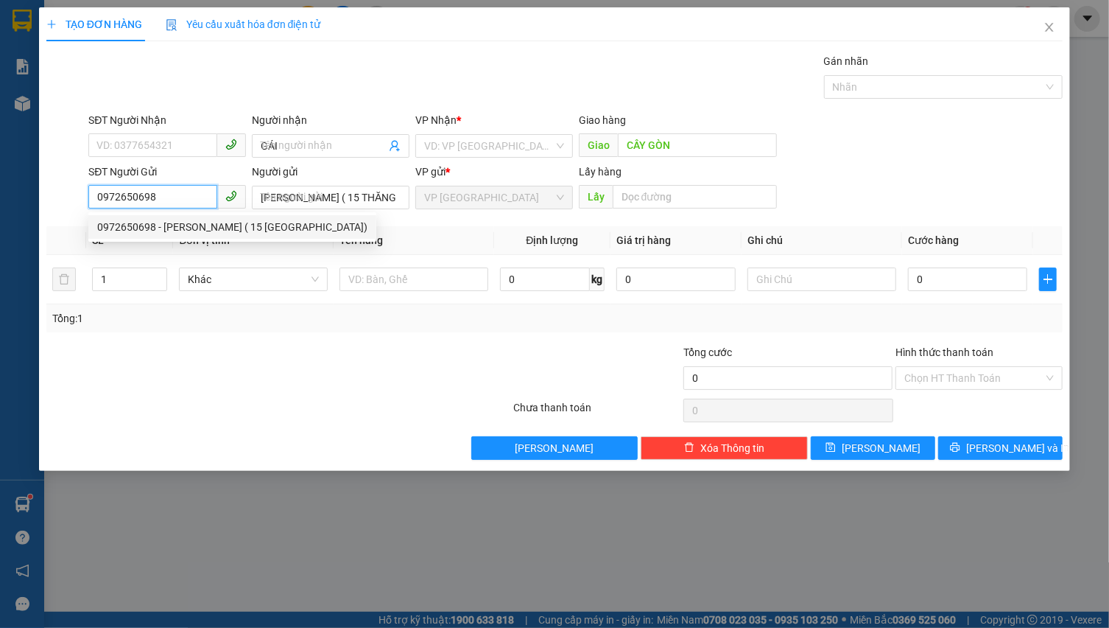
type input "220.000"
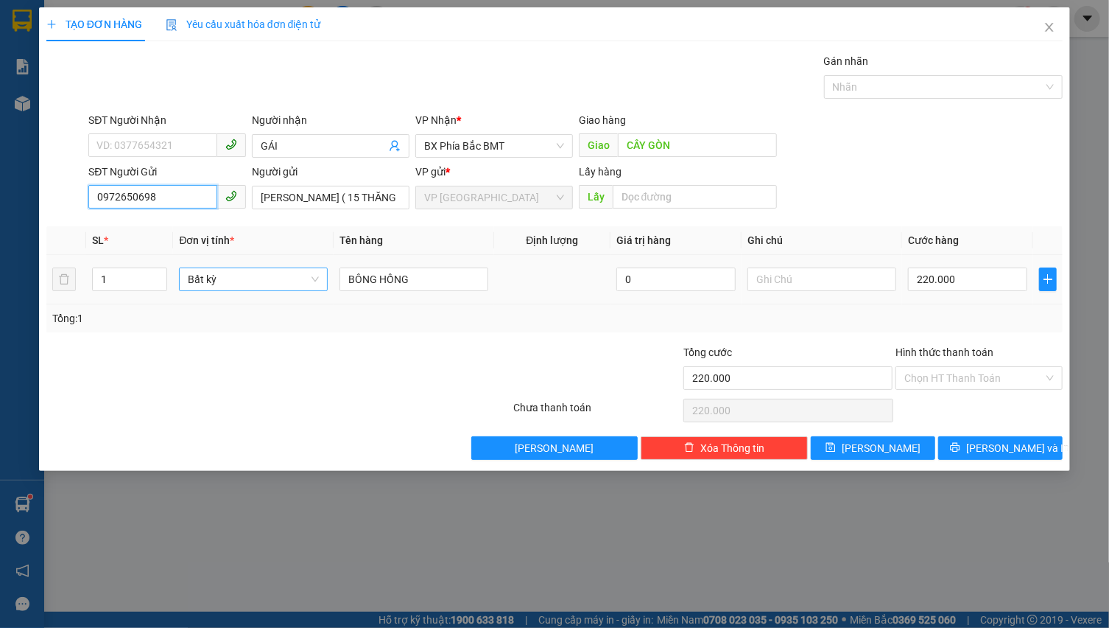
click at [275, 283] on span "Bất kỳ" at bounding box center [253, 279] width 131 height 22
type input "0972650698"
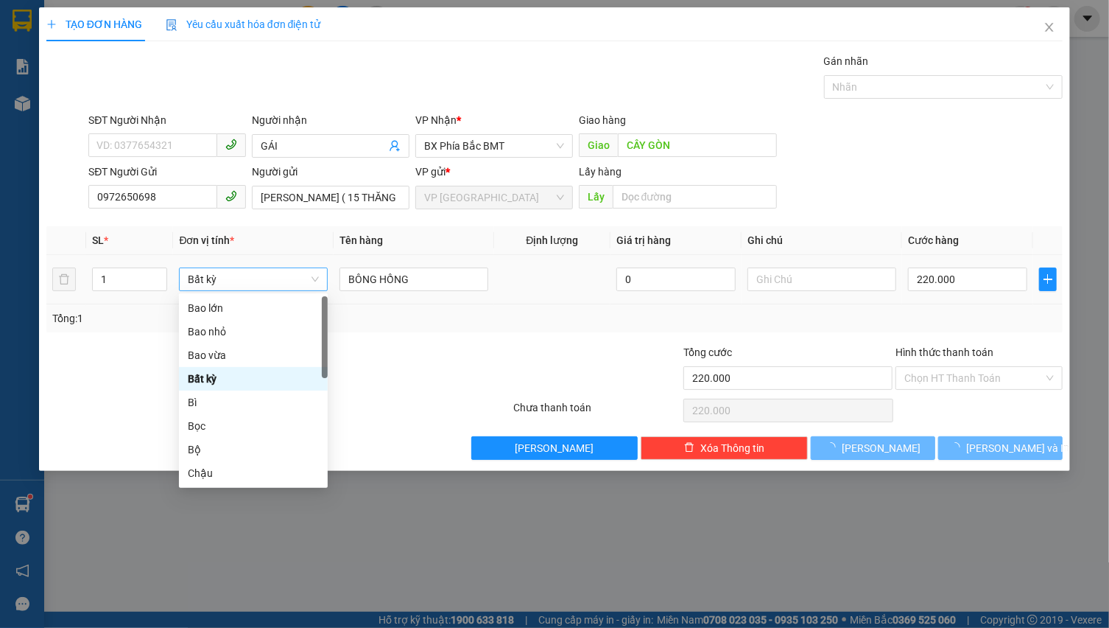
type input "0"
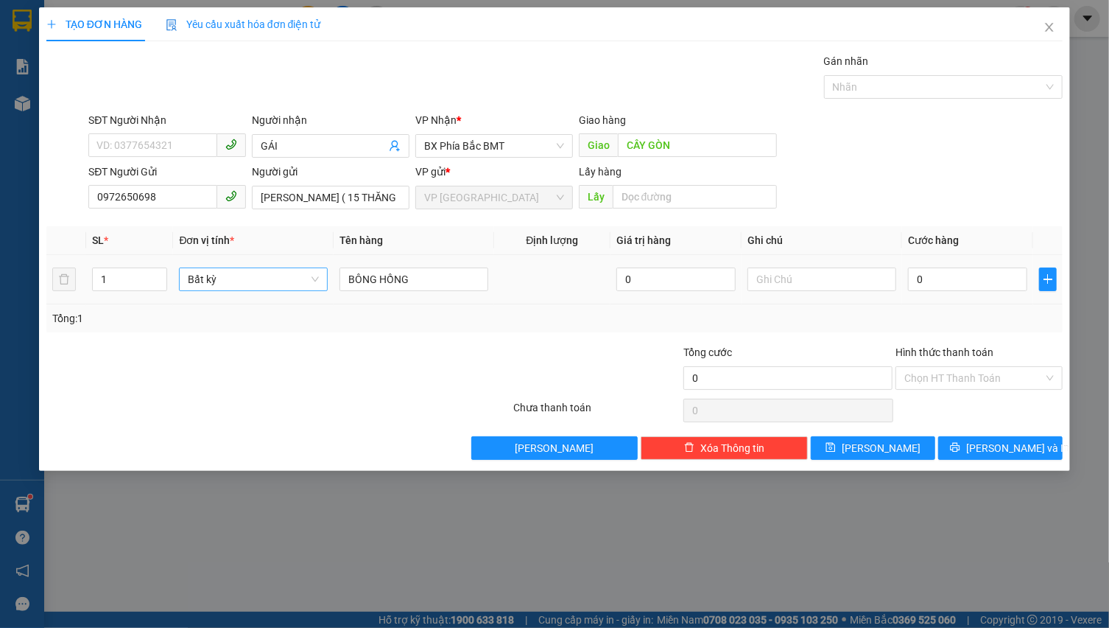
click at [270, 282] on span "Bất kỳ" at bounding box center [253, 279] width 131 height 22
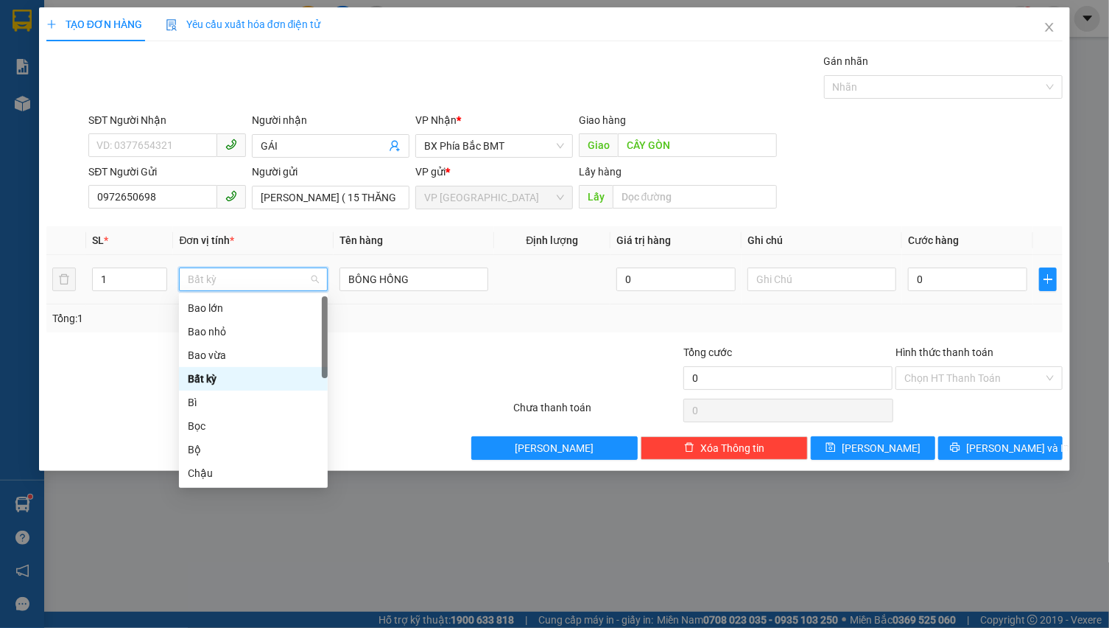
type input "T"
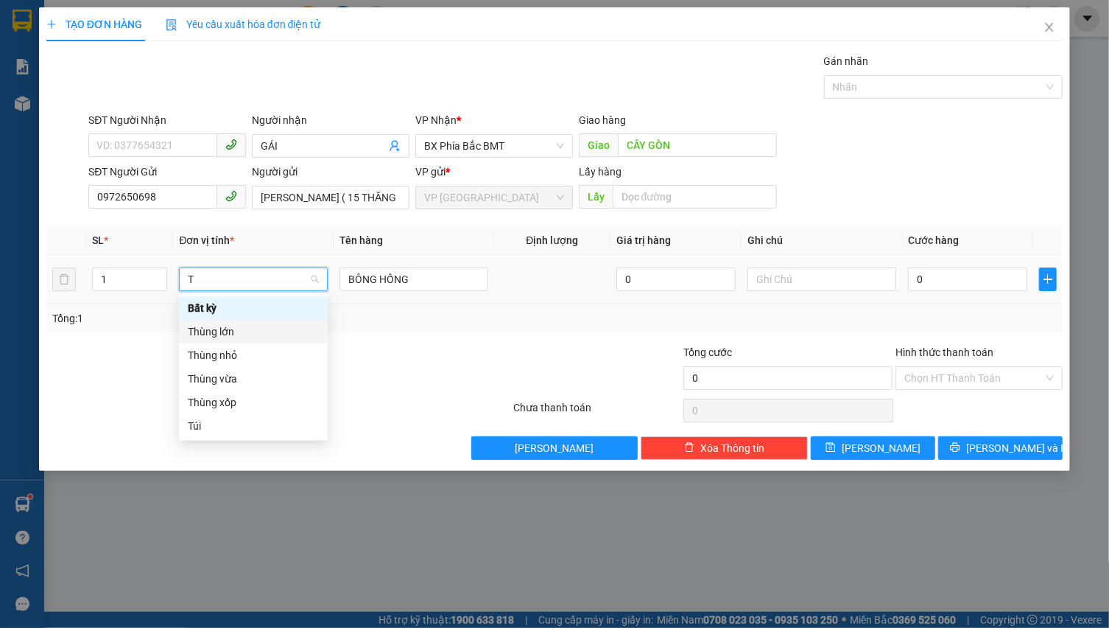
click at [281, 331] on div "Thùng lớn" at bounding box center [253, 331] width 131 height 16
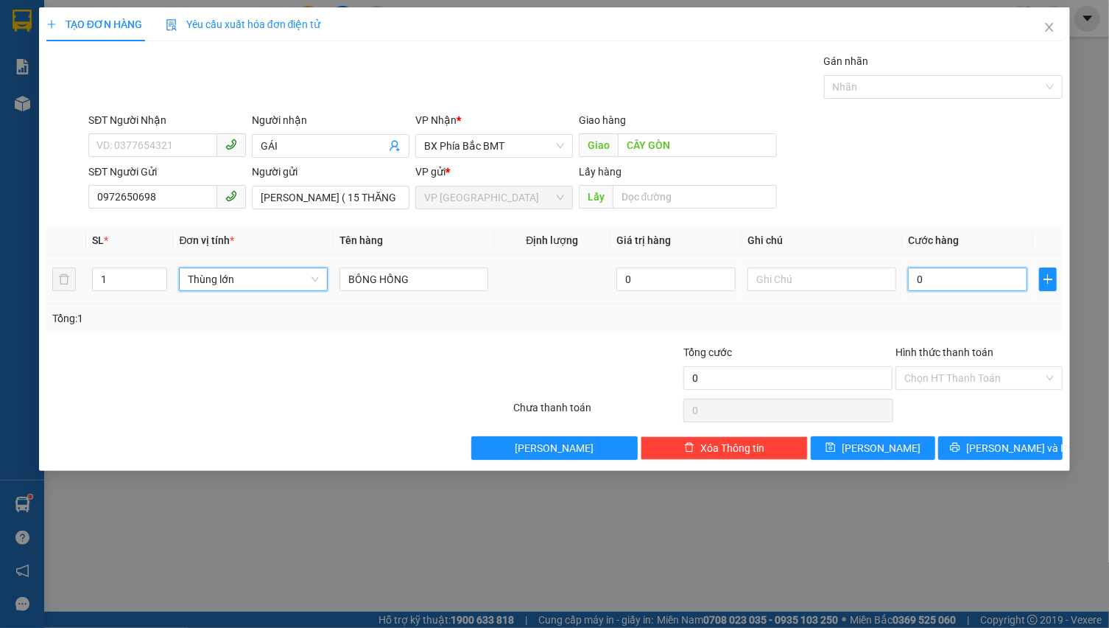
click at [972, 283] on input "0" at bounding box center [967, 279] width 119 height 24
type input "2"
type input "22"
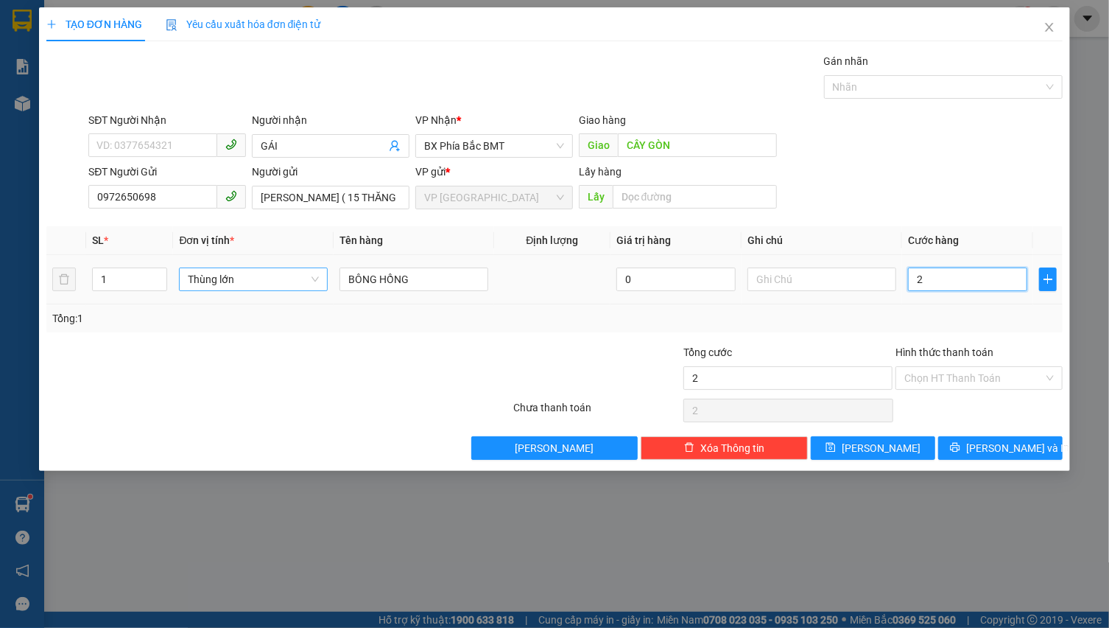
type input "22"
type input "220"
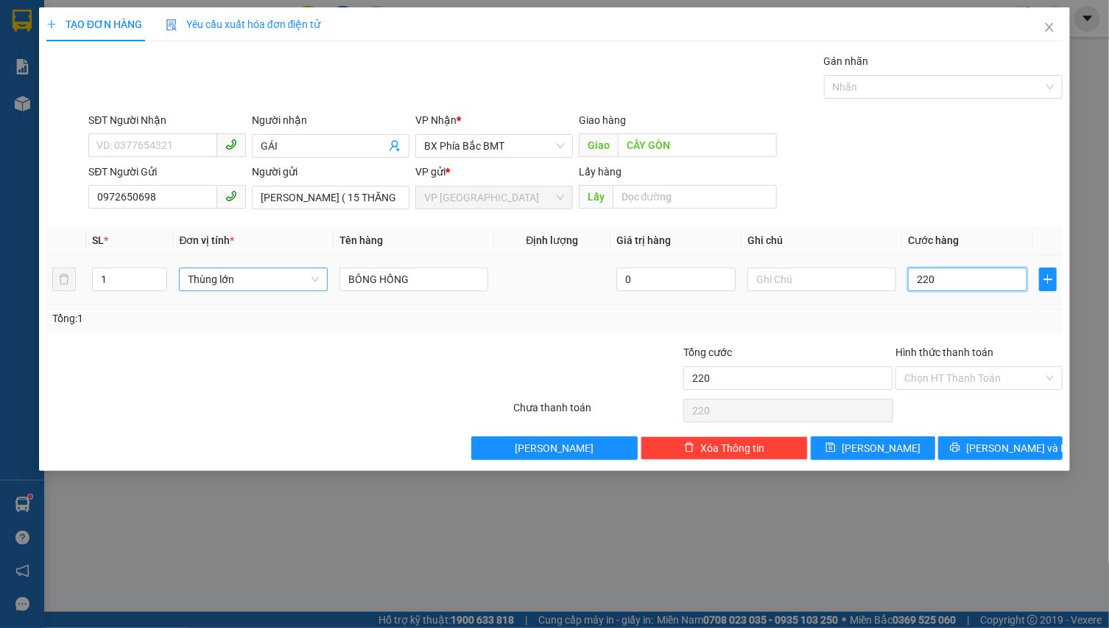
type input "2.200"
type input "22.000"
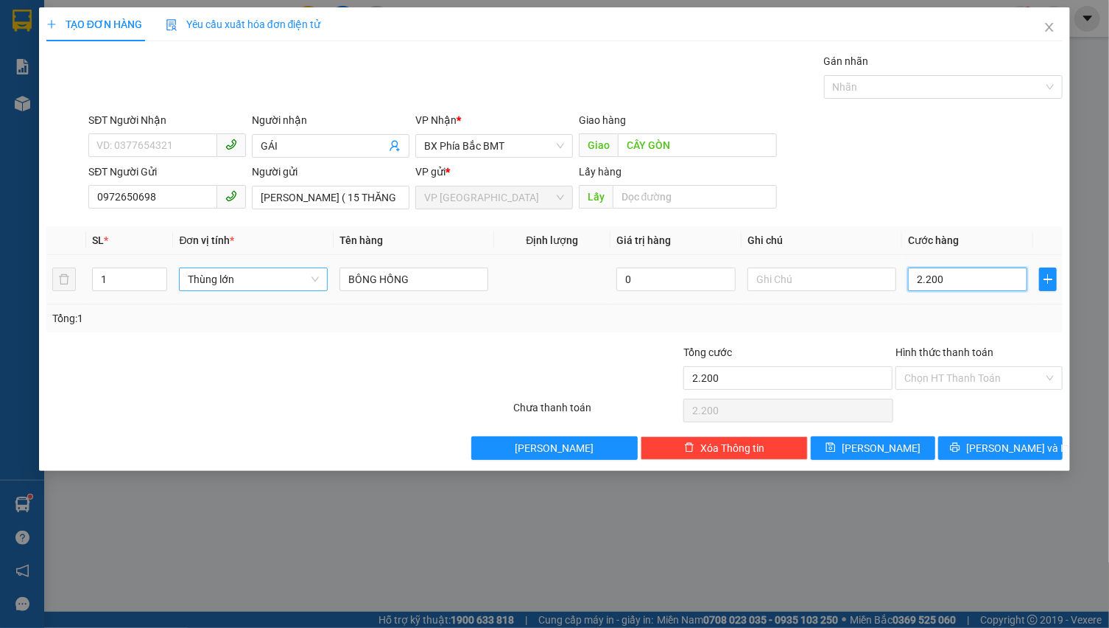
type input "22.000"
type input "220.000"
click at [1017, 450] on span "[PERSON_NAME] và In" at bounding box center [1017, 448] width 103 height 16
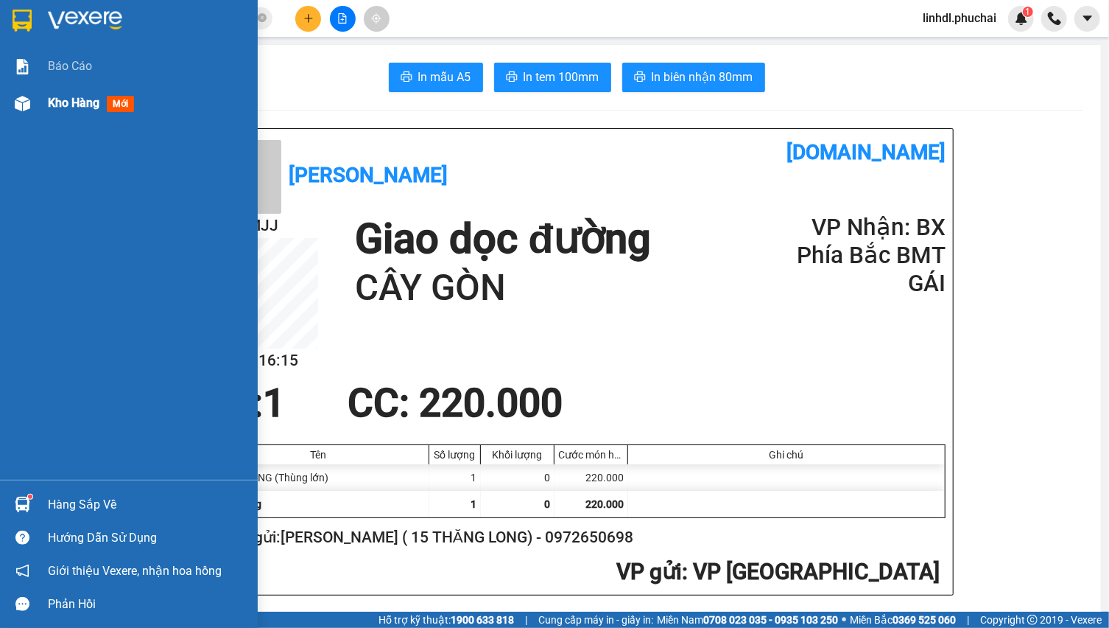
click at [43, 110] on div "Kho hàng mới" at bounding box center [129, 103] width 258 height 37
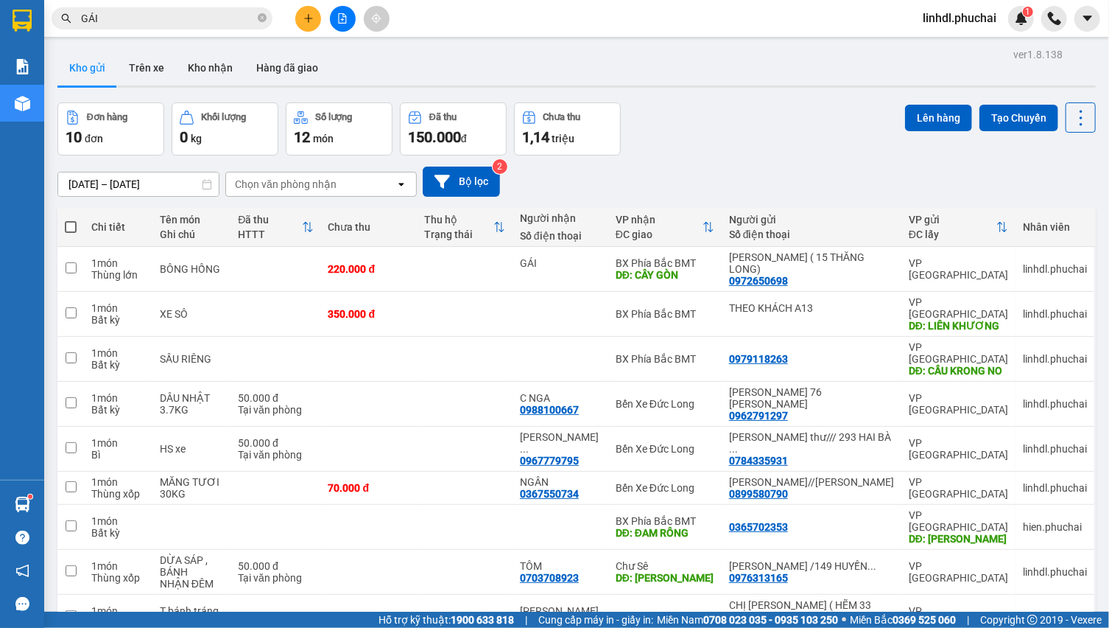
drag, startPoint x: 790, startPoint y: 194, endPoint x: 1090, endPoint y: 304, distance: 320.2
click at [803, 192] on div "[DATE] – [DATE] Press the down arrow key to interact with the calendar and sele…" at bounding box center [576, 181] width 1039 height 30
click at [729, 155] on div "[DATE] – [DATE] Press the down arrow key to interact with the calendar and sele…" at bounding box center [576, 181] width 1039 height 52
click at [679, 141] on div "Đơn hàng 10 đơn Khối lượng 0 kg Số lượng 12 món Đã thu 150.000 đ Chưa thu 1,14 …" at bounding box center [576, 128] width 1039 height 53
click at [950, 23] on span "linhdl.phuchai" at bounding box center [959, 18] width 97 height 18
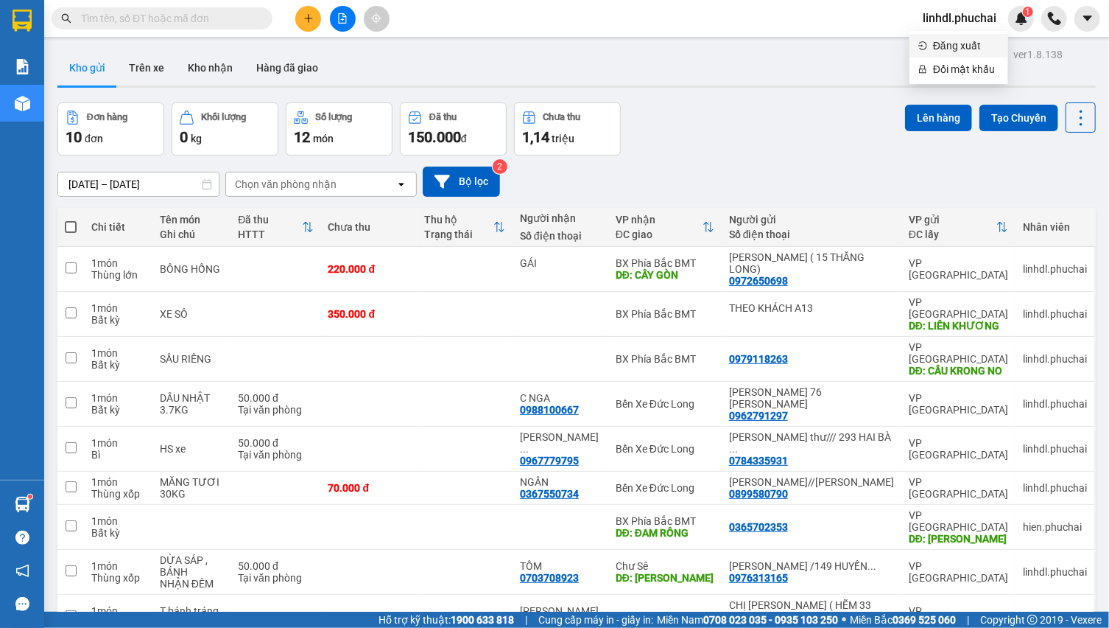
click at [961, 45] on span "Đăng xuất" at bounding box center [966, 46] width 66 height 16
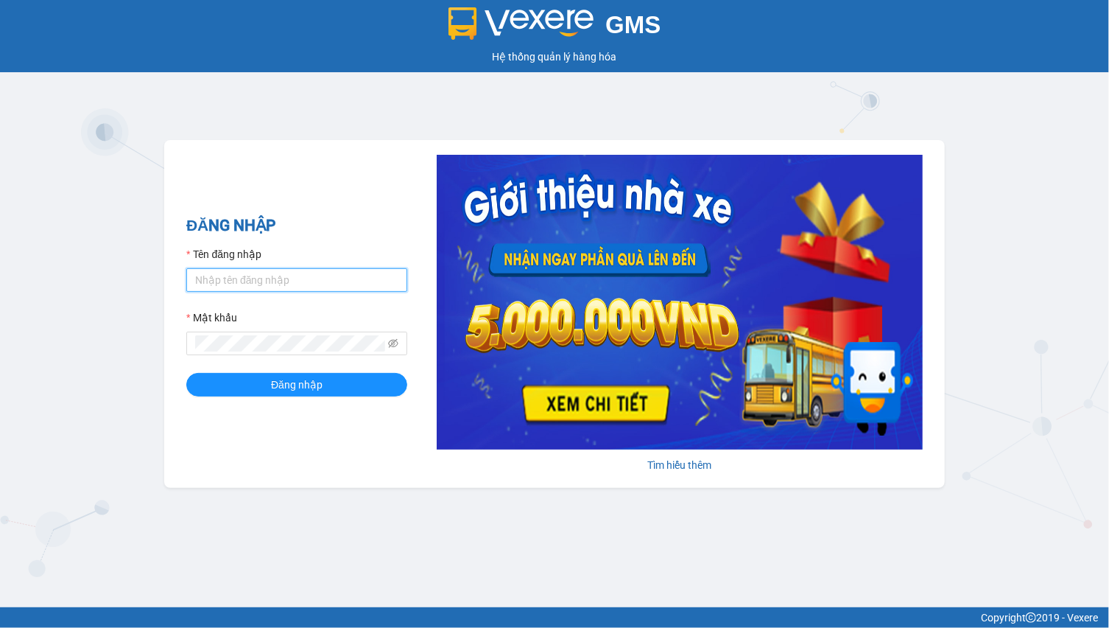
click at [311, 282] on input "Tên đăng nhập" at bounding box center [296, 280] width 221 height 24
type input "hien.phuchai"
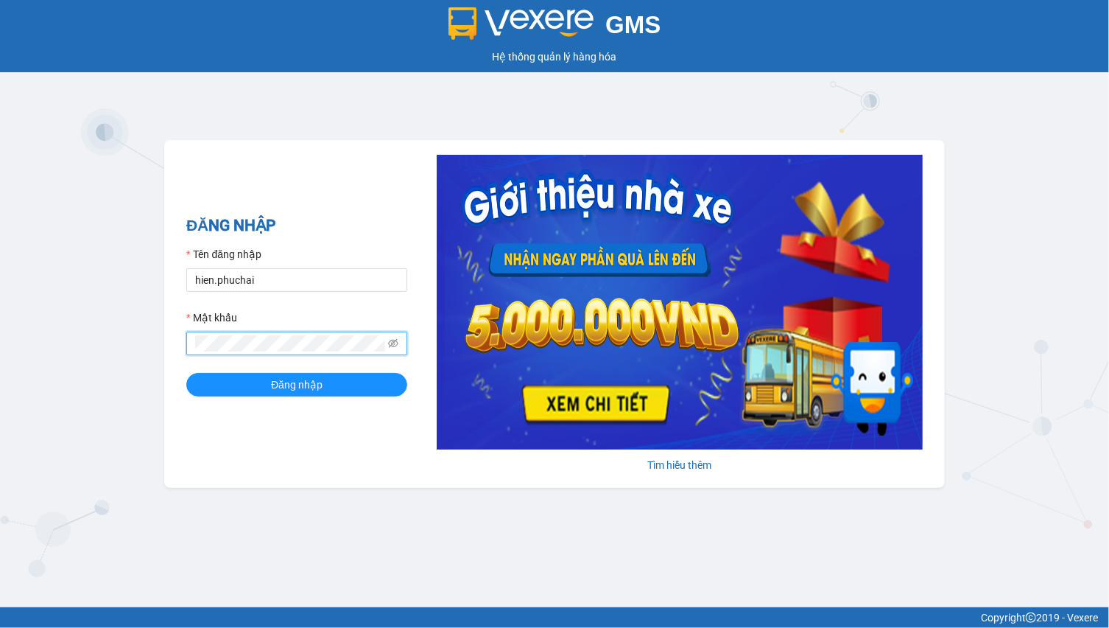
click at [186, 373] on button "Đăng nhập" at bounding box center [296, 385] width 221 height 24
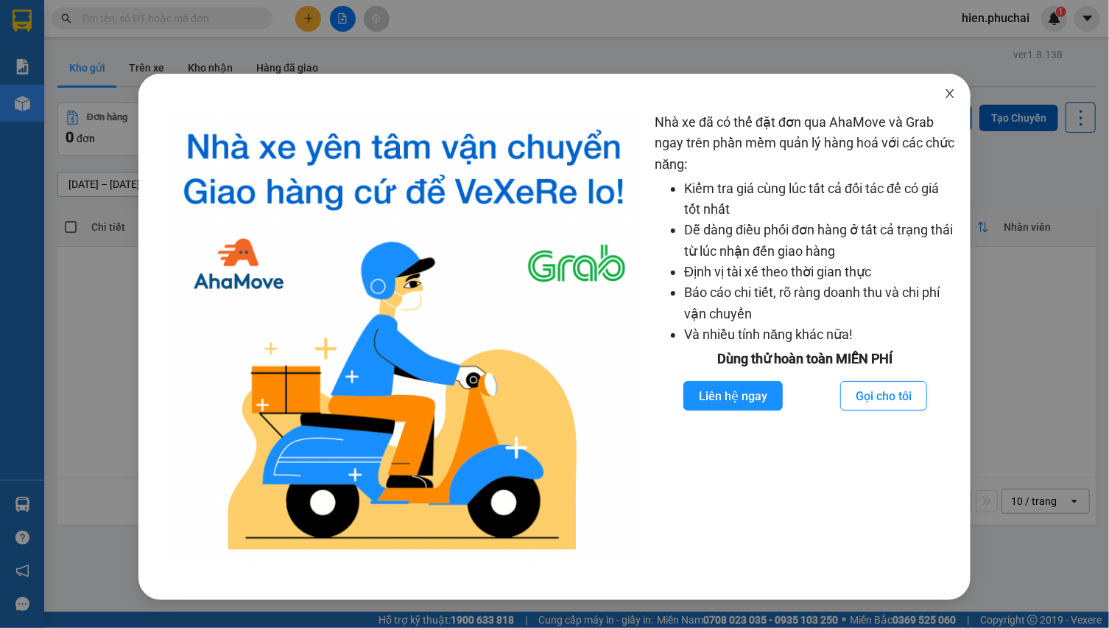
click at [952, 99] on icon "close" at bounding box center [950, 94] width 12 height 12
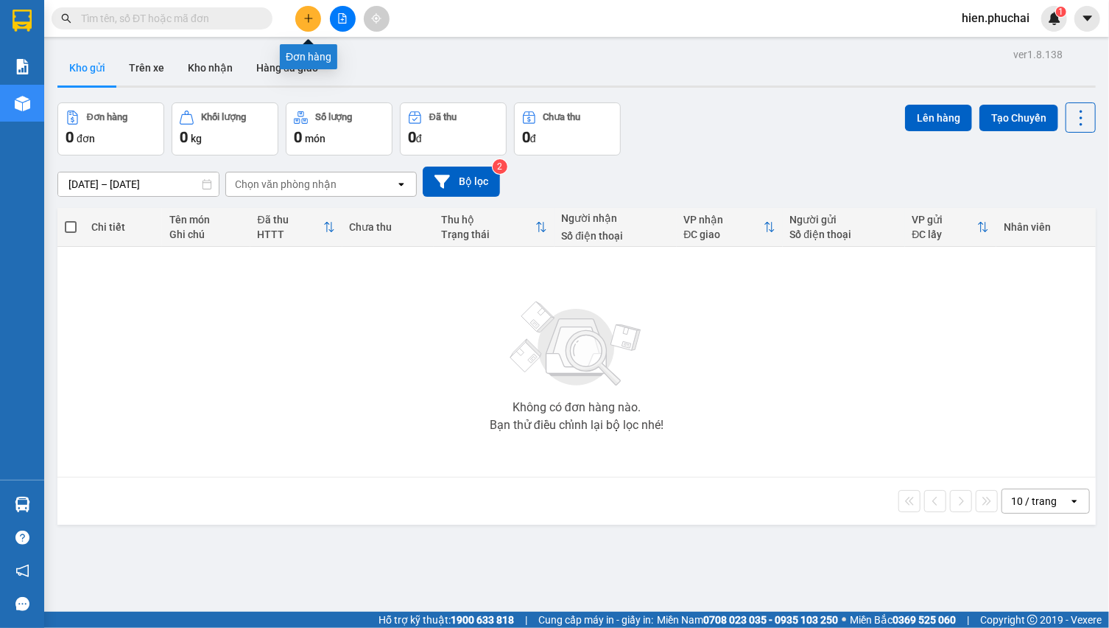
click at [313, 18] on icon "plus" at bounding box center [308, 18] width 10 height 10
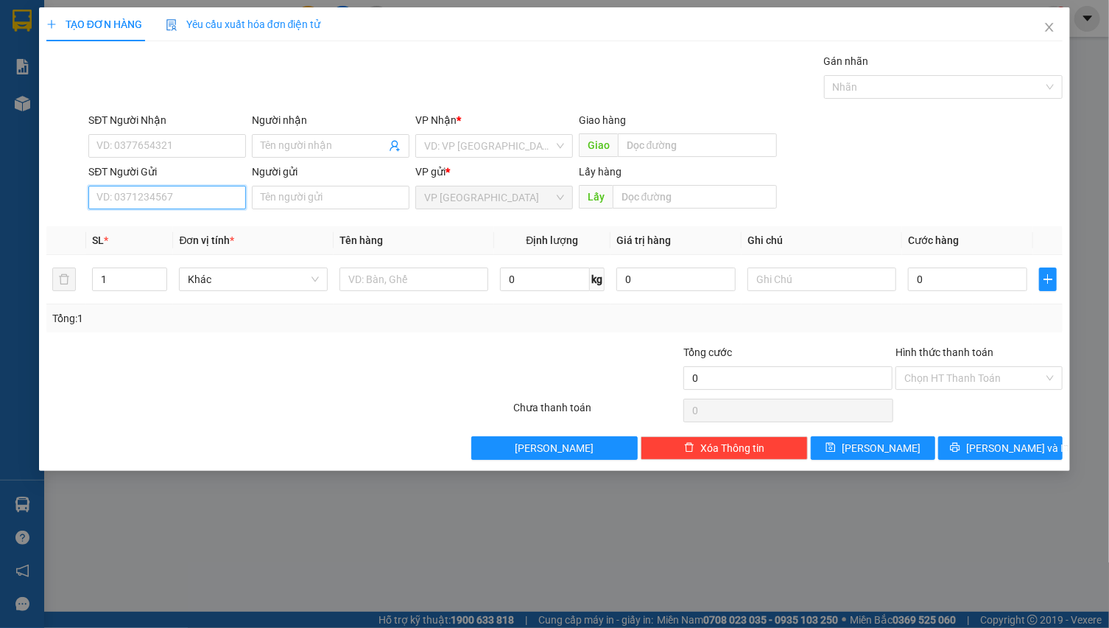
click at [176, 199] on input "SĐT Người Gửi" at bounding box center [167, 198] width 158 height 24
click at [110, 197] on input "SĐT Người Gửi" at bounding box center [167, 198] width 158 height 24
type input "0933520179"
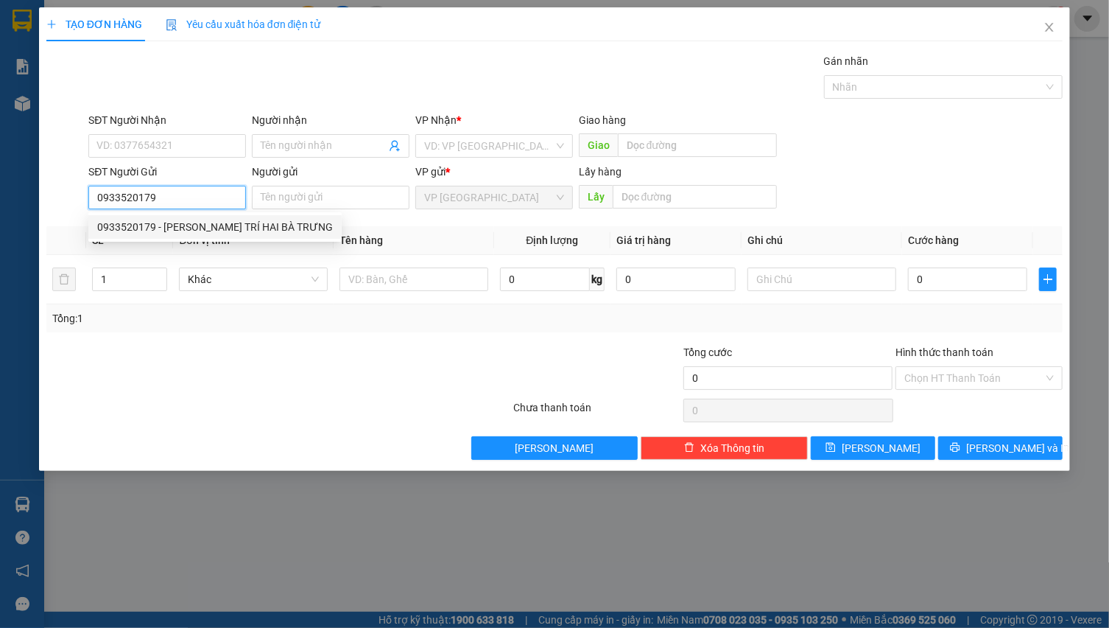
click at [236, 236] on div "0933520179 - ĐÀO MINH TRÍ HAI BÀ TRƯNG" at bounding box center [214, 227] width 253 height 24
type input "0933749595"
type input "CHUNG"
type input "ĐÀO MINH TRÍ HAI BÀ TRƯNG"
type input "60.000"
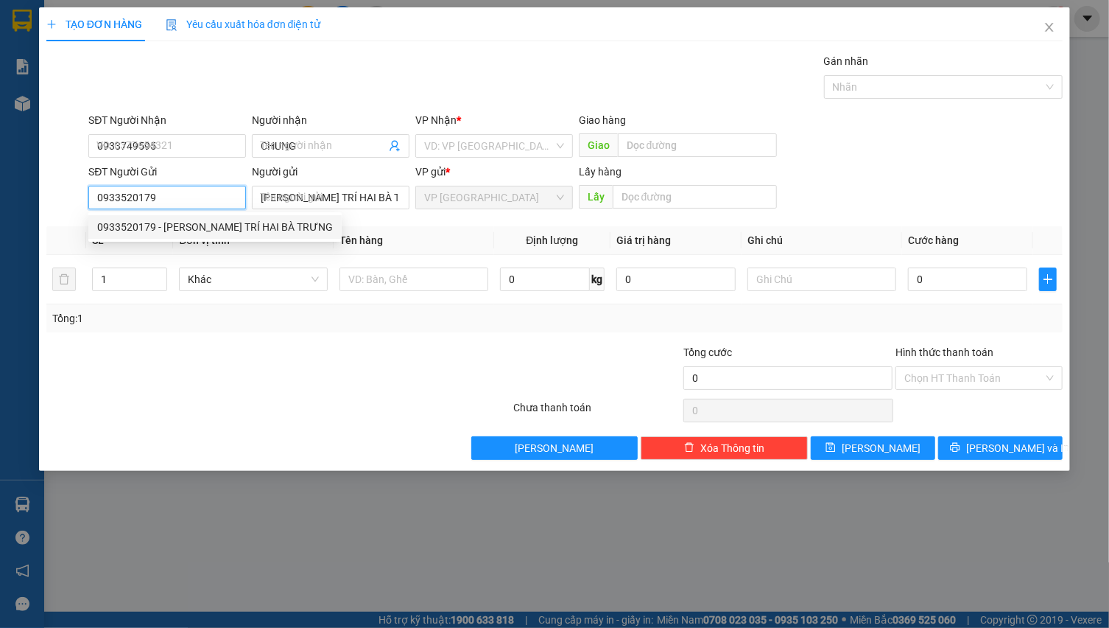
type input "60.000"
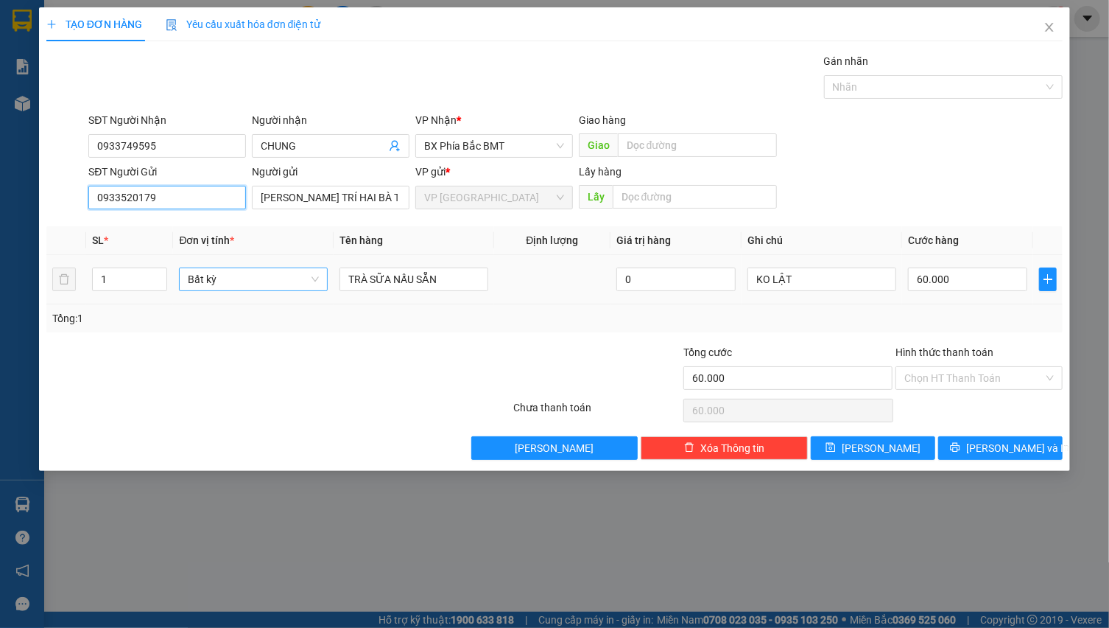
click at [228, 280] on span "Bất kỳ" at bounding box center [253, 279] width 131 height 22
type input "0933520179"
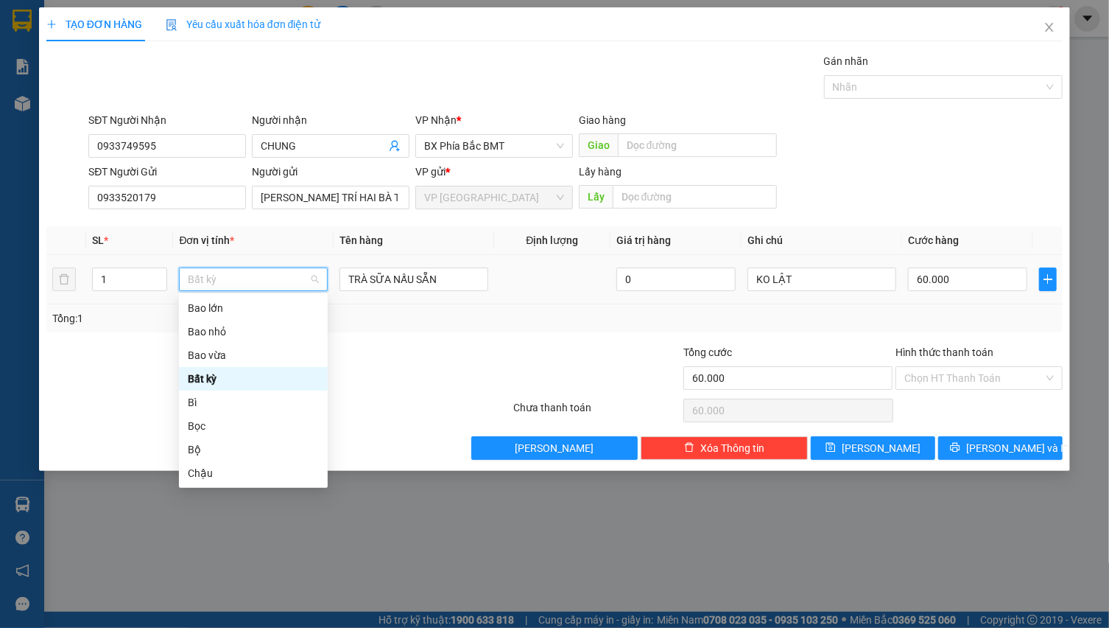
type input "0"
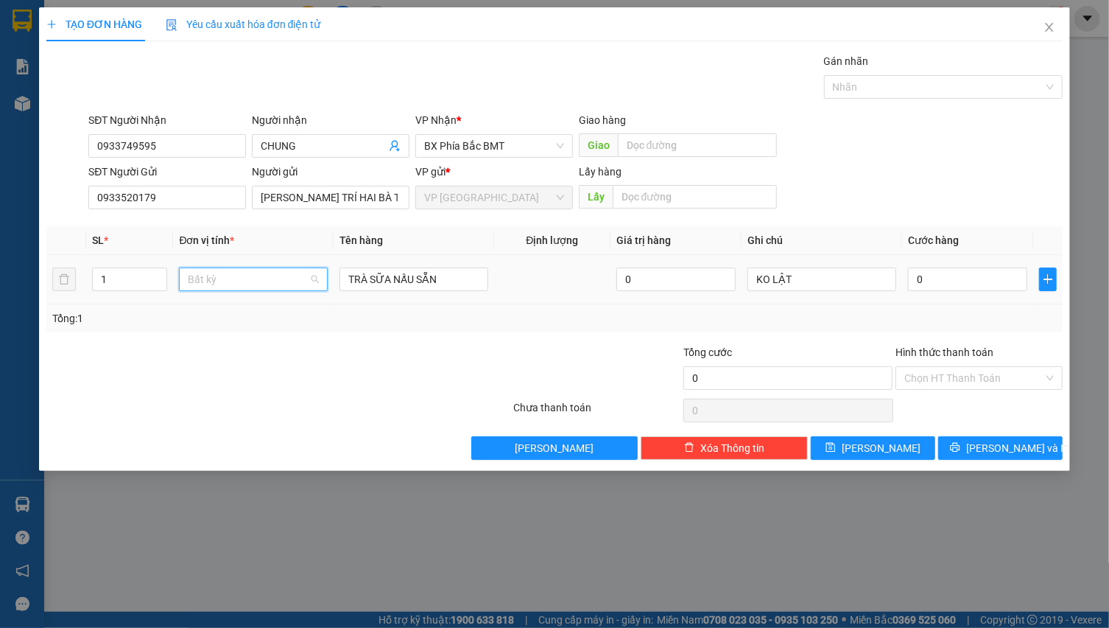
click at [222, 269] on span "Bất kỳ" at bounding box center [253, 279] width 131 height 22
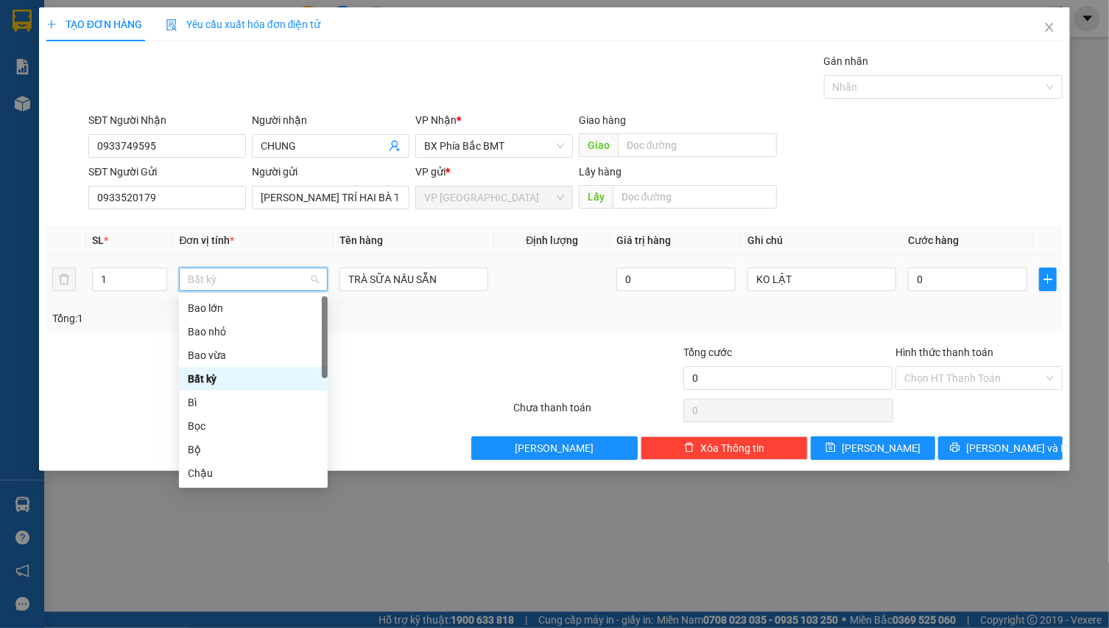
type input "t"
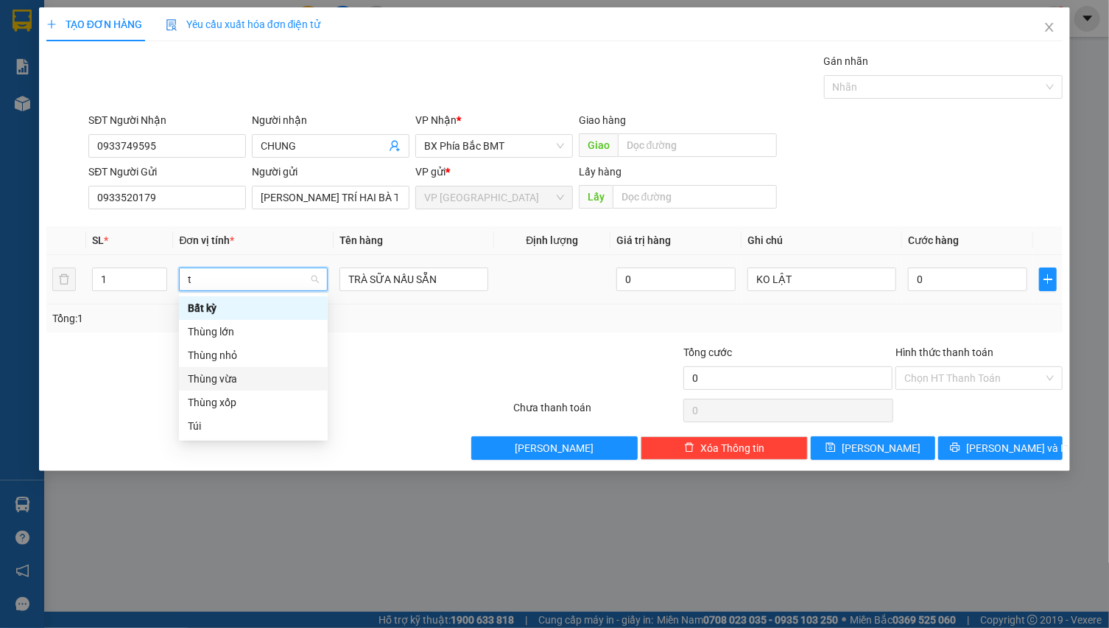
click at [234, 377] on div "Thùng vừa" at bounding box center [253, 379] width 131 height 16
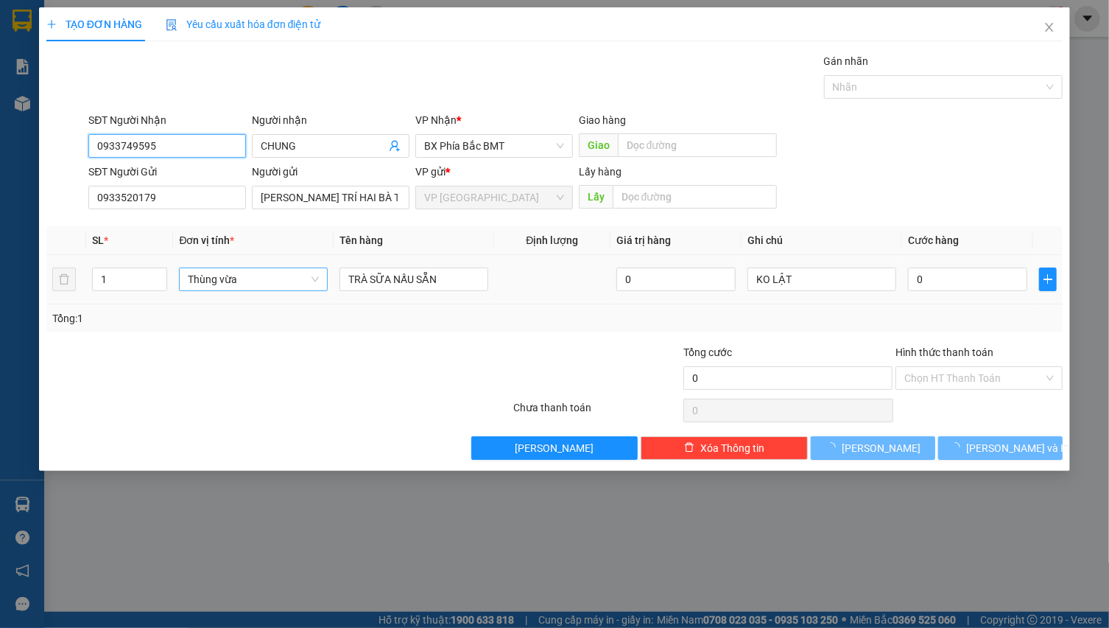
click at [200, 155] on input "0933749595" at bounding box center [167, 146] width 158 height 24
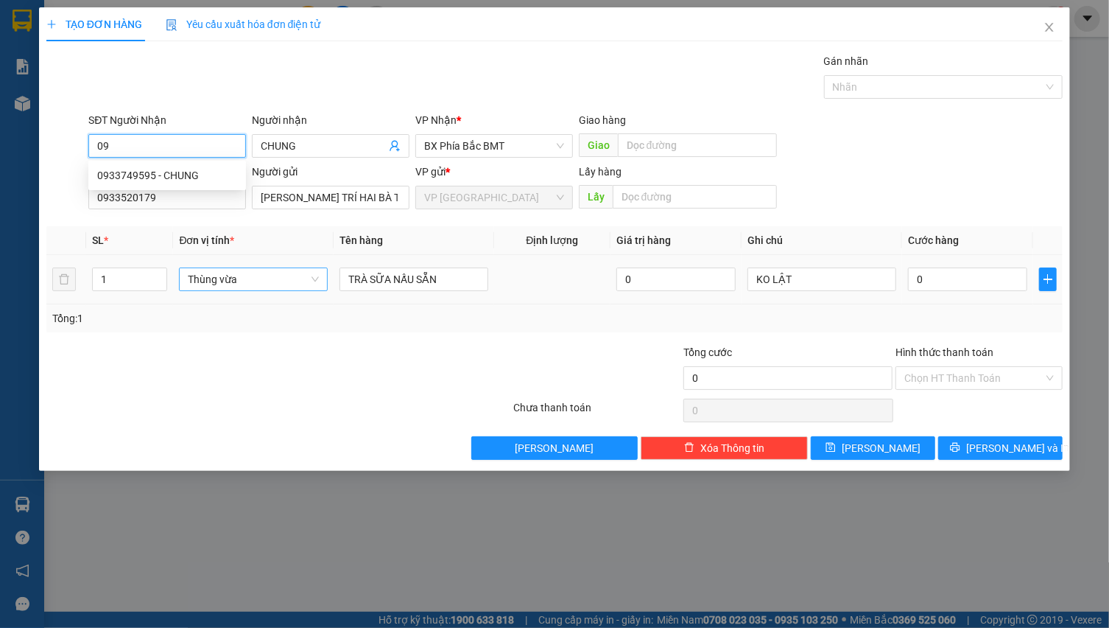
type input "0"
type input "2"
type input "0779238779"
click at [312, 149] on input "CHUNG" at bounding box center [323, 146] width 125 height 16
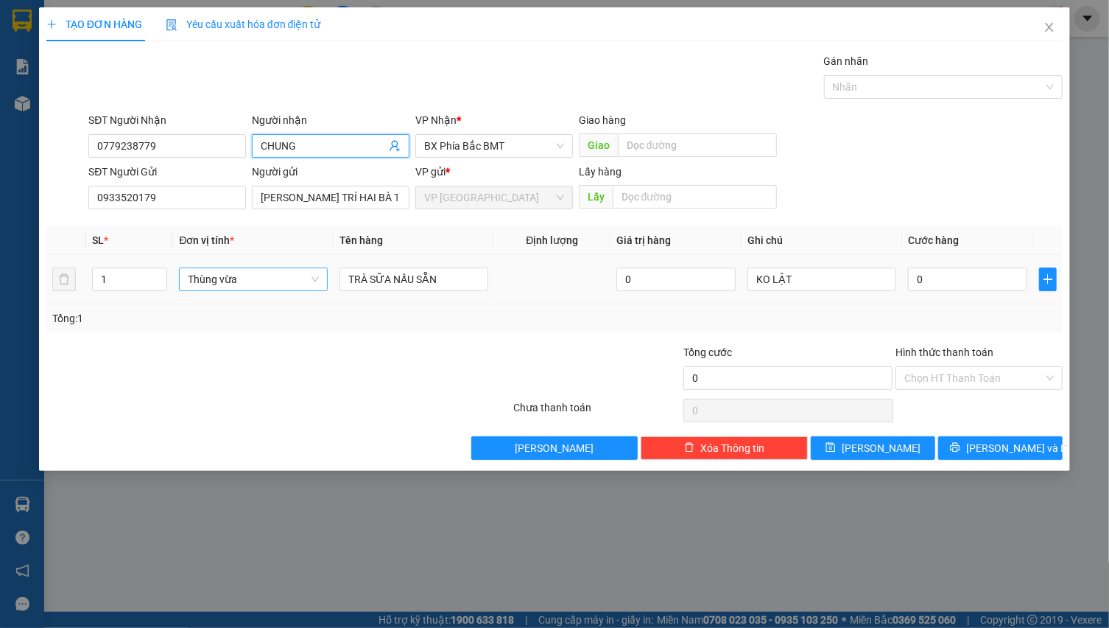
click at [312, 149] on input "CHUNG" at bounding box center [323, 146] width 125 height 16
type input "C"
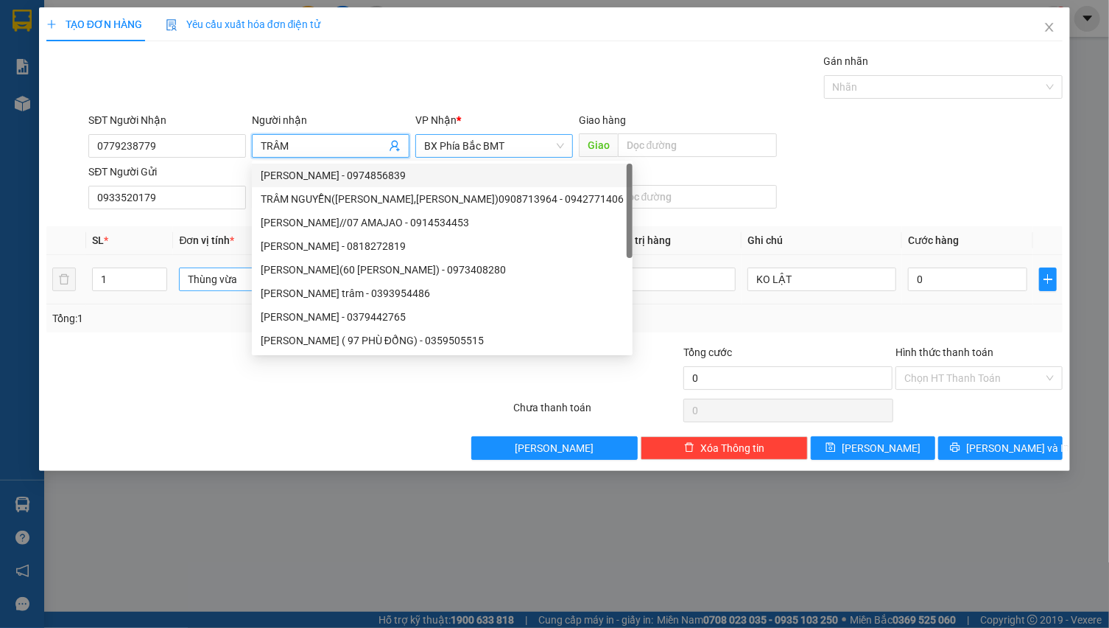
click at [516, 140] on span "BX Phía Bắc BMT" at bounding box center [494, 146] width 140 height 22
type input "TRÂM"
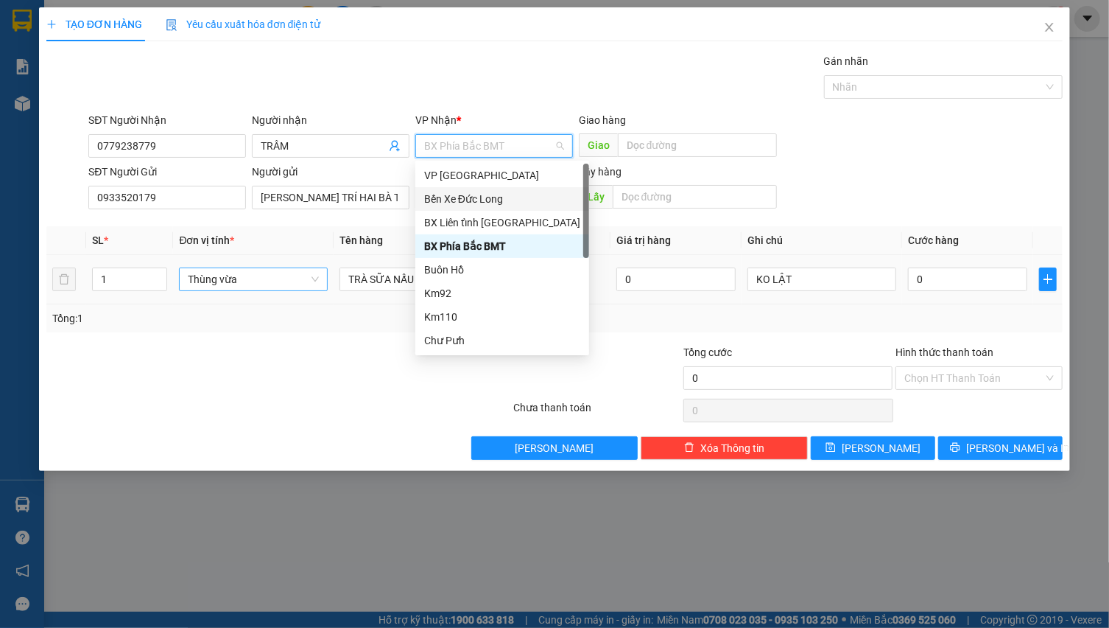
click at [510, 196] on div "Bến Xe Đức Long" at bounding box center [502, 199] width 156 height 16
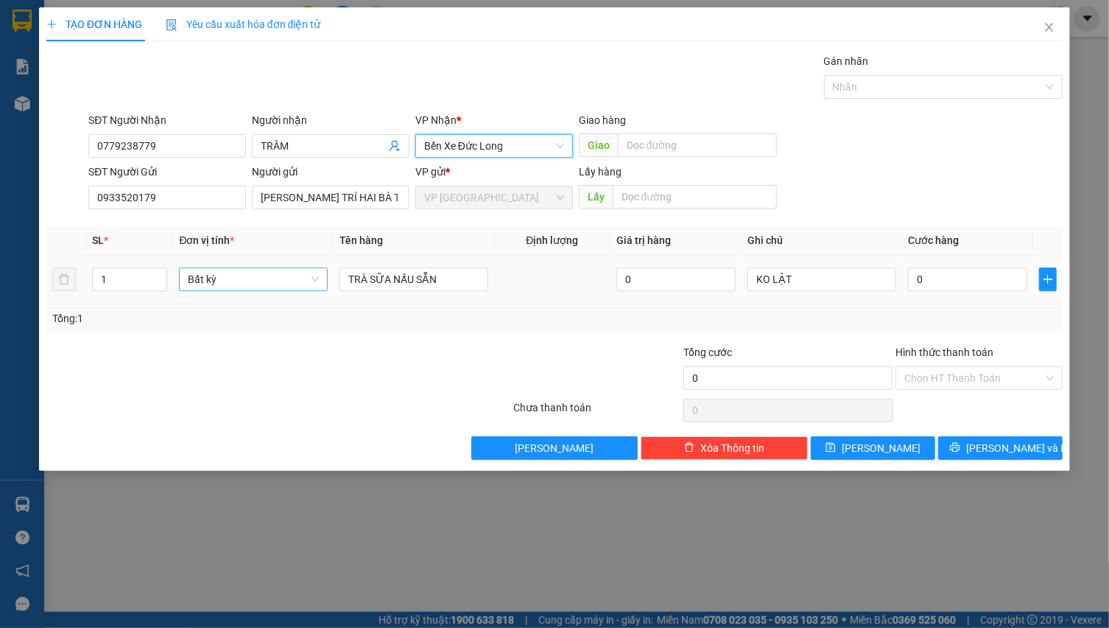
click at [259, 277] on span "Bất kỳ" at bounding box center [253, 279] width 131 height 22
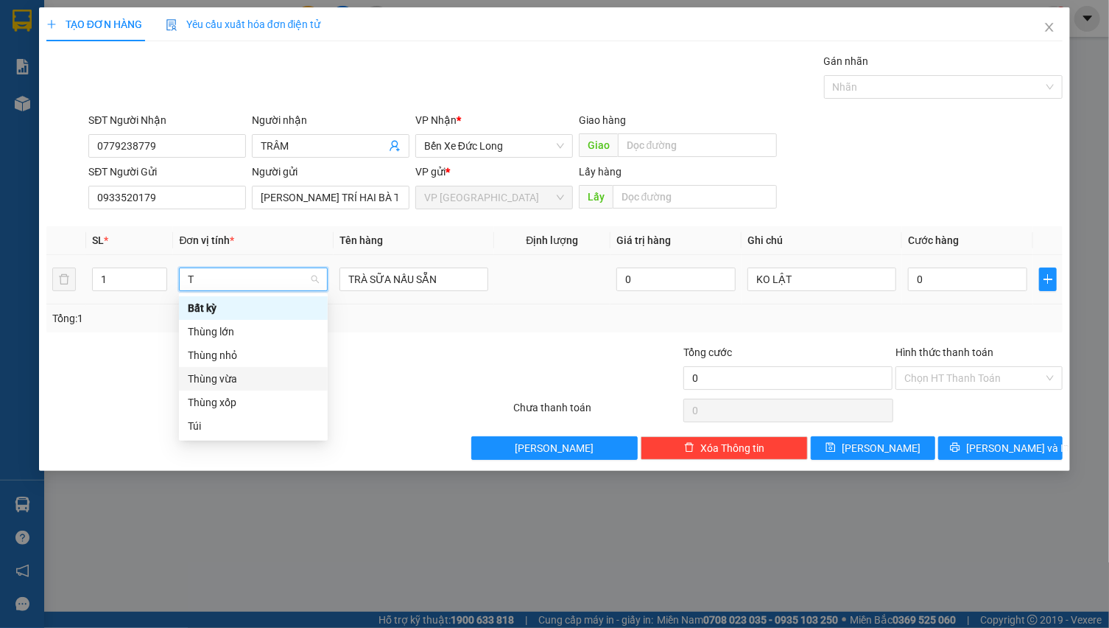
type input "T"
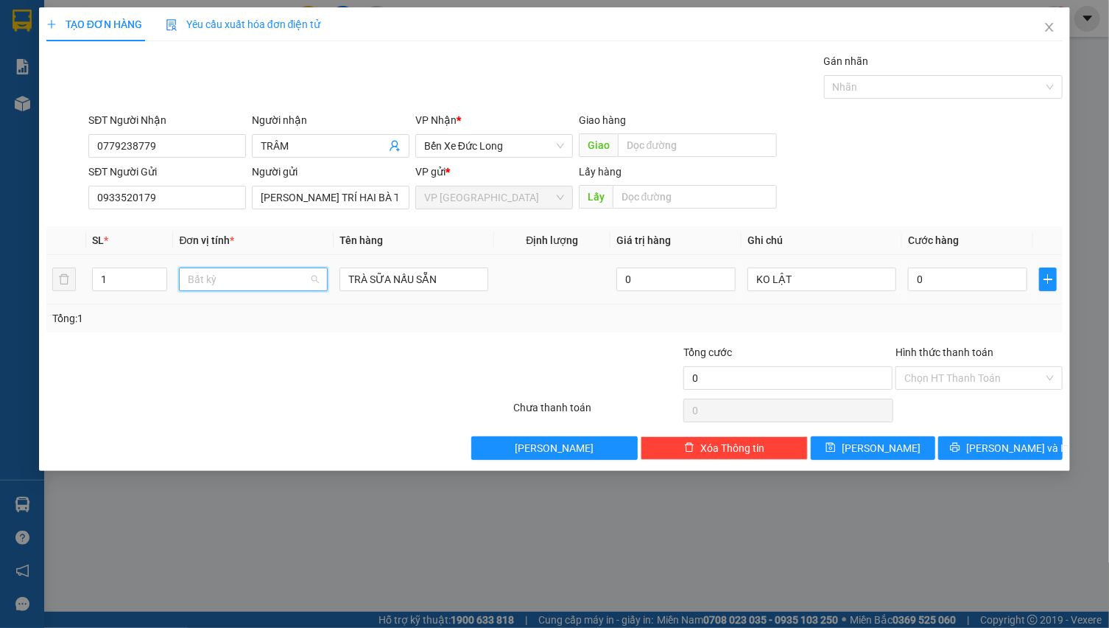
click at [243, 280] on span "Bất kỳ" at bounding box center [253, 279] width 131 height 22
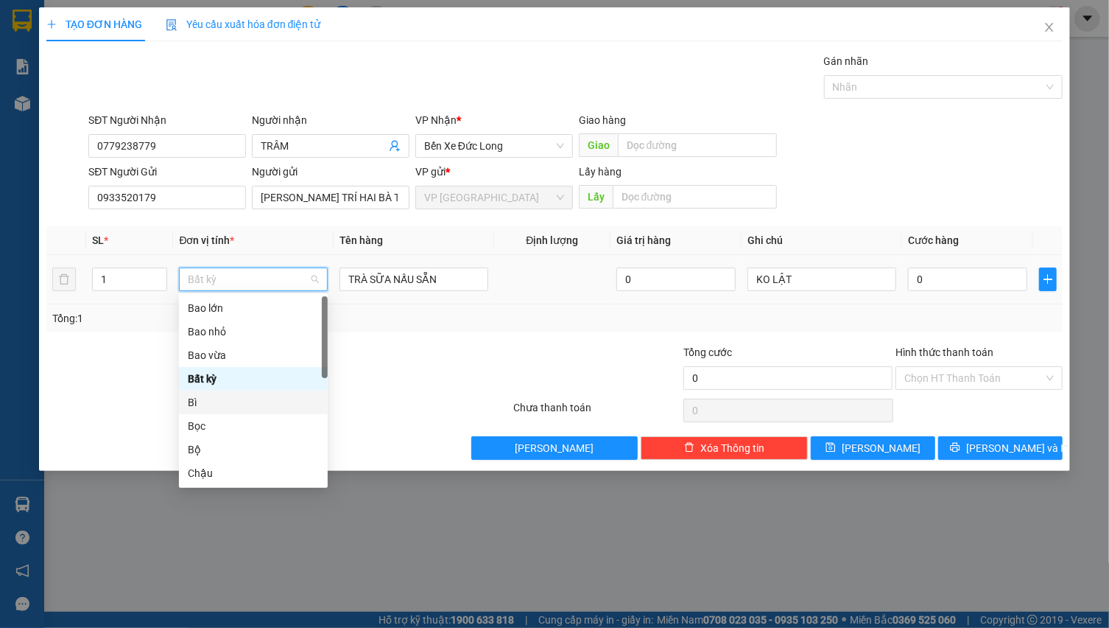
type input "T"
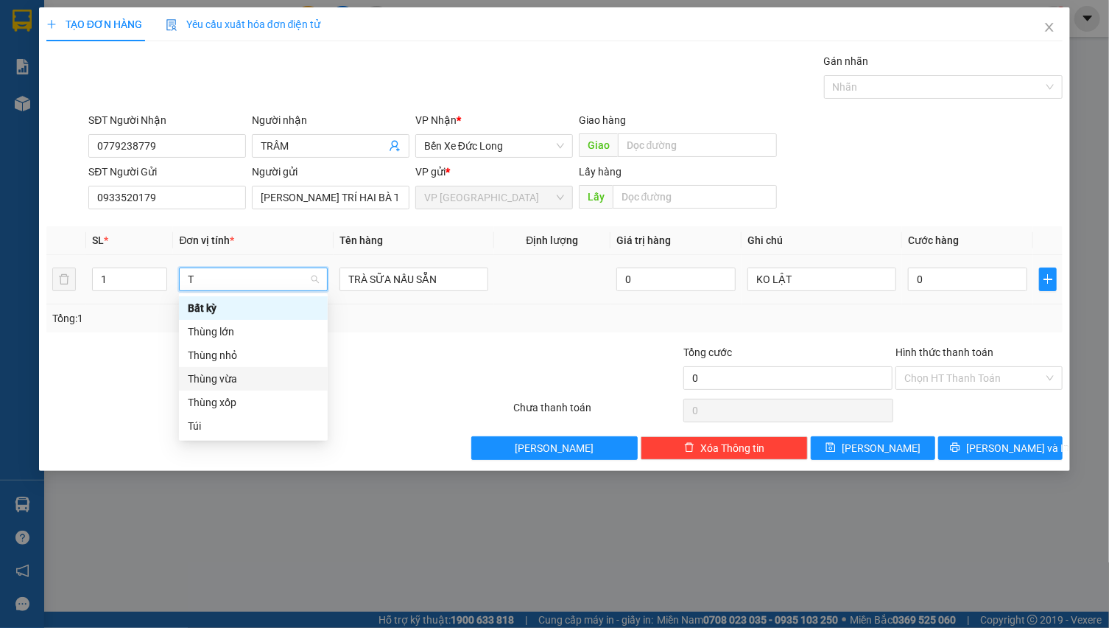
click at [226, 382] on div "Thùng vừa" at bounding box center [253, 379] width 131 height 16
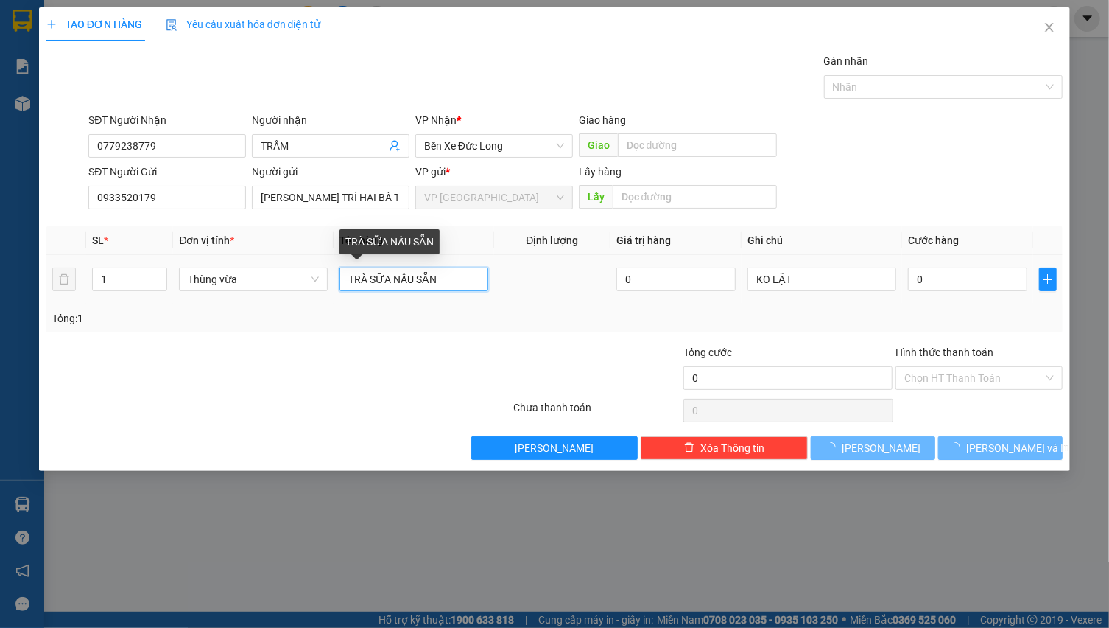
drag, startPoint x: 457, startPoint y: 282, endPoint x: 84, endPoint y: 206, distance: 381.2
click at [180, 295] on tr "1 Thùng vừa TRÀ SỮA NẤU SẴN 0 KO LẬT 0" at bounding box center [554, 279] width 1017 height 49
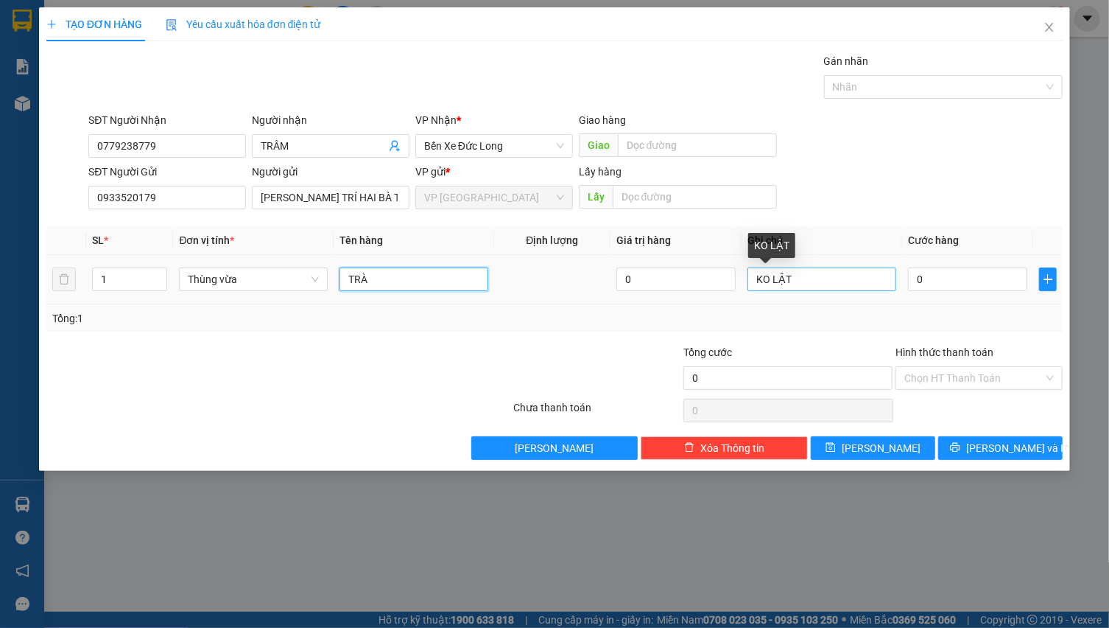
type input "TRÀ"
drag, startPoint x: 806, startPoint y: 275, endPoint x: 482, endPoint y: 280, distance: 323.4
click at [493, 284] on tr "1 Thùng vừa TRÀ 0 KO LẬT 0" at bounding box center [554, 279] width 1017 height 49
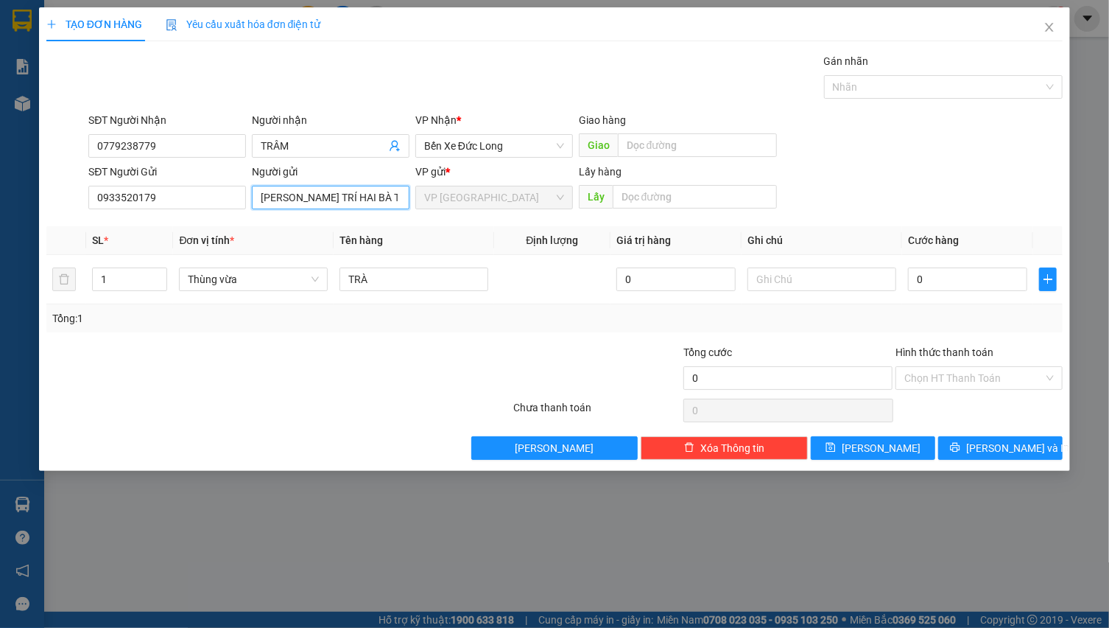
scroll to position [0, 2]
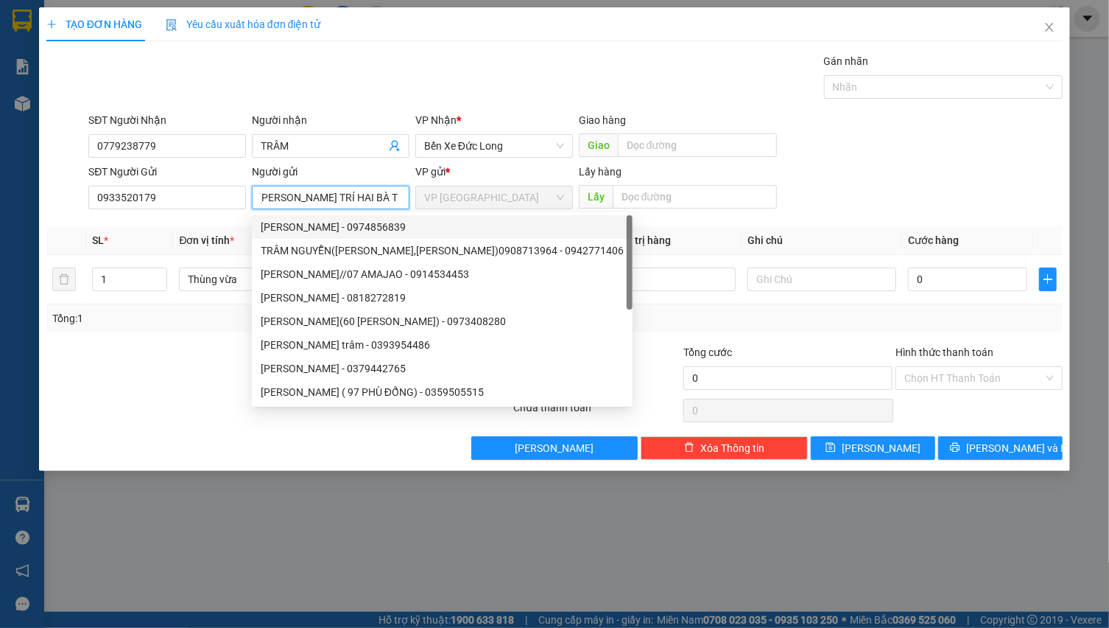
drag, startPoint x: 260, startPoint y: 196, endPoint x: 652, endPoint y: 242, distance: 394.6
click at [652, 242] on div "Transit Pickup Surcharge Ids Transit Deliver Surcharge Ids Transit Deliver Surc…" at bounding box center [554, 256] width 1017 height 407
click at [177, 194] on input "0933520179" at bounding box center [167, 198] width 158 height 24
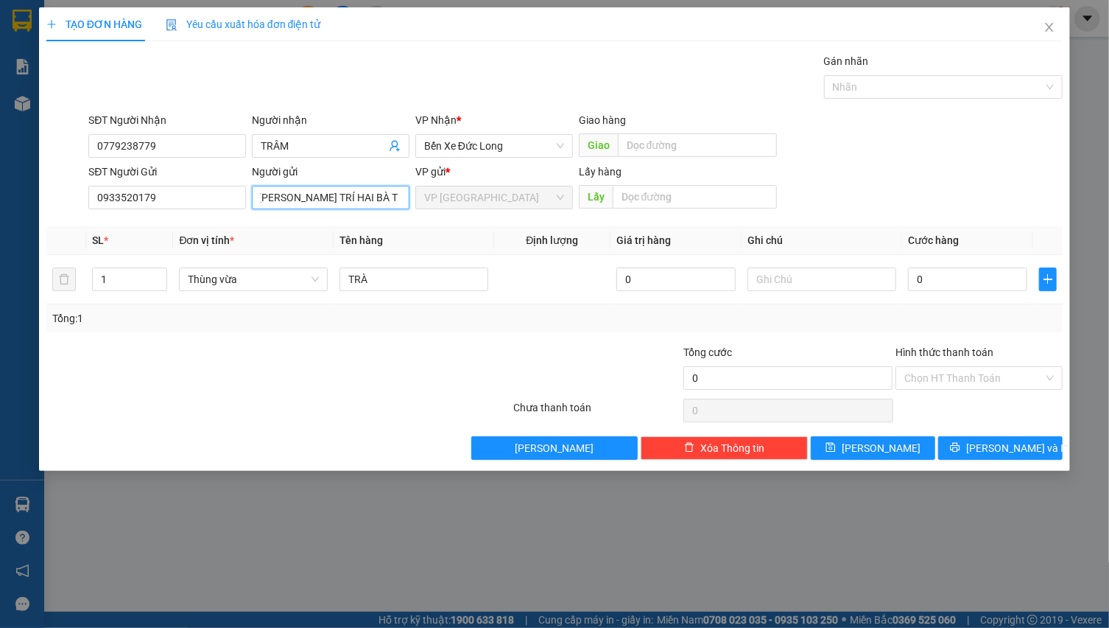
drag, startPoint x: 261, startPoint y: 194, endPoint x: 759, endPoint y: 220, distance: 498.6
click at [759, 220] on div "Transit Pickup Surcharge Ids Transit Deliver Surcharge Ids Transit Deliver Surc…" at bounding box center [554, 256] width 1017 height 407
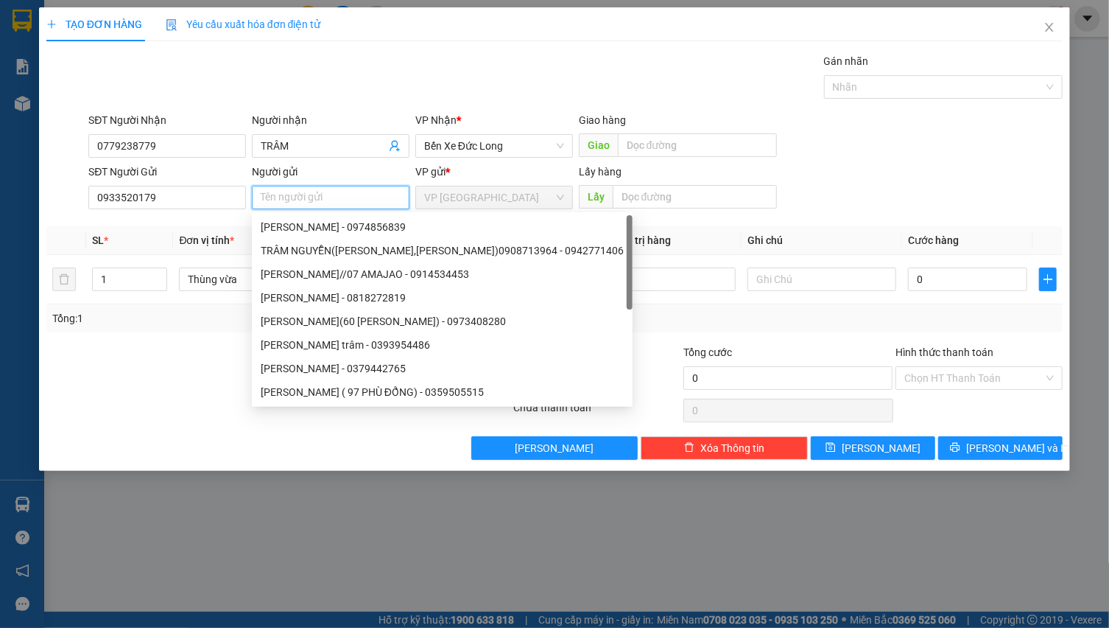
scroll to position [0, 0]
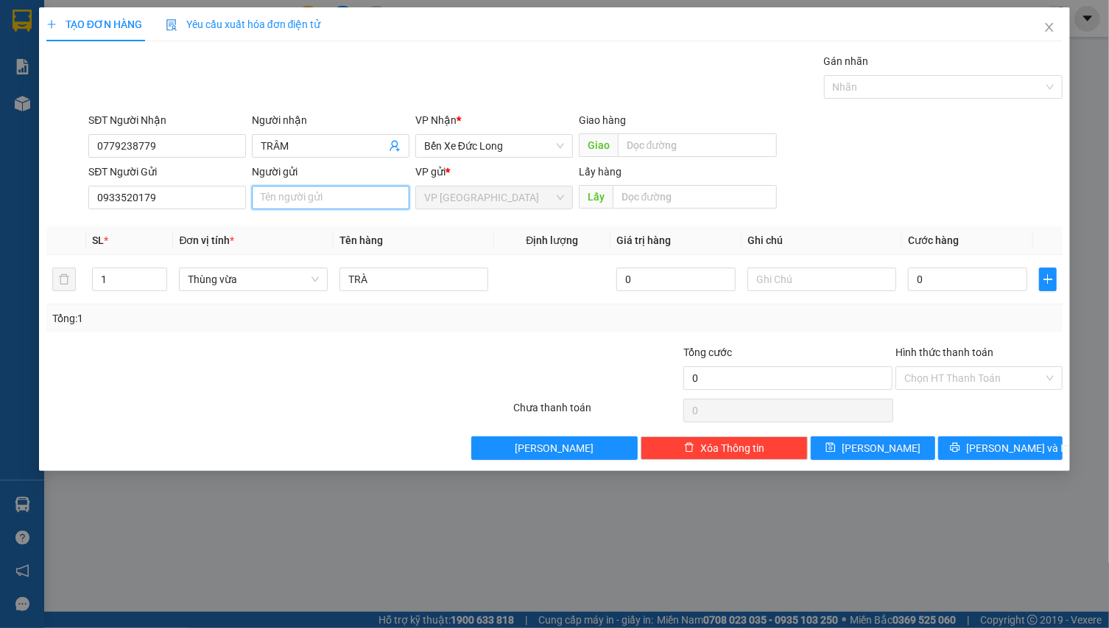
click at [338, 197] on input "Người gửi" at bounding box center [331, 198] width 158 height 24
type input "D"
type input "ĐÀO MINH TRÍ // 39 NGUYỄN AN NINH"
click at [988, 283] on input "0" at bounding box center [967, 279] width 119 height 24
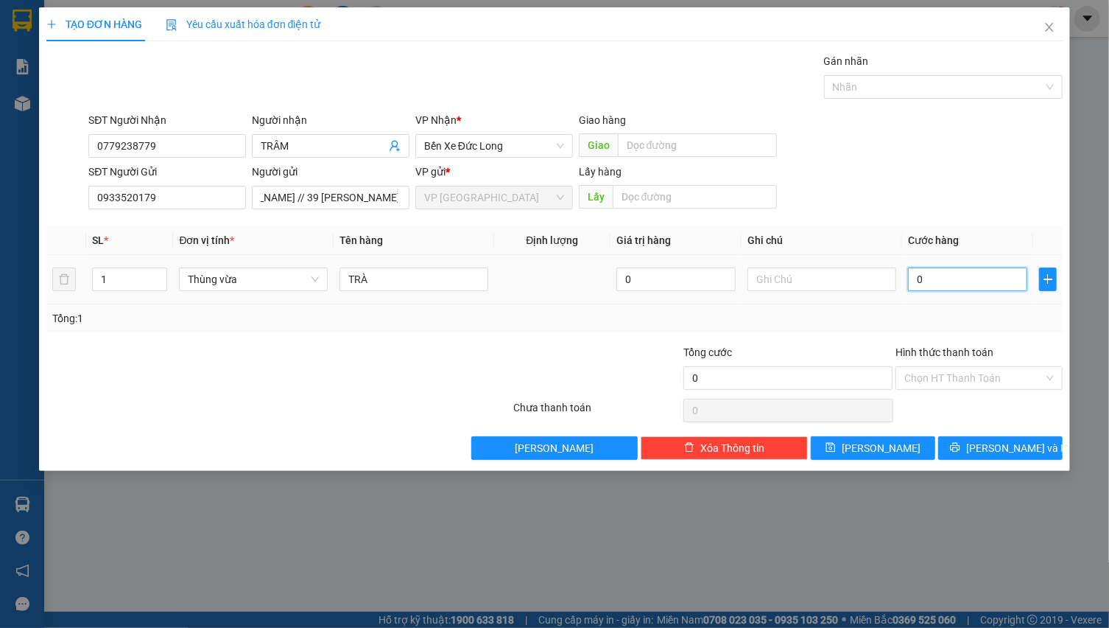
scroll to position [0, 0]
click at [373, 201] on input "ĐÀO MINH TRÍ // 39 NGUYỄN AN NINH" at bounding box center [331, 198] width 158 height 24
click at [956, 270] on input "0" at bounding box center [967, 279] width 119 height 24
type input "5"
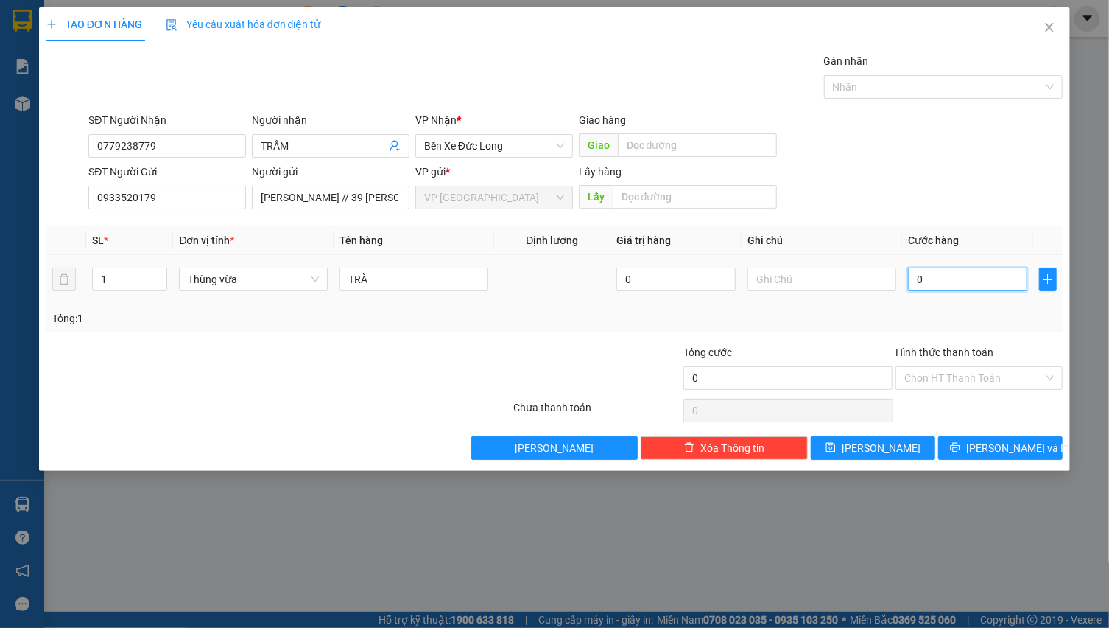
type input "5"
type input "50"
type input "500"
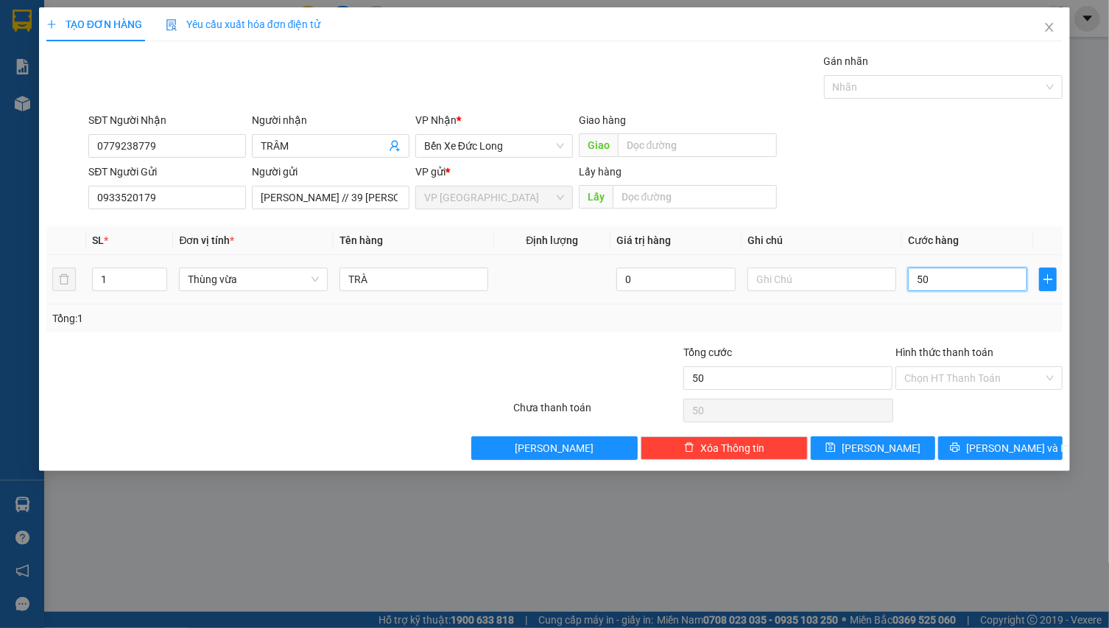
type input "500"
type input "5.000"
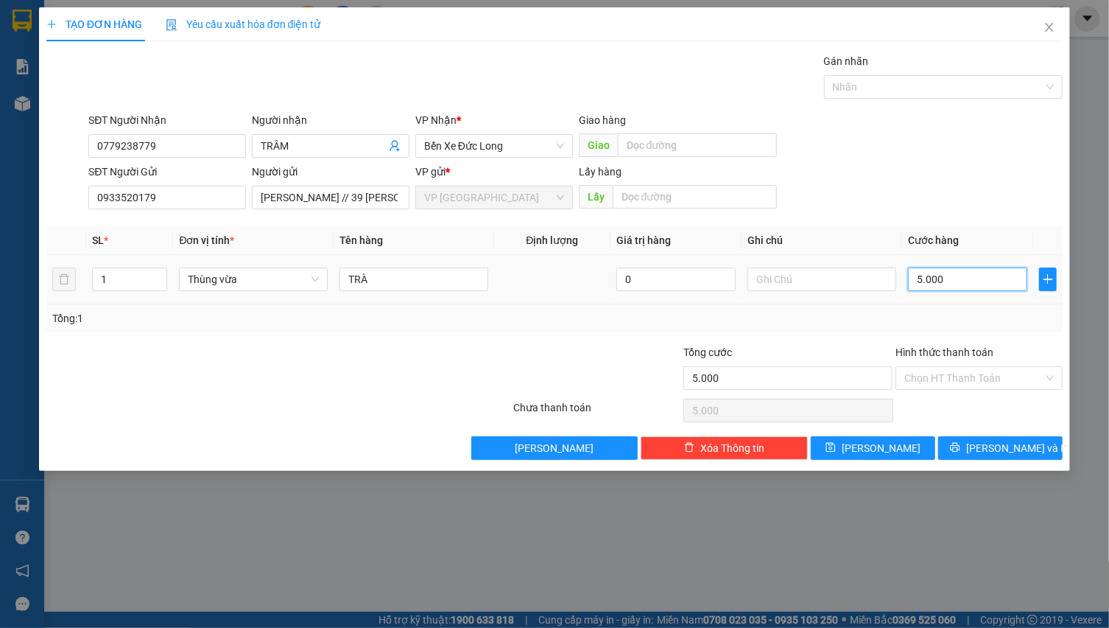
type input "50.000"
click at [927, 194] on div "SĐT Người Gửi 0933520179 Người gửi ĐÀO MINH TRÍ // 39 NGUYỄN AN NINH VP gửi * V…" at bounding box center [575, 190] width 980 height 52
click at [946, 190] on div "SĐT Người Gửi 0933520179 Người gửi ĐÀO MINH TRÍ // 39 NGUYỄN AN NINH VP gửi * V…" at bounding box center [575, 190] width 980 height 52
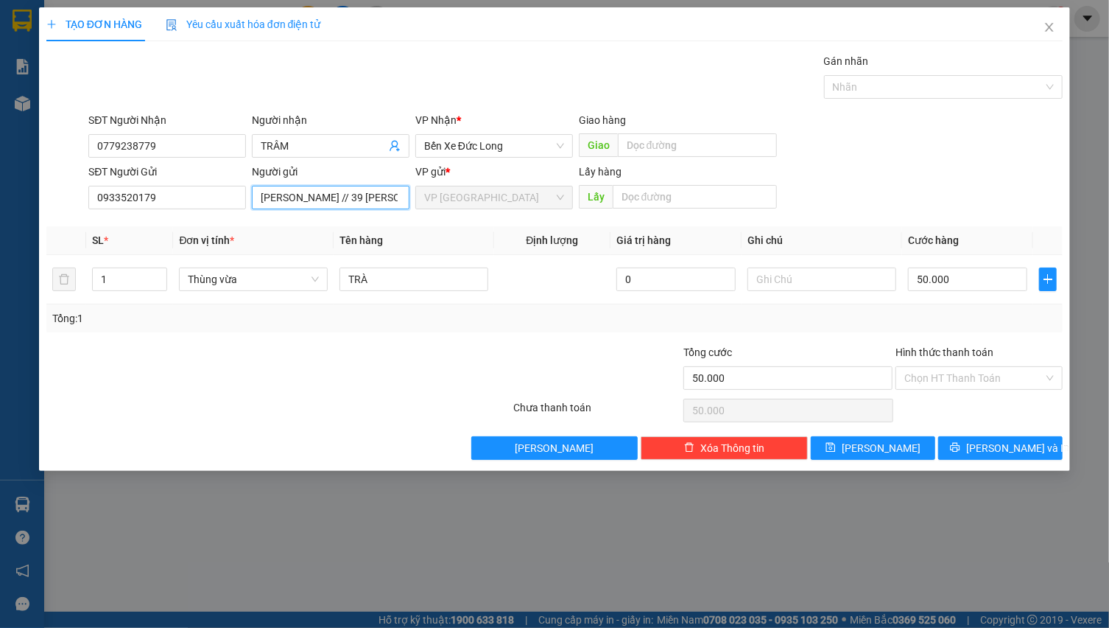
click at [344, 192] on input "ĐÀO MINH TRÍ // 39 NGUYỄN AN NINH" at bounding box center [331, 198] width 158 height 24
click at [857, 192] on div "SĐT Người Gửi 0933520179 Người gửi ĐÀO MINH TRÍ // 39 NGUYỄN AN NINH ĐÀO MINH T…" at bounding box center [575, 190] width 980 height 52
click at [944, 380] on input "Hình thức thanh toán" at bounding box center [974, 378] width 139 height 22
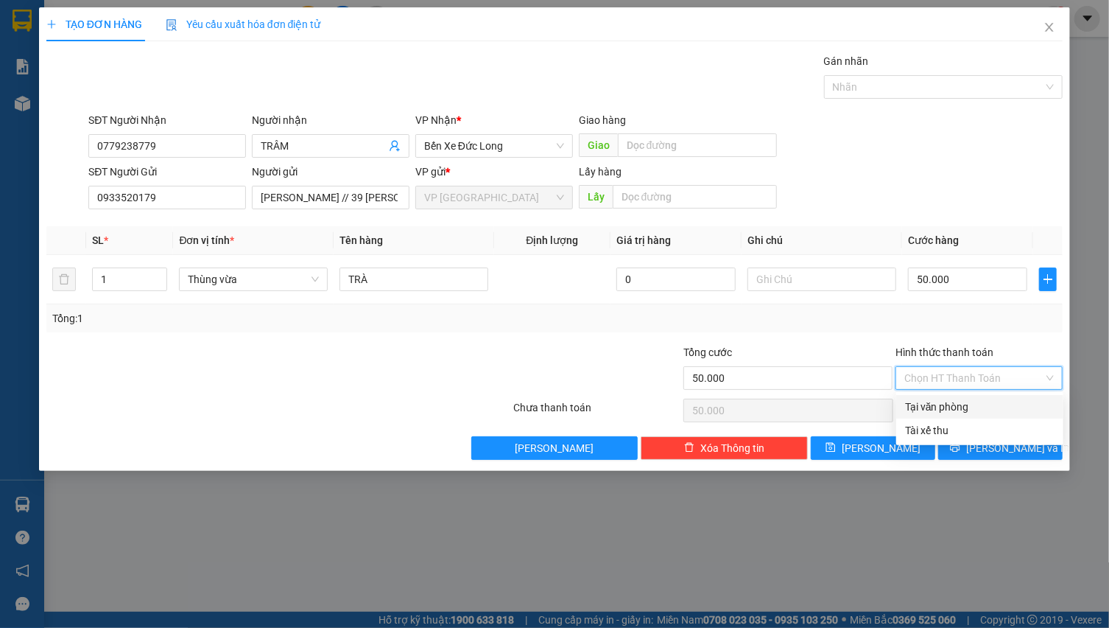
click at [947, 406] on div "Tại văn phòng" at bounding box center [980, 407] width 150 height 16
type input "0"
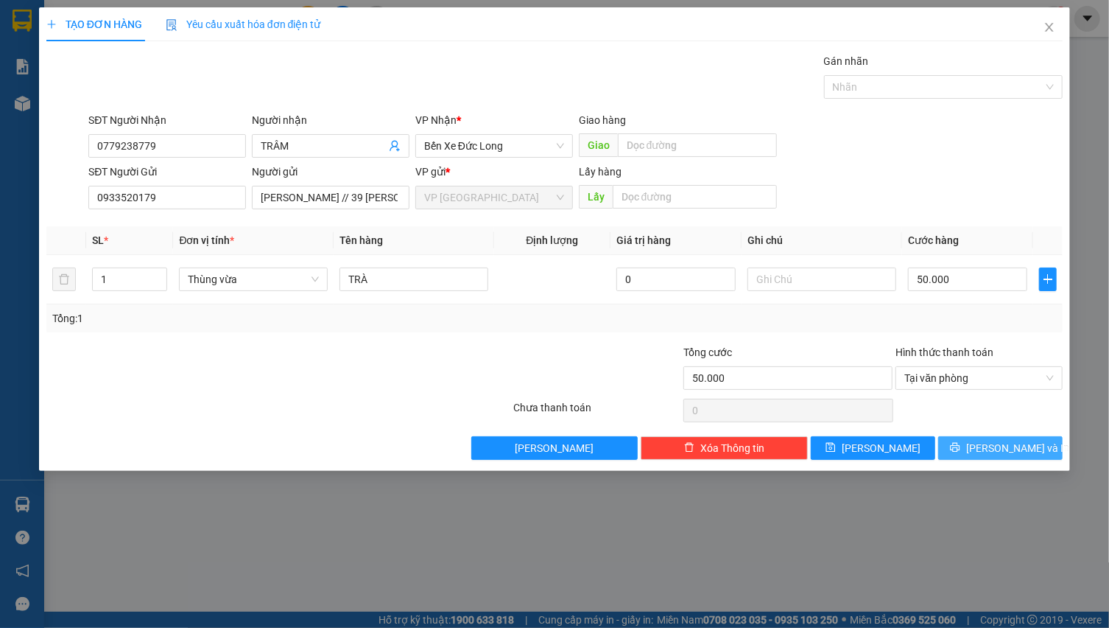
click at [968, 446] on button "[PERSON_NAME] và In" at bounding box center [1000, 448] width 124 height 24
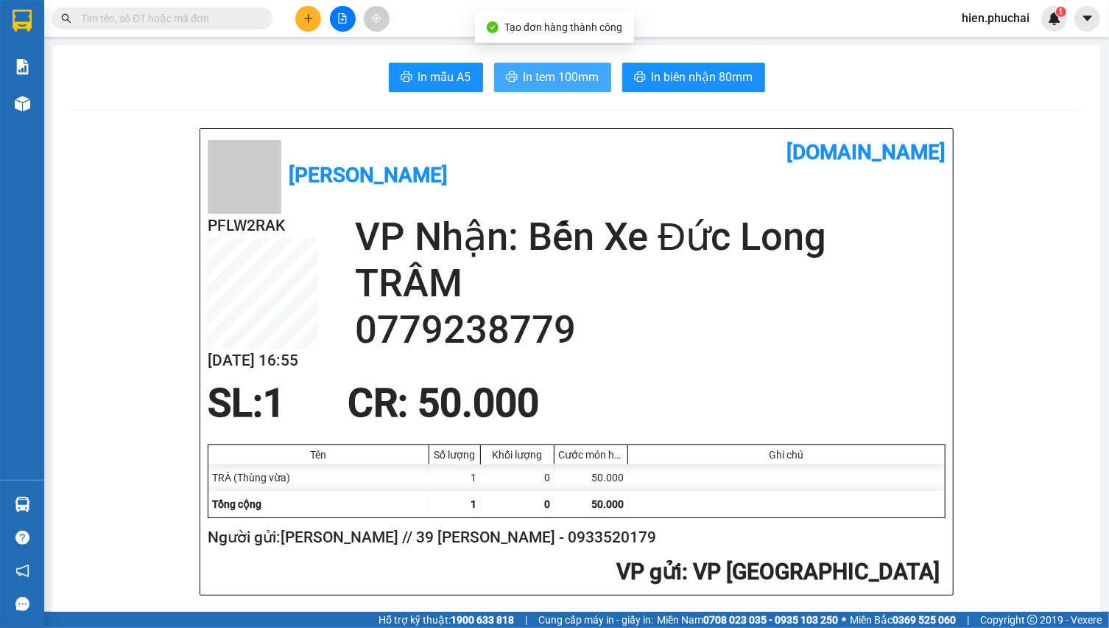
click at [546, 84] on span "In tem 100mm" at bounding box center [562, 77] width 76 height 18
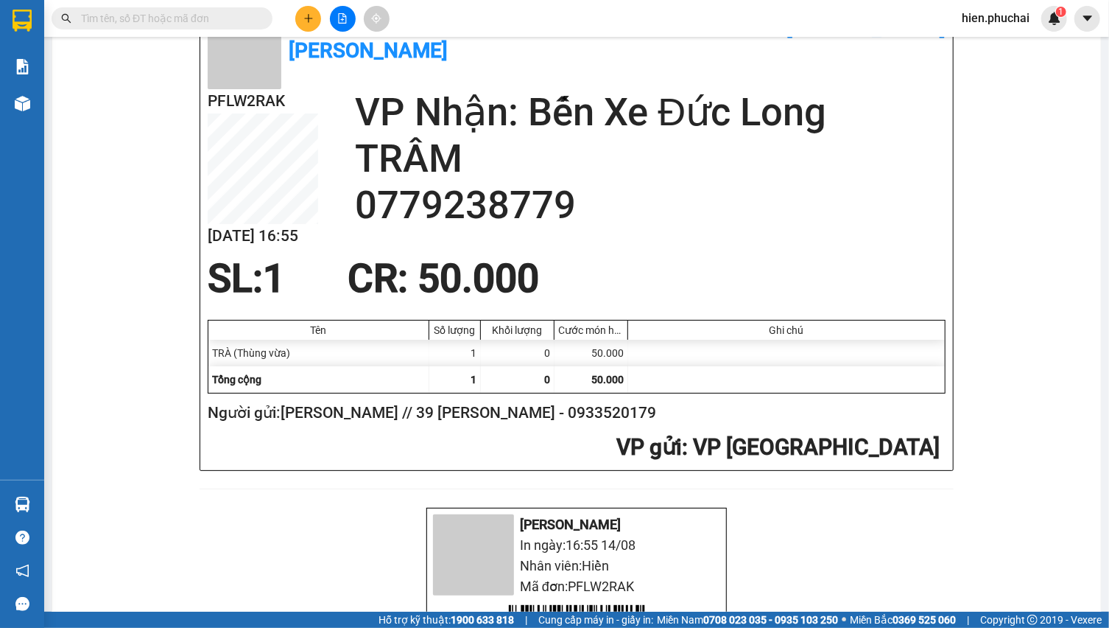
scroll to position [267, 0]
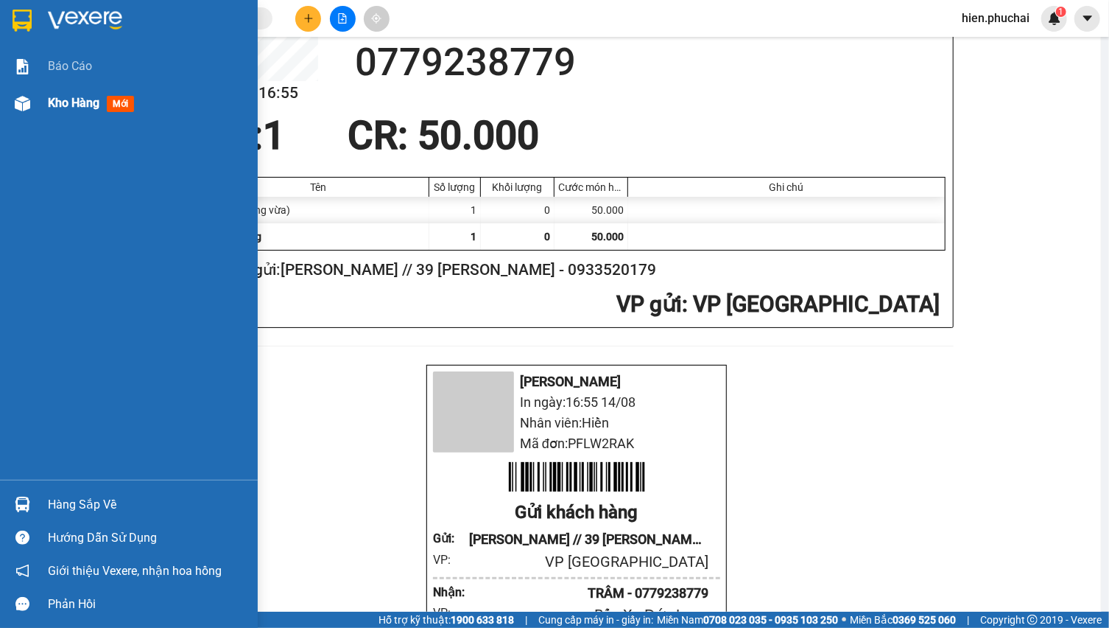
click at [41, 118] on div "Kho hàng mới" at bounding box center [129, 103] width 258 height 37
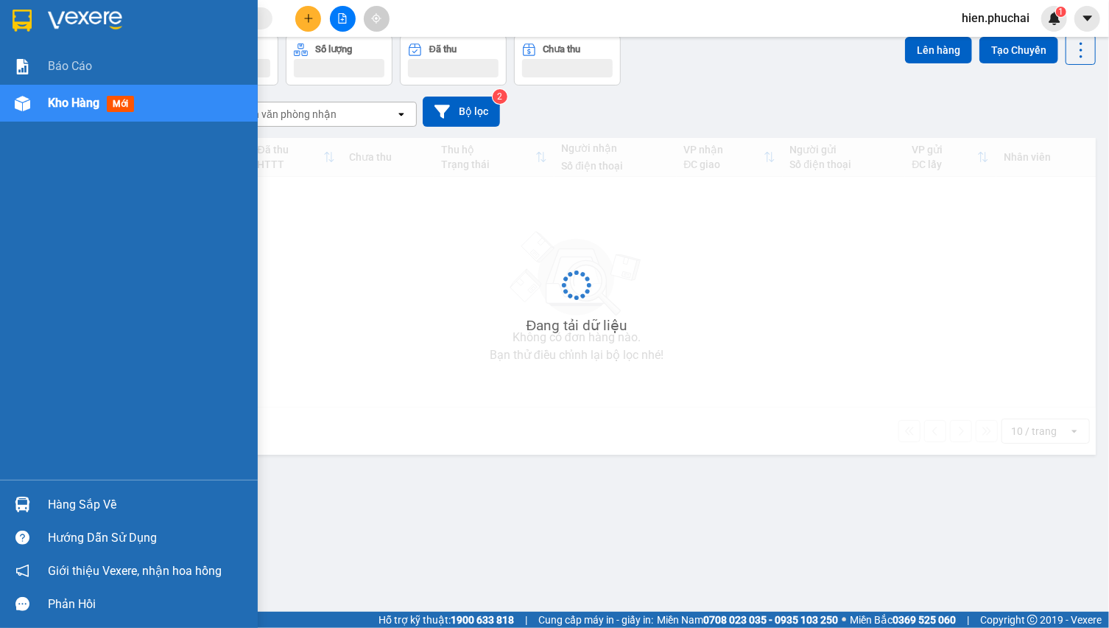
scroll to position [67, 0]
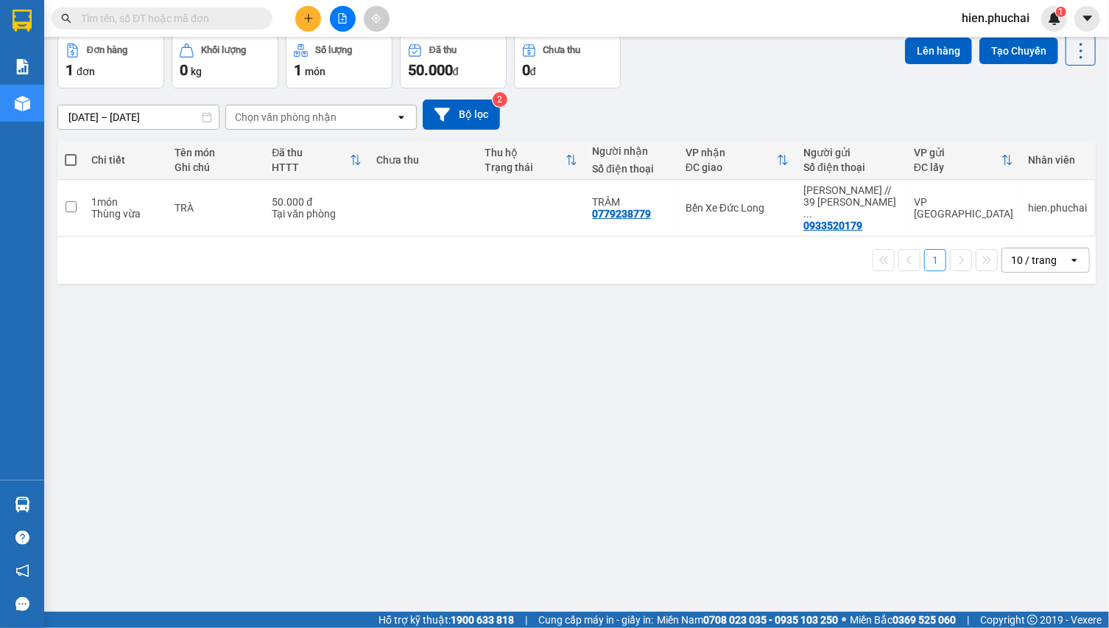
click at [817, 113] on div "[DATE] – [DATE] Press the down arrow key to interact with the calendar and sele…" at bounding box center [576, 114] width 1039 height 30
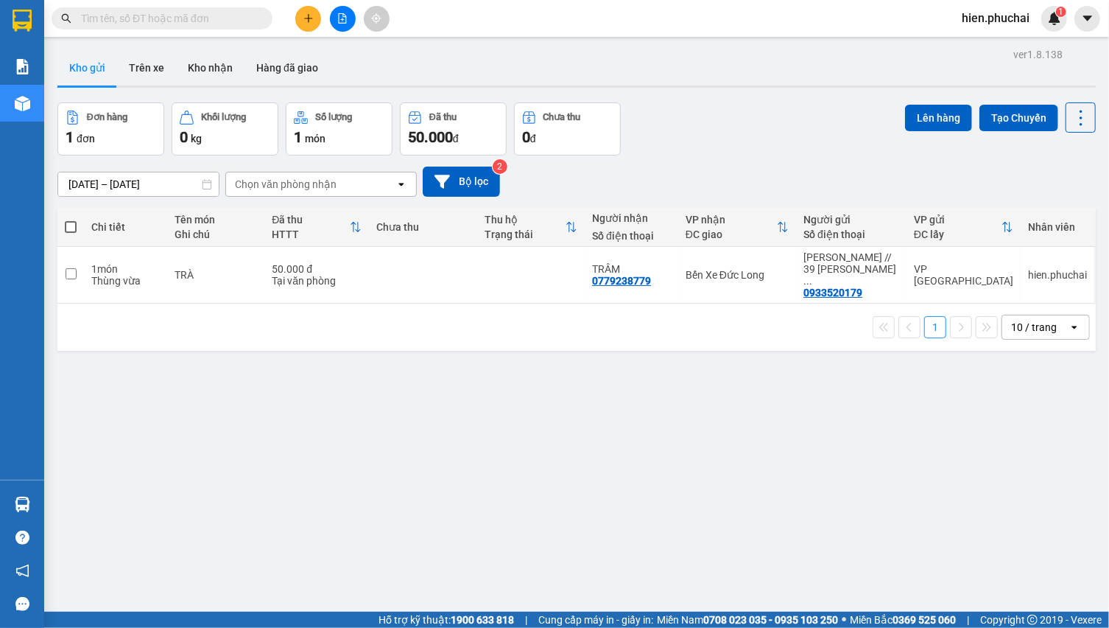
scroll to position [0, 0]
click at [773, 142] on div "Đơn hàng 1 đơn Khối lượng 0 kg Số lượng 1 món Đã thu 50.000 đ Chưa thu 0 đ Lên …" at bounding box center [576, 128] width 1039 height 53
click at [1013, 22] on span "hien.phuchai" at bounding box center [995, 18] width 91 height 18
click at [986, 49] on span "Đăng xuất" at bounding box center [1005, 46] width 62 height 16
